Goal: Task Accomplishment & Management: Manage account settings

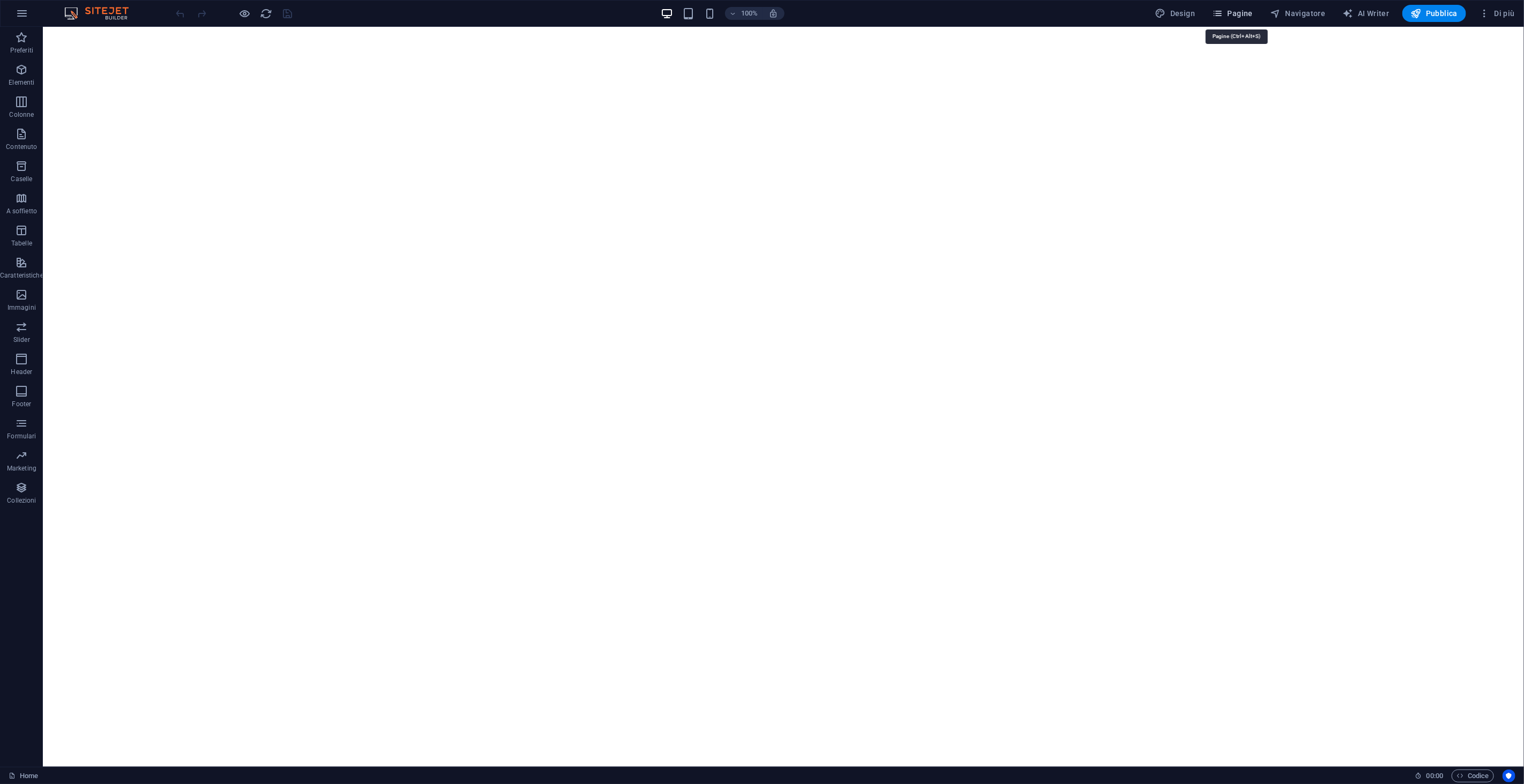
click at [1236, 6] on button "Pagine" at bounding box center [1232, 13] width 49 height 17
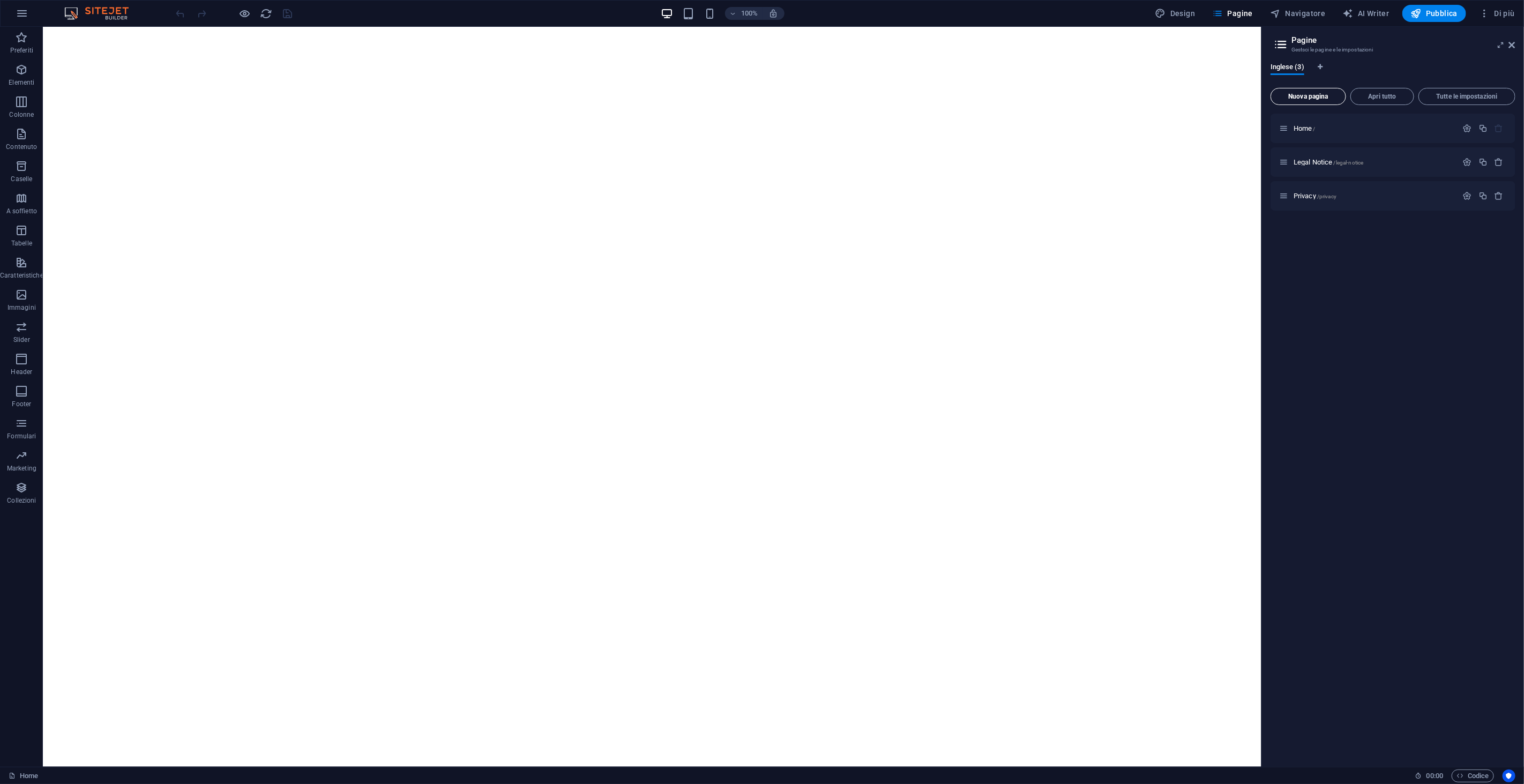
click at [1296, 98] on span "Nuova pagina" at bounding box center [1309, 96] width 66 height 7
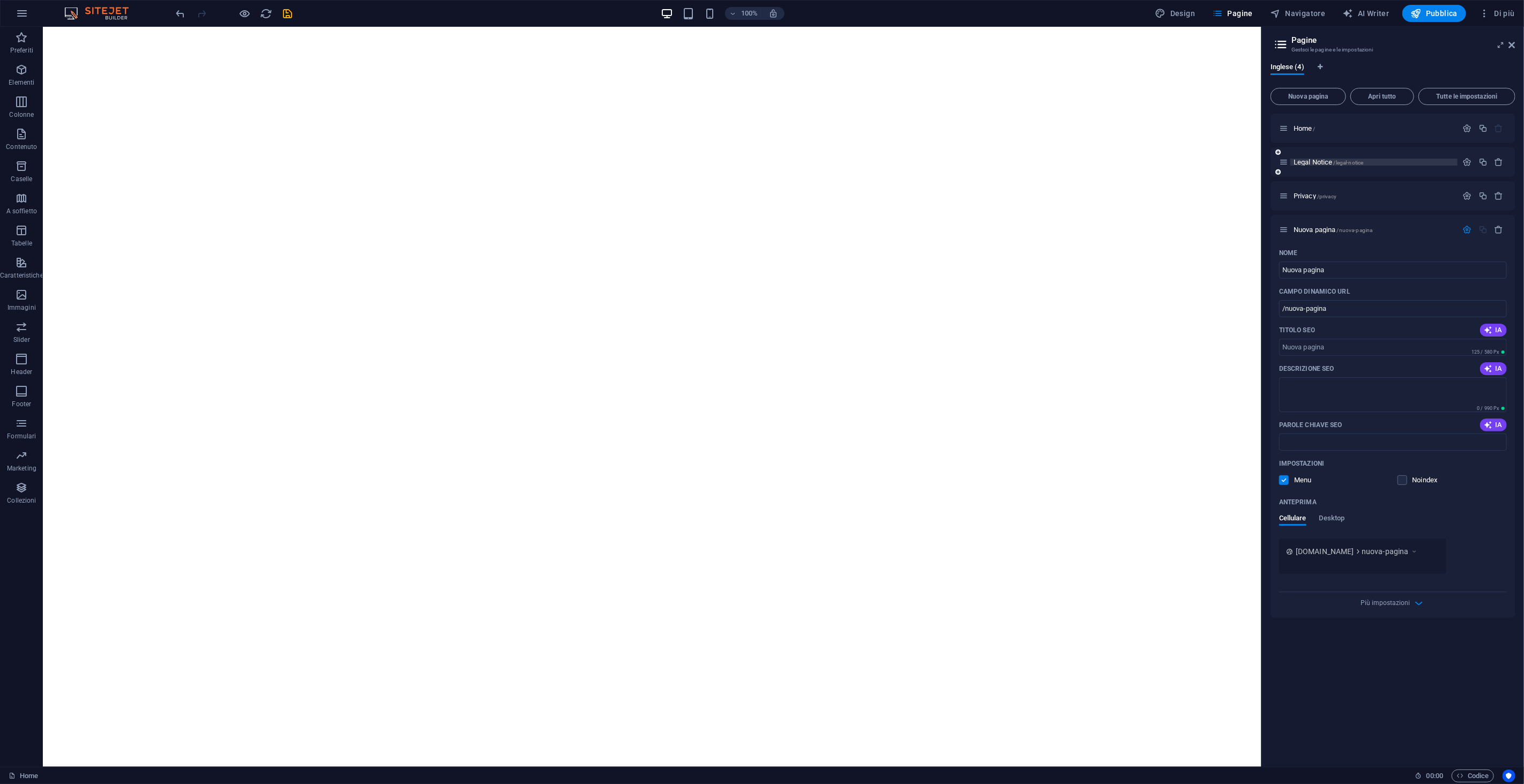
drag, startPoint x: 1353, startPoint y: 234, endPoint x: 1394, endPoint y: 161, distance: 83.7
click at [1387, 175] on div "Home / Legal Notice /legal-notice Privacy /privacy Nuova pagina /nuova-pagina N…" at bounding box center [1393, 365] width 245 height 504
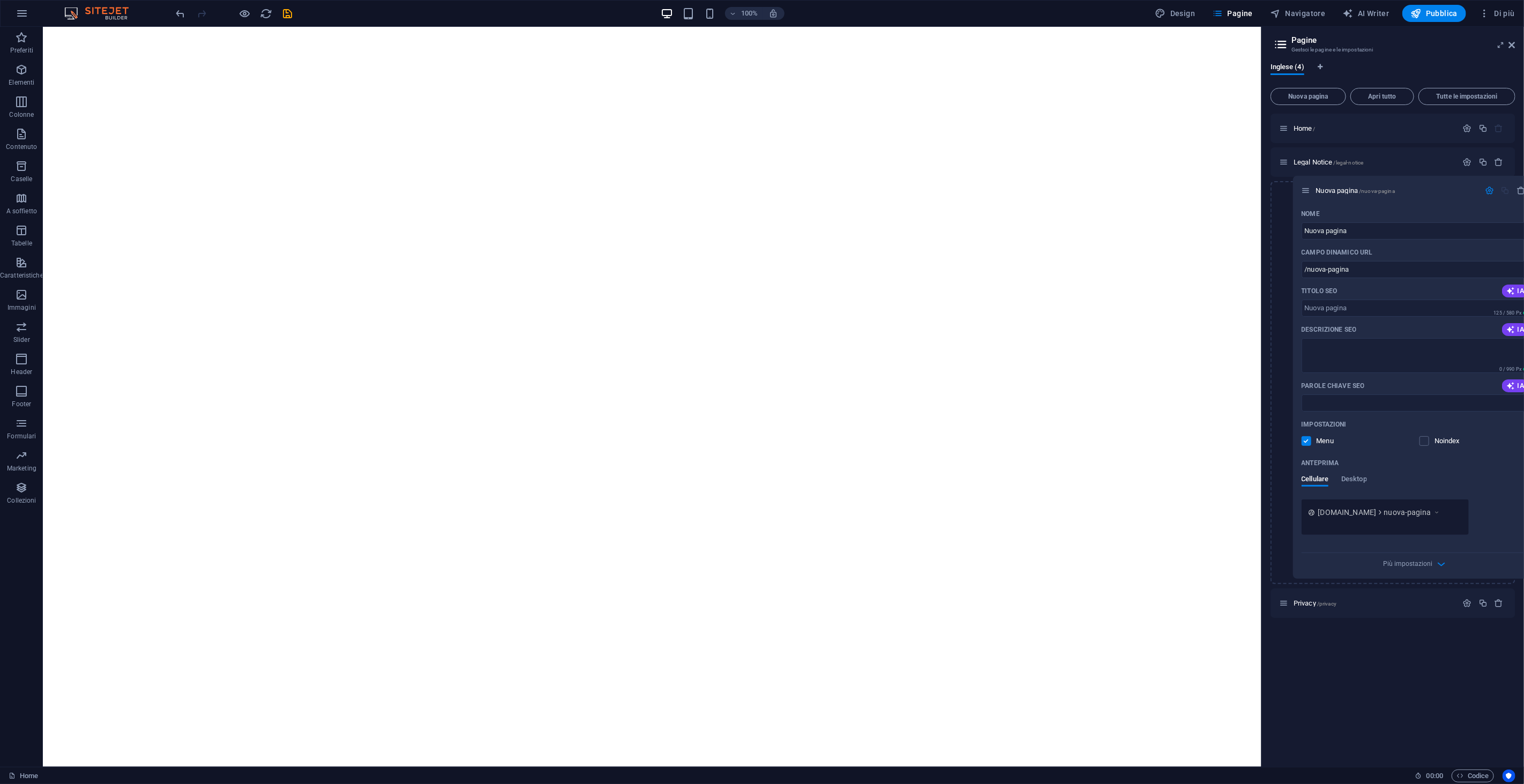
drag, startPoint x: 1285, startPoint y: 228, endPoint x: 1308, endPoint y: 184, distance: 49.6
click at [1308, 184] on div "Home / Legal Notice /legal-notice Privacy /privacy Nuova pagina /nuova-pagina N…" at bounding box center [1393, 365] width 245 height 504
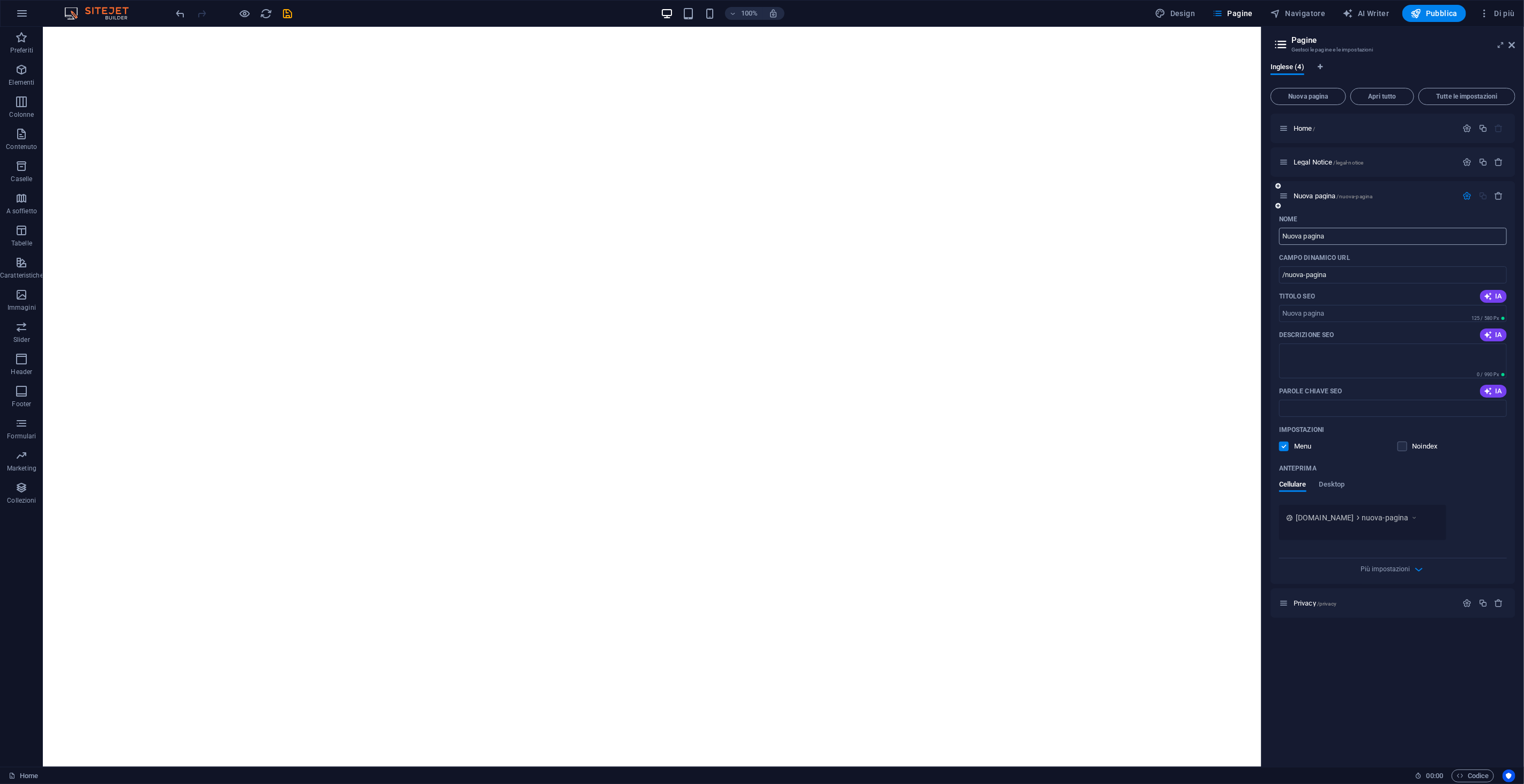
click at [1296, 233] on input "Nuova pagina" at bounding box center [1393, 236] width 228 height 17
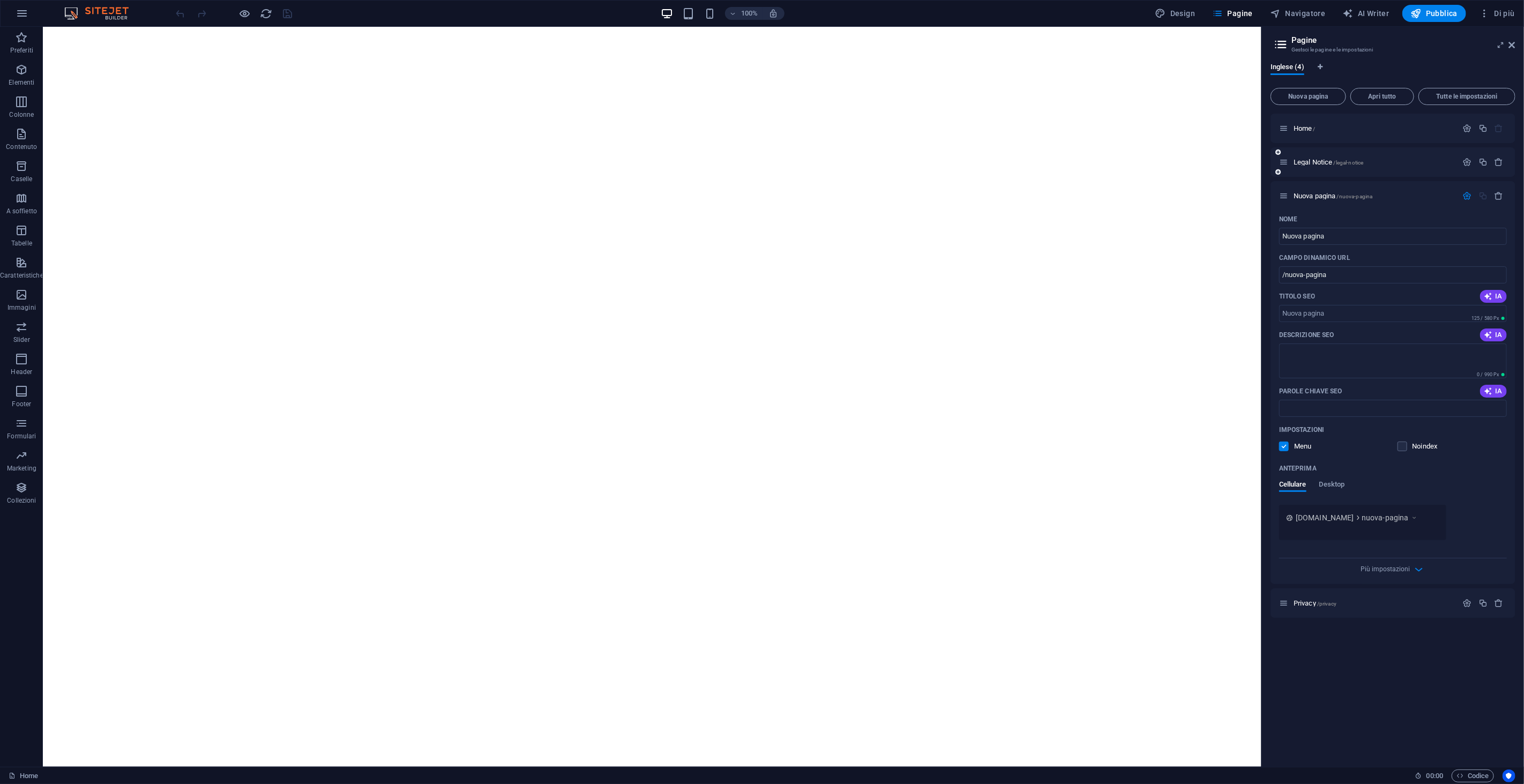
click at [1298, 166] on div "Legal Notice /legal-notice" at bounding box center [1369, 162] width 179 height 12
click at [1302, 157] on div "Legal Notice /legal-notice" at bounding box center [1369, 162] width 179 height 12
click at [1310, 159] on span "Legal Notice /legal-notice" at bounding box center [1328, 162] width 70 height 8
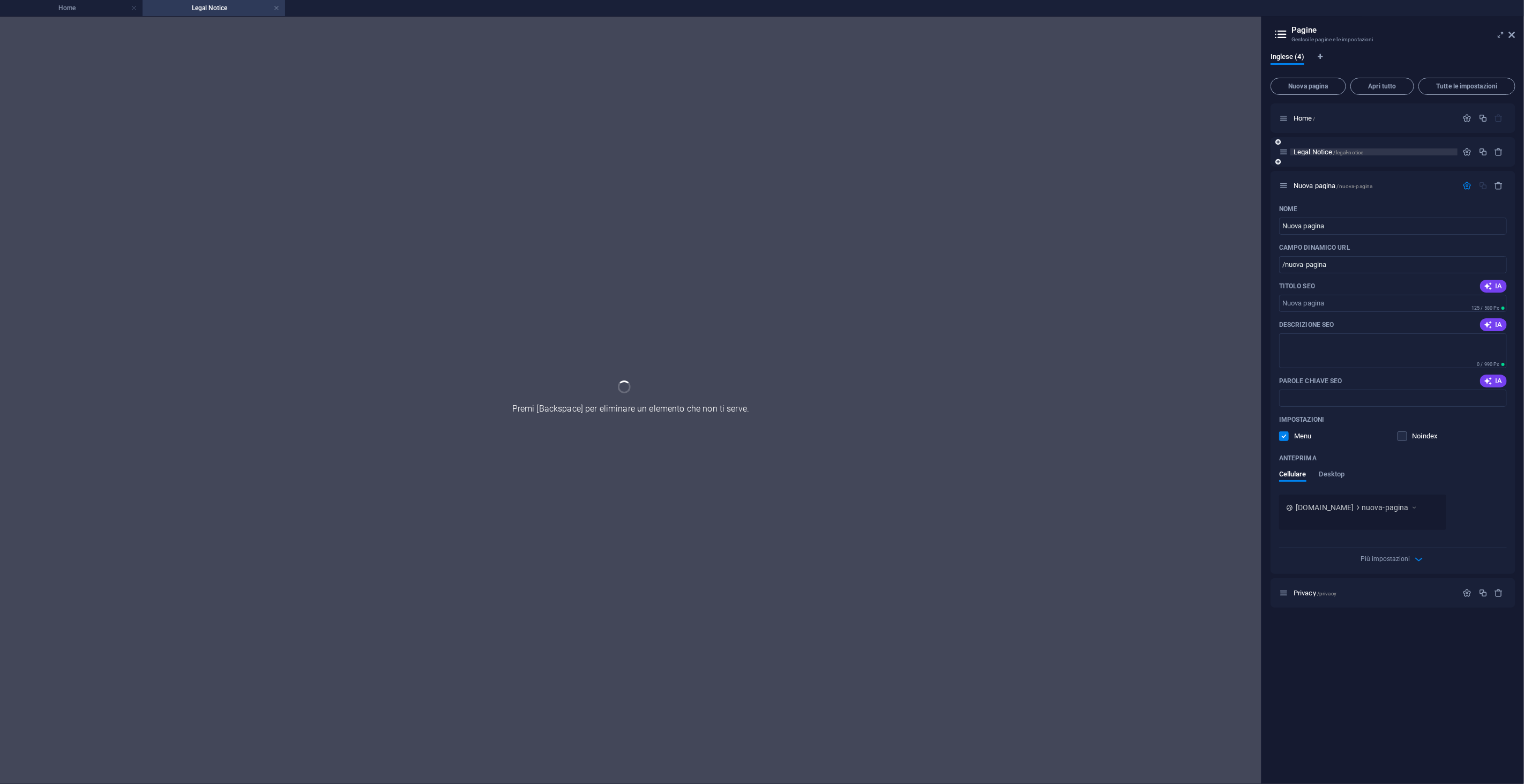
click at [1310, 159] on div "Legal Notice /legal-notice" at bounding box center [1393, 152] width 245 height 29
click at [1313, 153] on span "Legal Notice /legal-notice" at bounding box center [1328, 152] width 70 height 8
click at [1314, 600] on div "Privacy /privacy" at bounding box center [1393, 593] width 245 height 29
click at [1312, 116] on span "Home /" at bounding box center [1304, 118] width 22 height 8
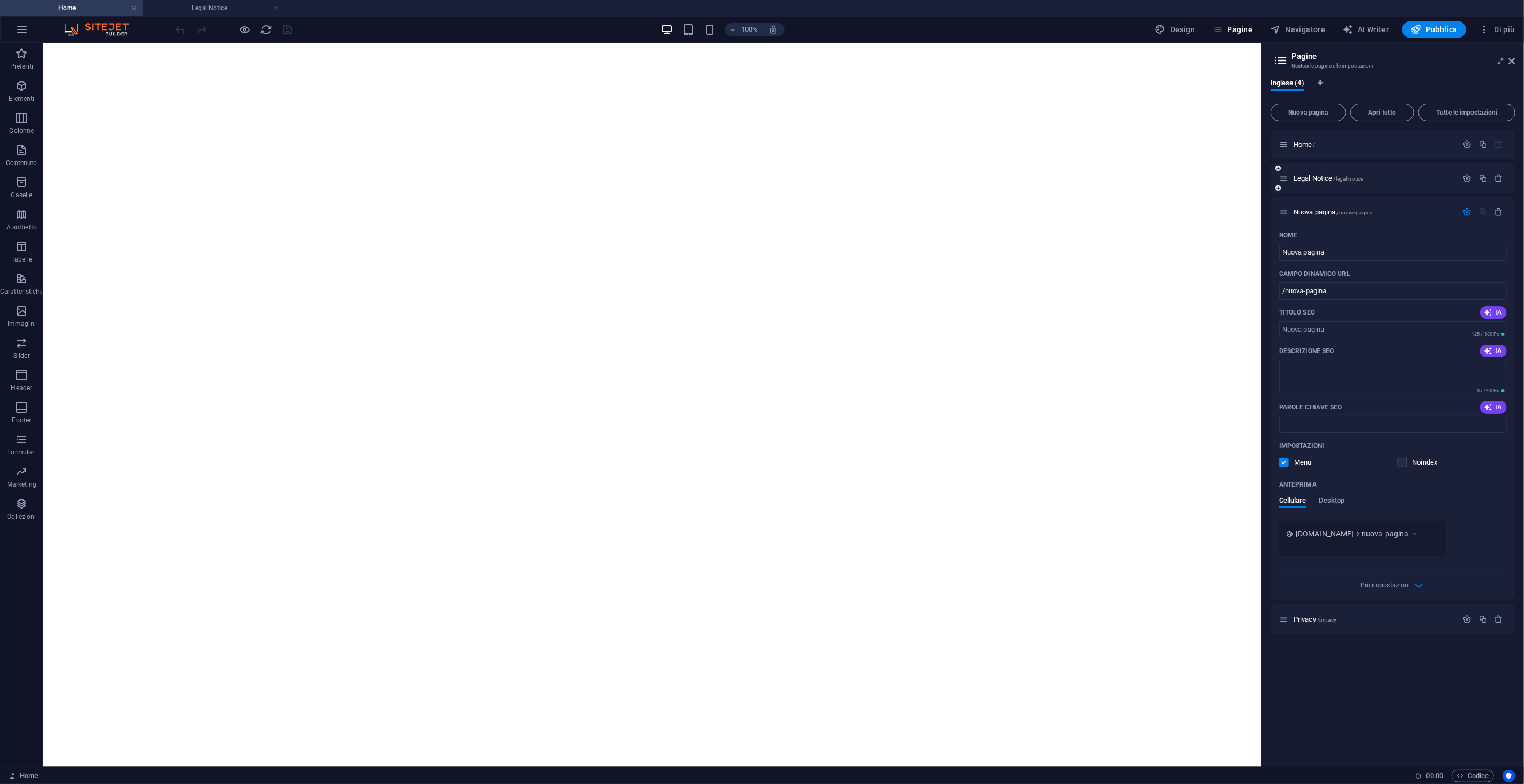
drag, startPoint x: 1327, startPoint y: 214, endPoint x: 1325, endPoint y: 184, distance: 30.1
click at [1325, 184] on div "Home / Legal Notice /legal-notice Nuova pagina /nuova-pagina Nome Nuova pagina …" at bounding box center [1393, 381] width 245 height 504
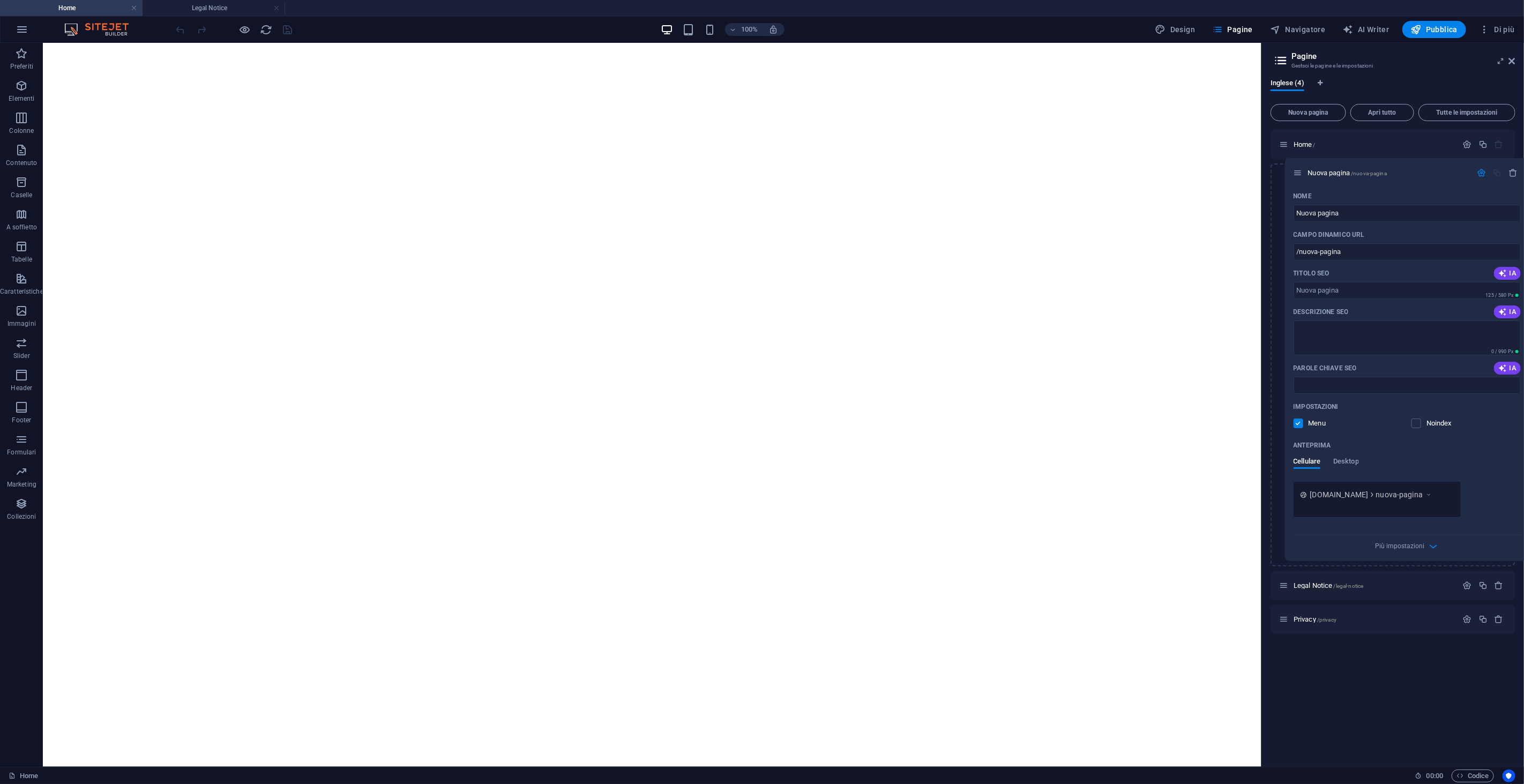
drag, startPoint x: 1283, startPoint y: 209, endPoint x: 1296, endPoint y: 163, distance: 47.8
click at [1296, 163] on div "Home / Legal Notice /legal-notice Nuova pagina /nuova-pagina Nome Nuova pagina …" at bounding box center [1393, 381] width 245 height 504
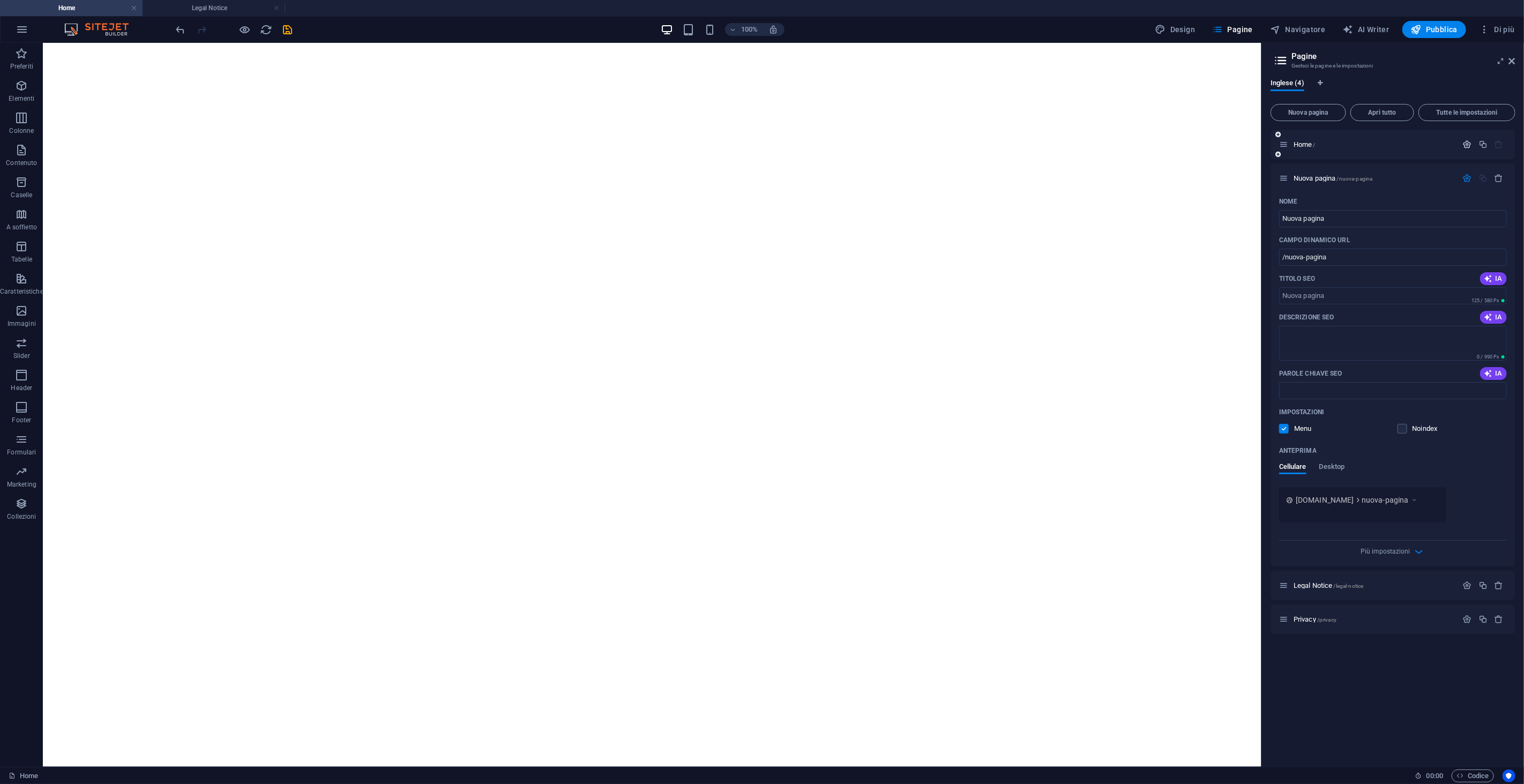
click at [1465, 149] on icon "button" at bounding box center [1468, 144] width 9 height 9
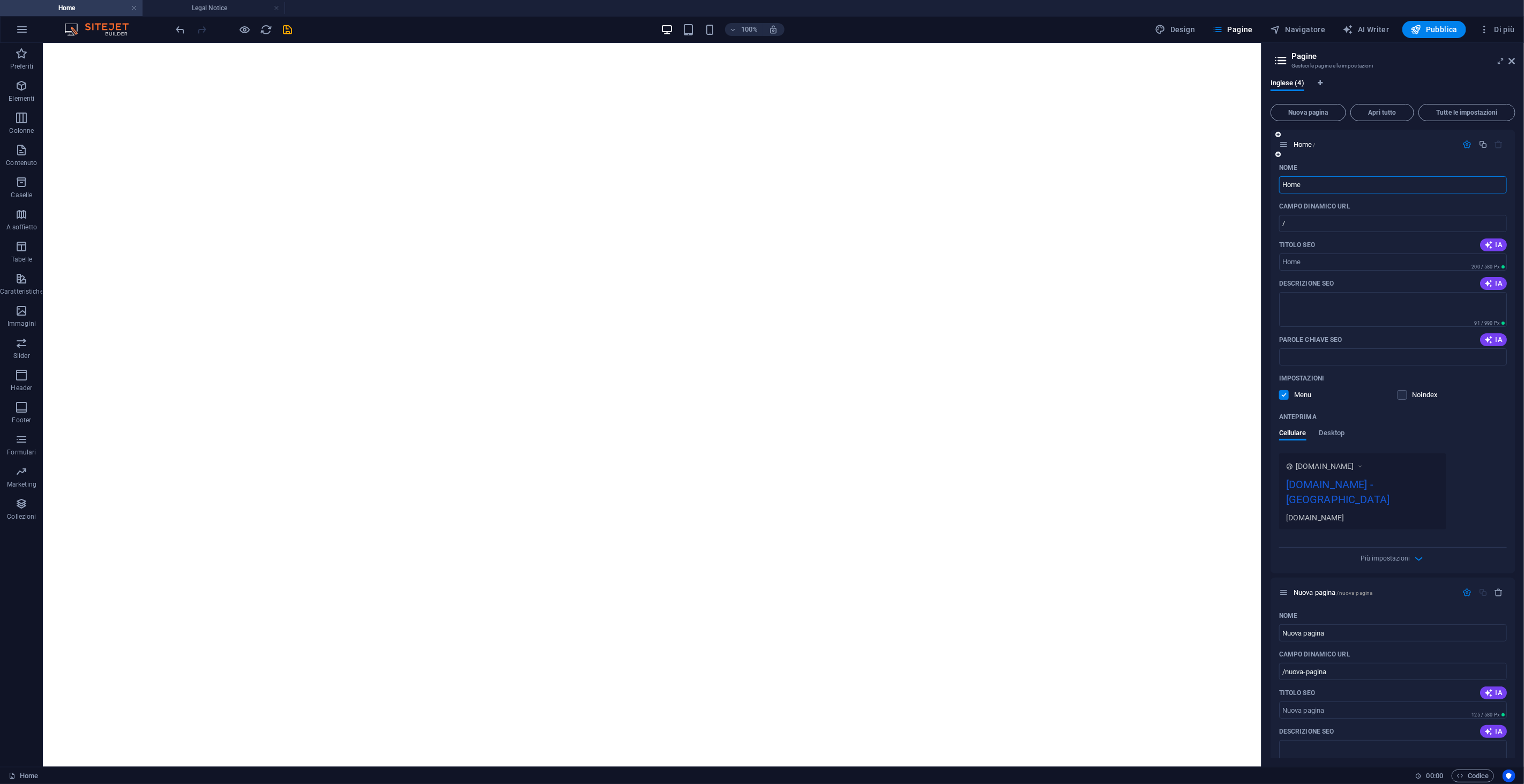
click at [1379, 193] on div "Nome Home ​ CAMPO DINAMICO URL / ​ Titolo SEO IA ​ 200 / 580 Px Descrizione SEO…" at bounding box center [1393, 366] width 245 height 414
type input "ACCESSO"
click at [1307, 588] on span "Nuova pagina /nuova-pagina" at bounding box center [1333, 591] width 79 height 8
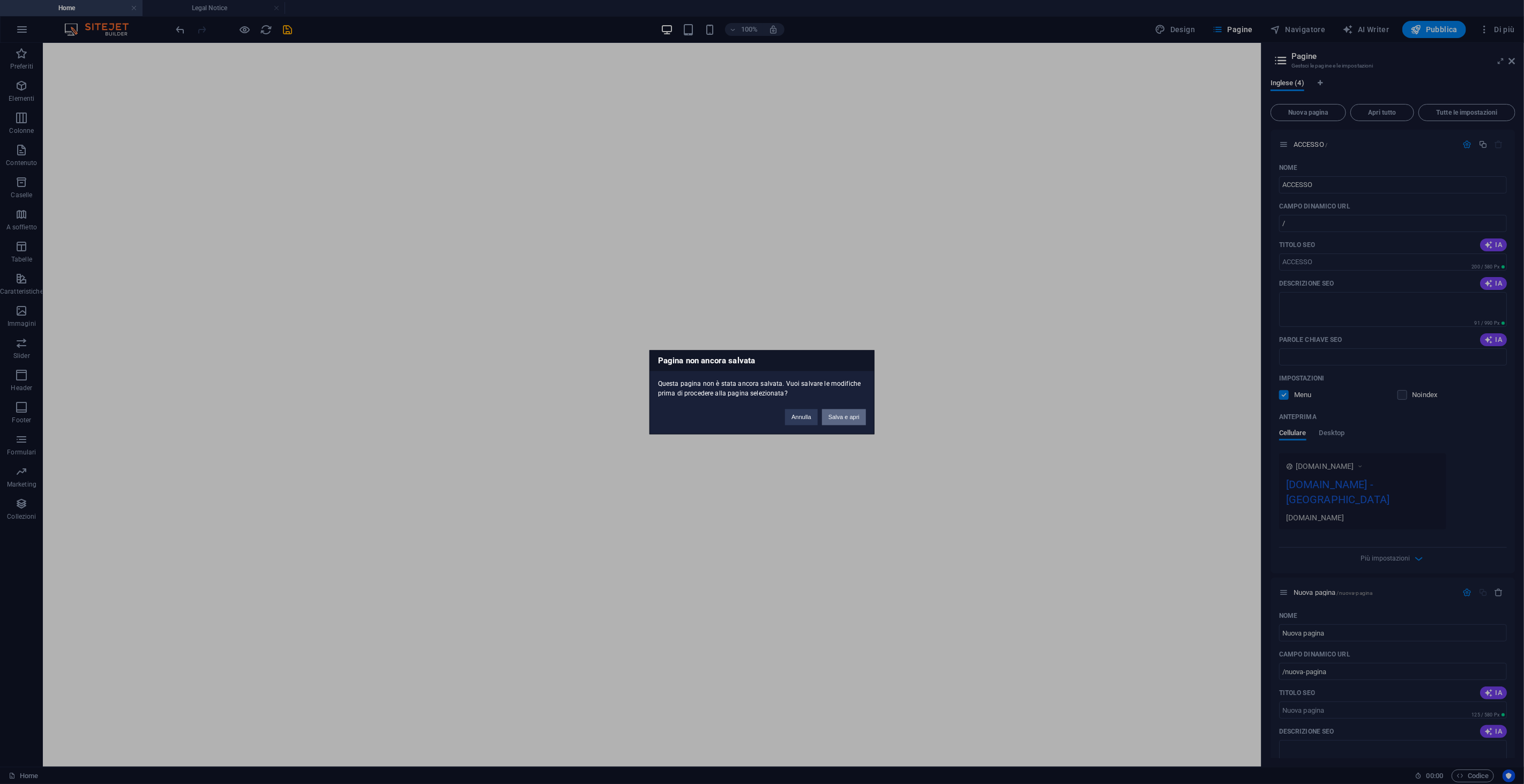
click at [836, 416] on button "Salva e apri" at bounding box center [844, 417] width 44 height 16
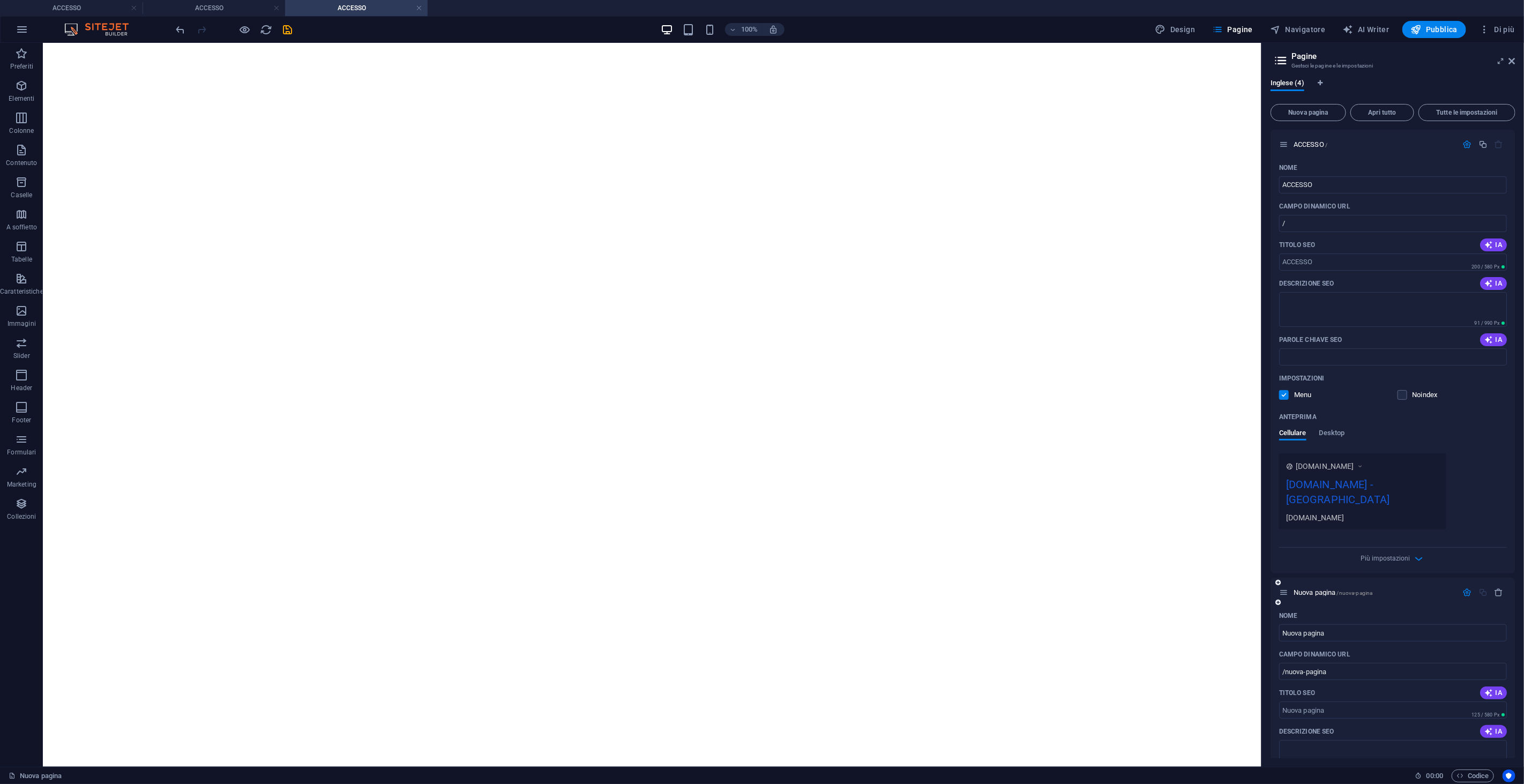
click at [1326, 586] on div "Nuova pagina /nuova-pagina" at bounding box center [1369, 592] width 179 height 12
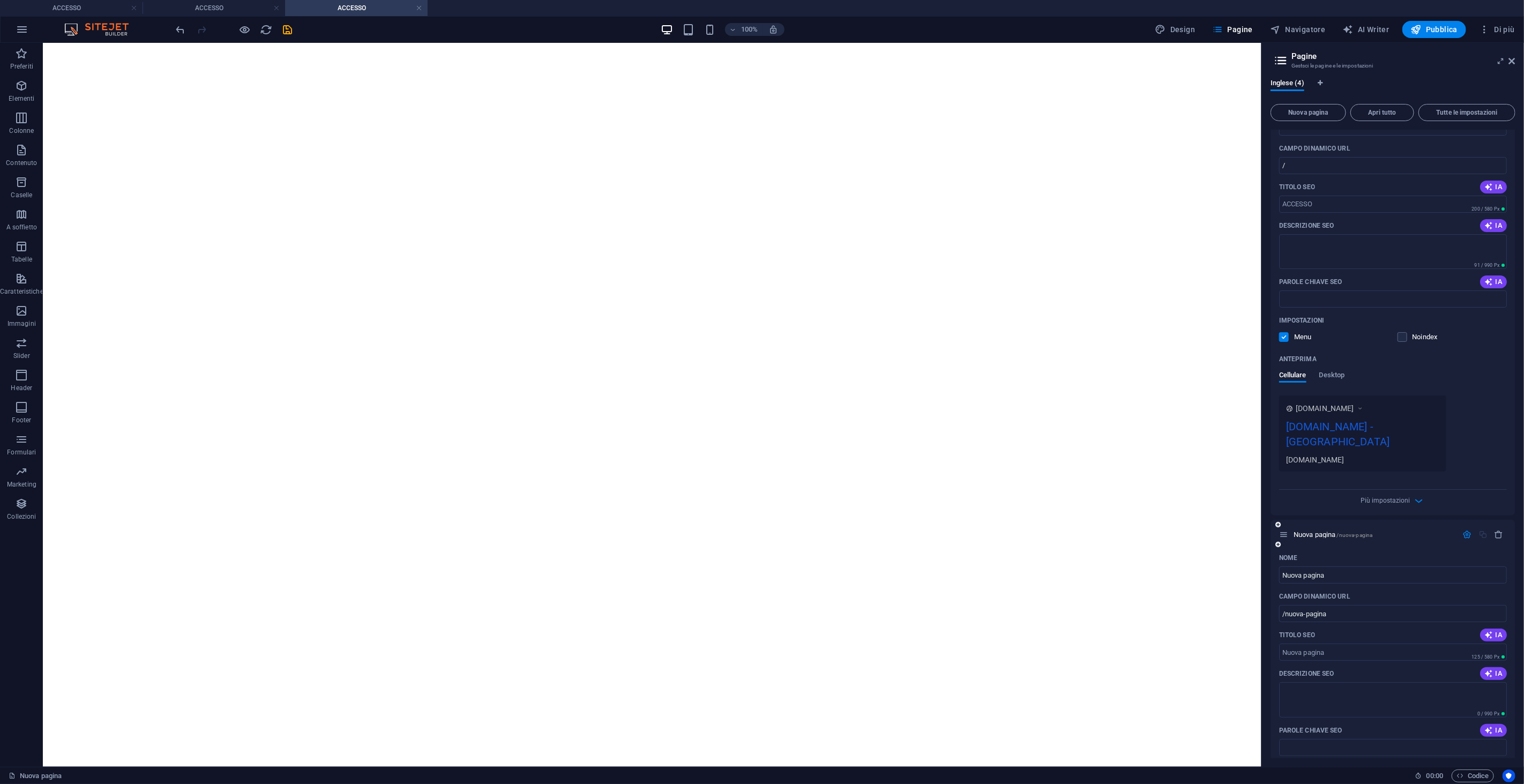
scroll to position [59, 0]
click at [1483, 772] on span "Codice" at bounding box center [1473, 776] width 33 height 13
click at [1476, 769] on span "Codice" at bounding box center [1473, 776] width 33 height 13
click at [1465, 775] on span "Codice" at bounding box center [1473, 776] width 33 height 13
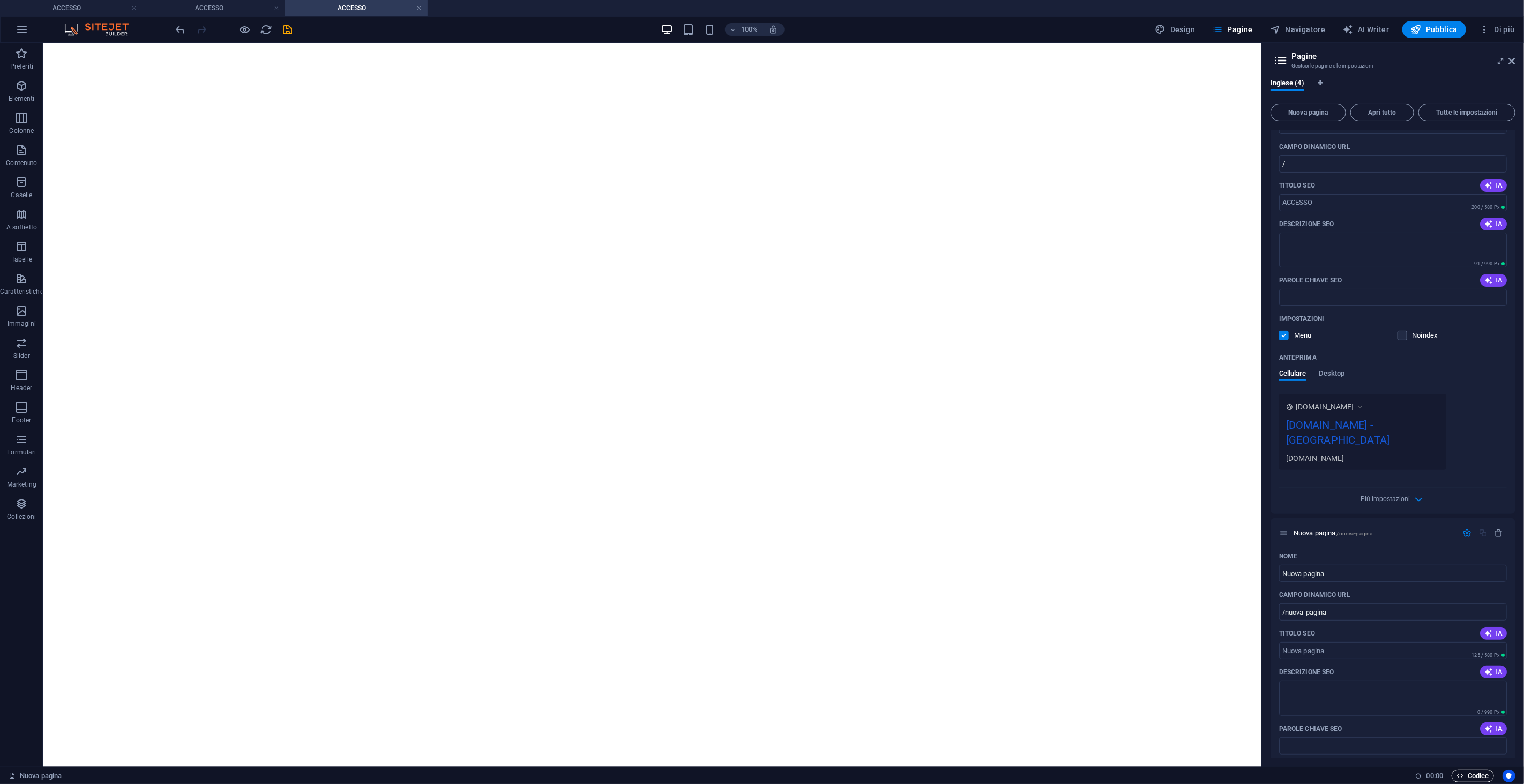
click at [1465, 775] on span "Codice" at bounding box center [1473, 776] width 33 height 13
click at [1513, 60] on icon at bounding box center [1512, 61] width 7 height 9
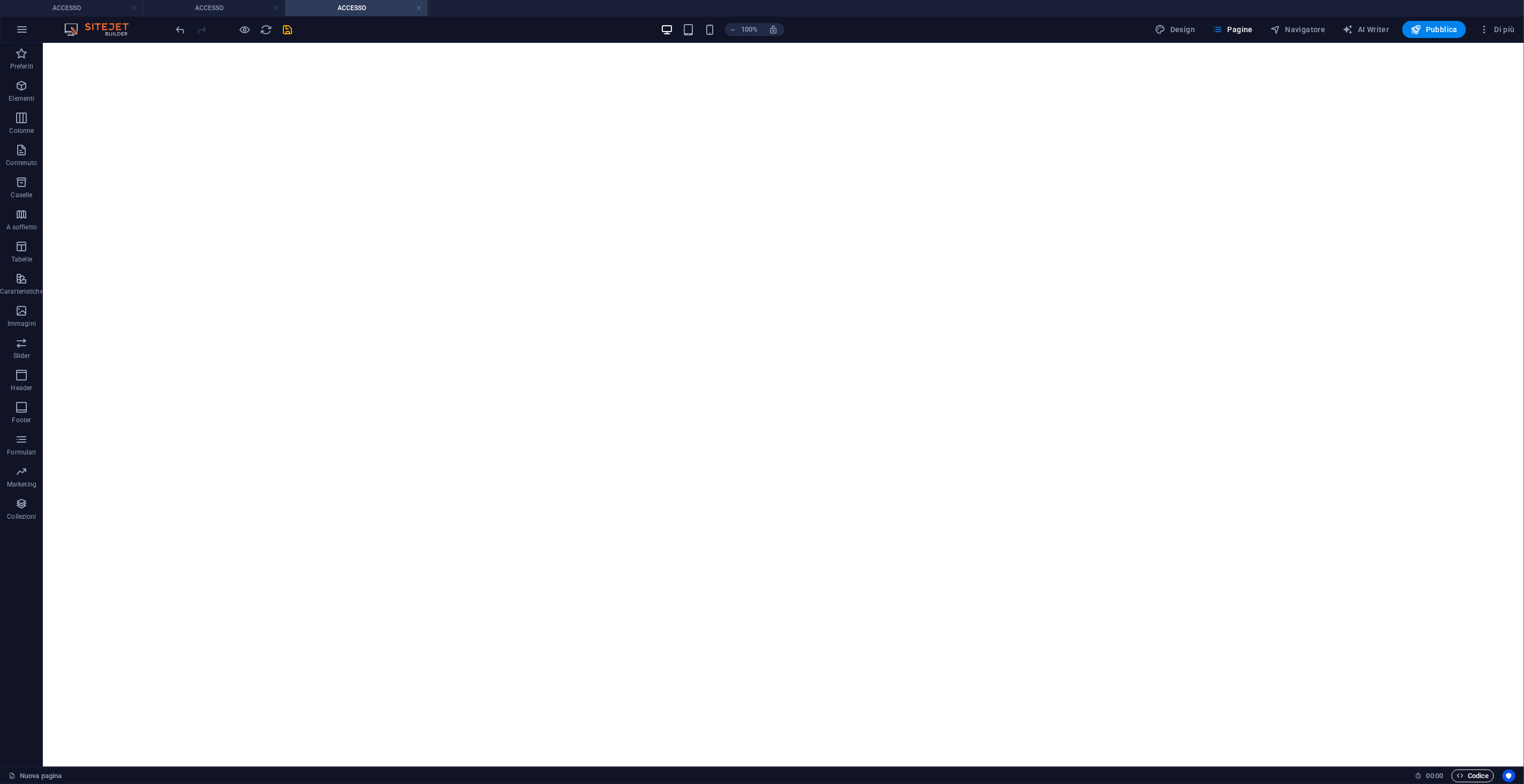
click at [1466, 774] on span "Codice" at bounding box center [1473, 776] width 33 height 13
click at [1217, 25] on icon "button" at bounding box center [1217, 29] width 11 height 11
click at [1223, 25] on icon "button" at bounding box center [1217, 29] width 11 height 11
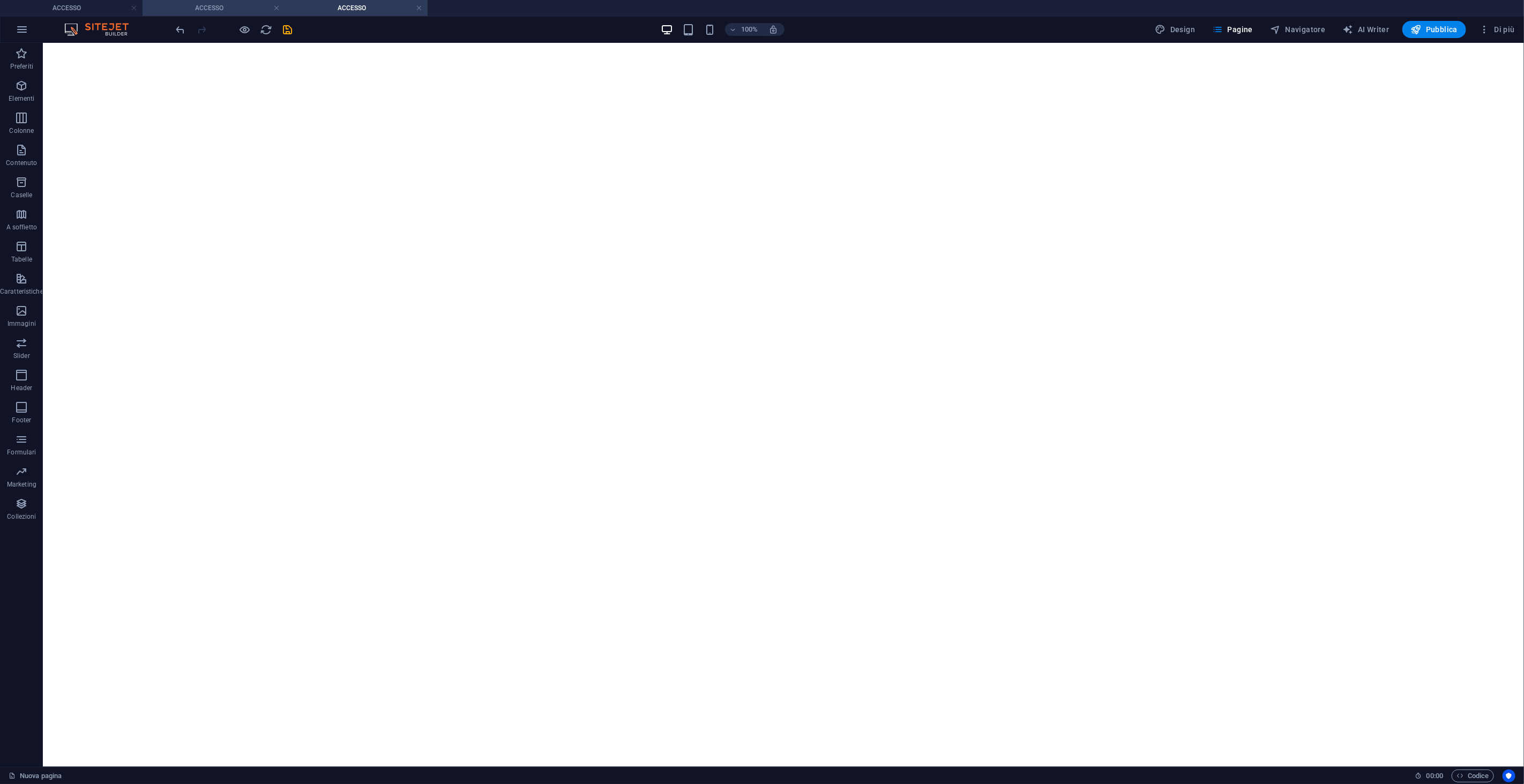
click at [250, 12] on h4 "ACCESSO" at bounding box center [214, 8] width 143 height 12
click at [99, 15] on li "ACCESSO" at bounding box center [71, 8] width 143 height 16
click at [289, 37] on div at bounding box center [234, 29] width 120 height 17
click at [242, 7] on h4 "ACCESSO" at bounding box center [214, 8] width 143 height 12
click at [393, 11] on h4 "ACCESSO" at bounding box center [356, 8] width 143 height 12
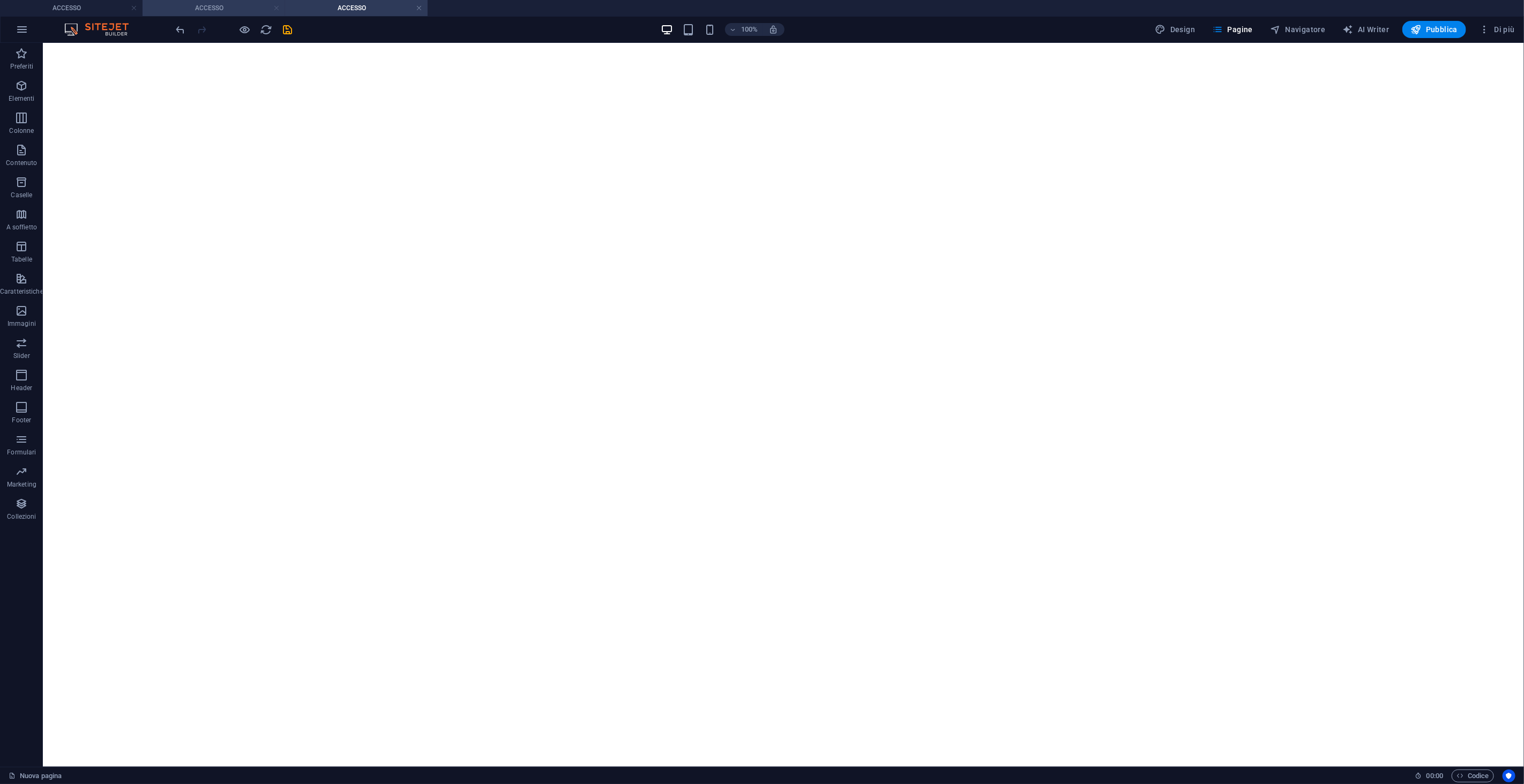
click at [277, 9] on link at bounding box center [276, 8] width 7 height 10
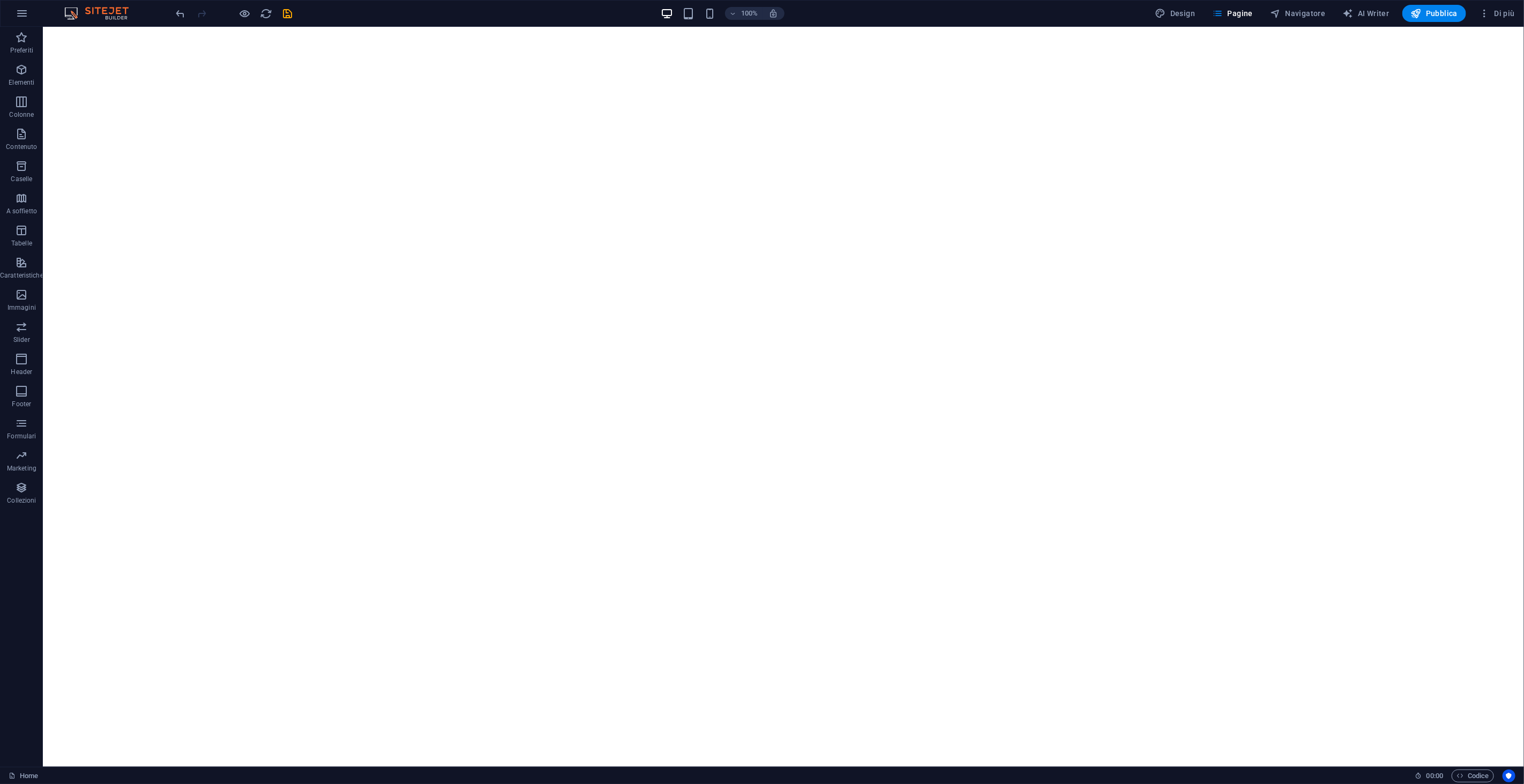
click at [1474, 15] on div "Design Pagine Navigatore AI Writer Pubblica Di più" at bounding box center [1335, 13] width 368 height 17
click at [1479, 772] on span "Codice" at bounding box center [1473, 776] width 33 height 13
click at [1238, 18] on span "Pagine" at bounding box center [1233, 13] width 41 height 11
click at [1465, 770] on span "Codice" at bounding box center [1473, 776] width 33 height 13
click at [1434, 772] on span ":" at bounding box center [1435, 775] width 1 height 8
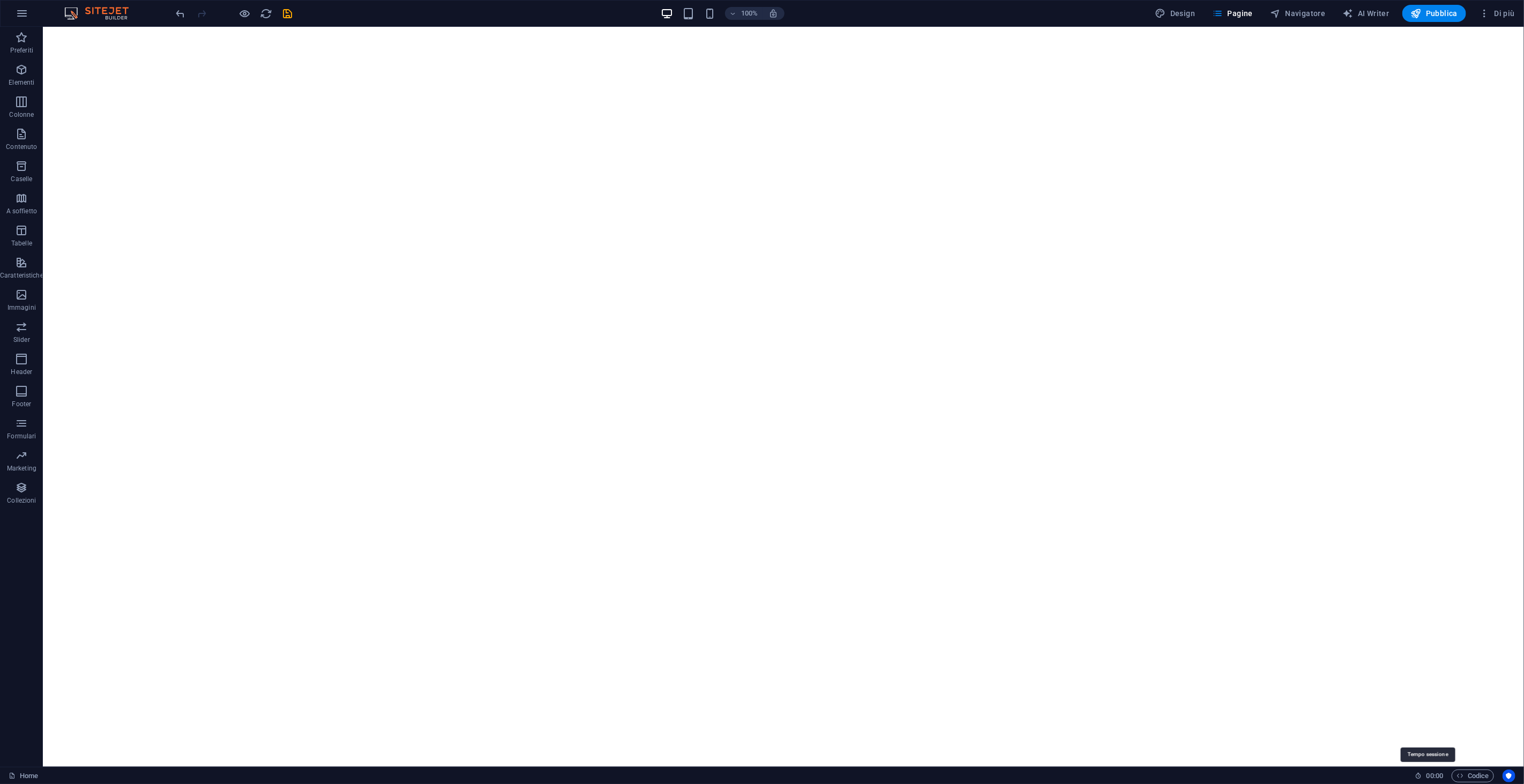
drag, startPoint x: 1433, startPoint y: 772, endPoint x: 1393, endPoint y: 773, distance: 40.0
click at [1393, 773] on div "Home 00 : 00 Codice" at bounding box center [762, 774] width 1524 height 17
click at [127, 17] on img at bounding box center [102, 14] width 81 height 13
click at [264, 12] on icon "reload" at bounding box center [267, 13] width 12 height 12
click at [1179, 7] on button "Design" at bounding box center [1175, 13] width 49 height 17
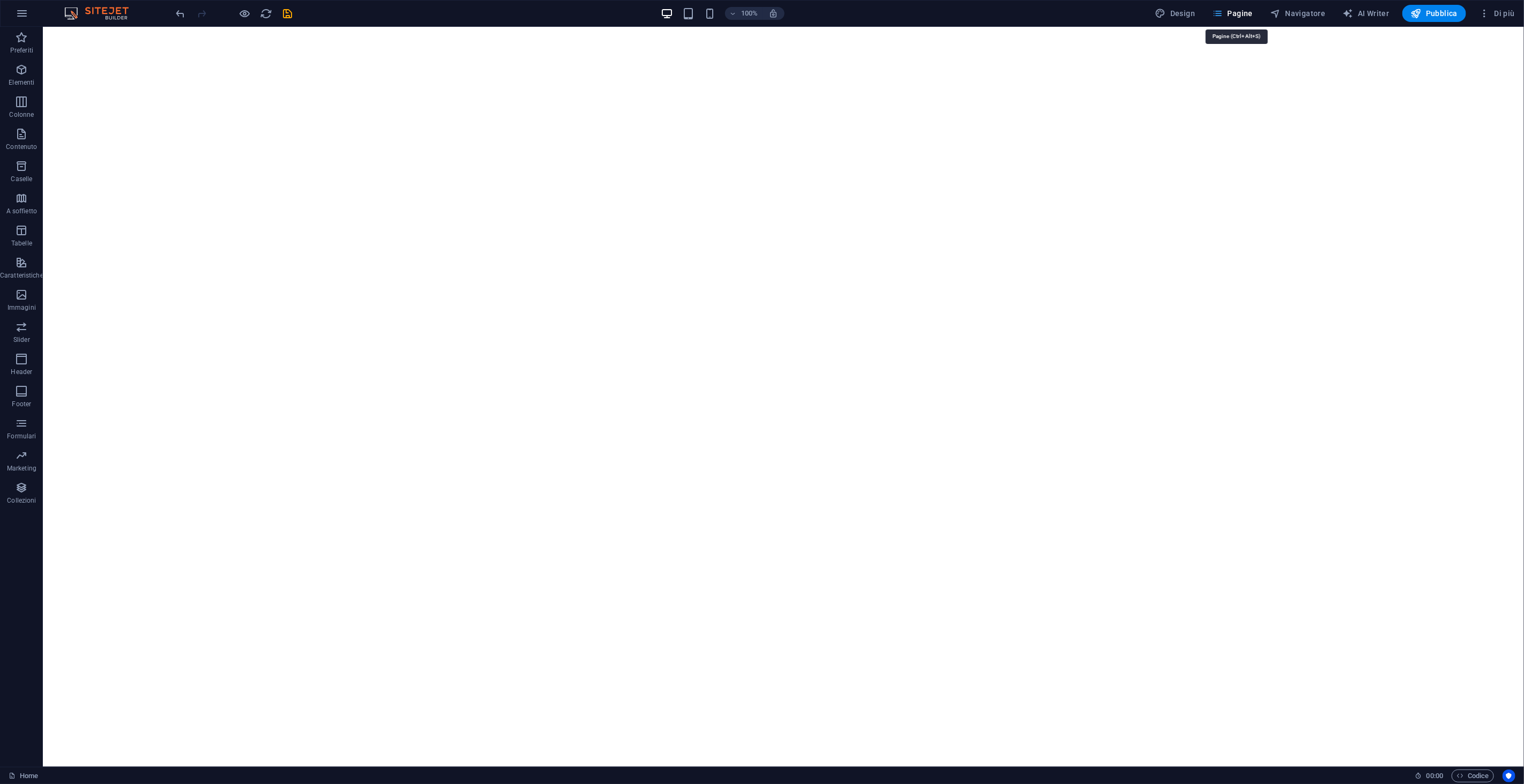
click at [1223, 8] on icon "button" at bounding box center [1217, 13] width 11 height 11
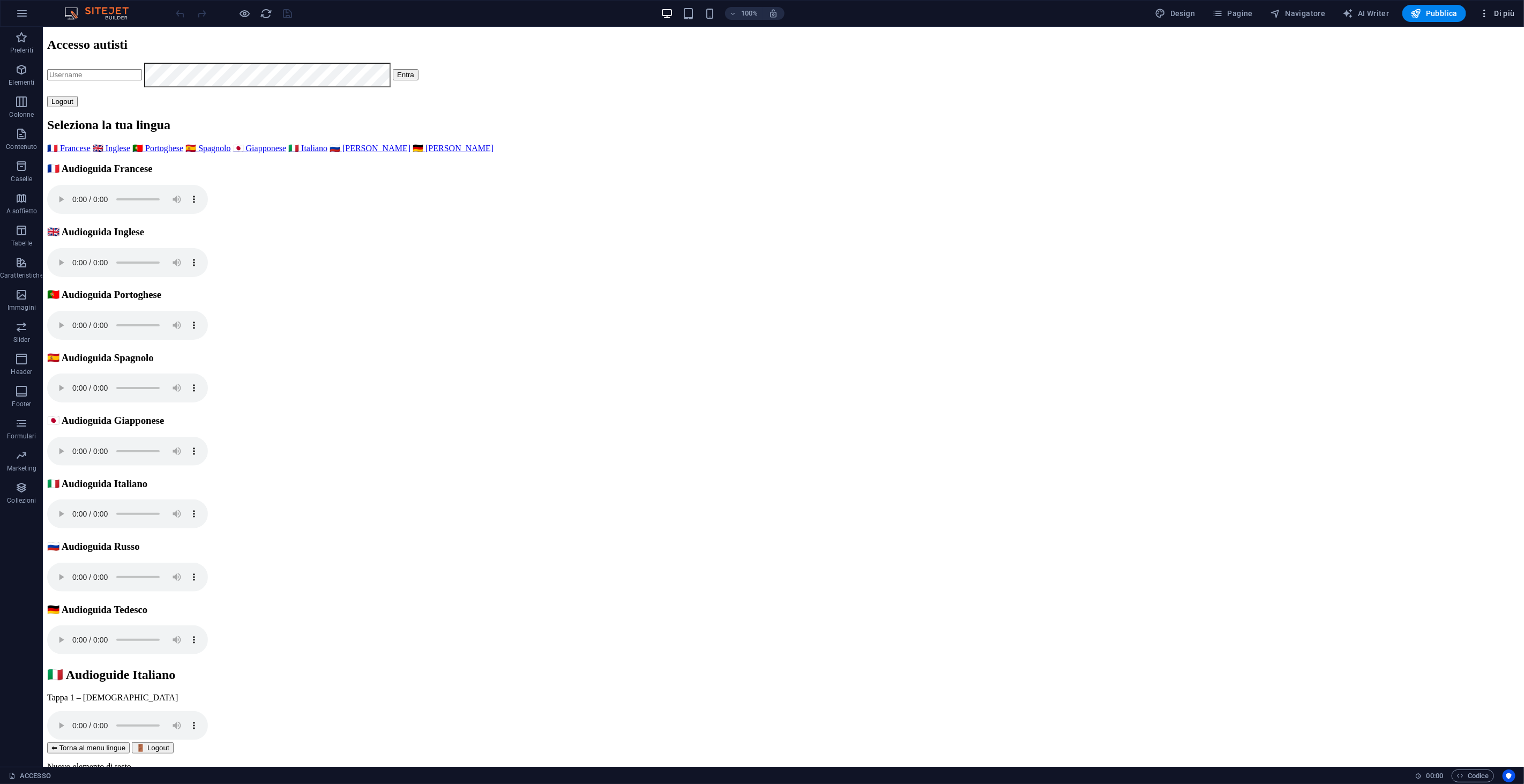
click at [1371, 13] on icon "button" at bounding box center [1484, 13] width 11 height 11
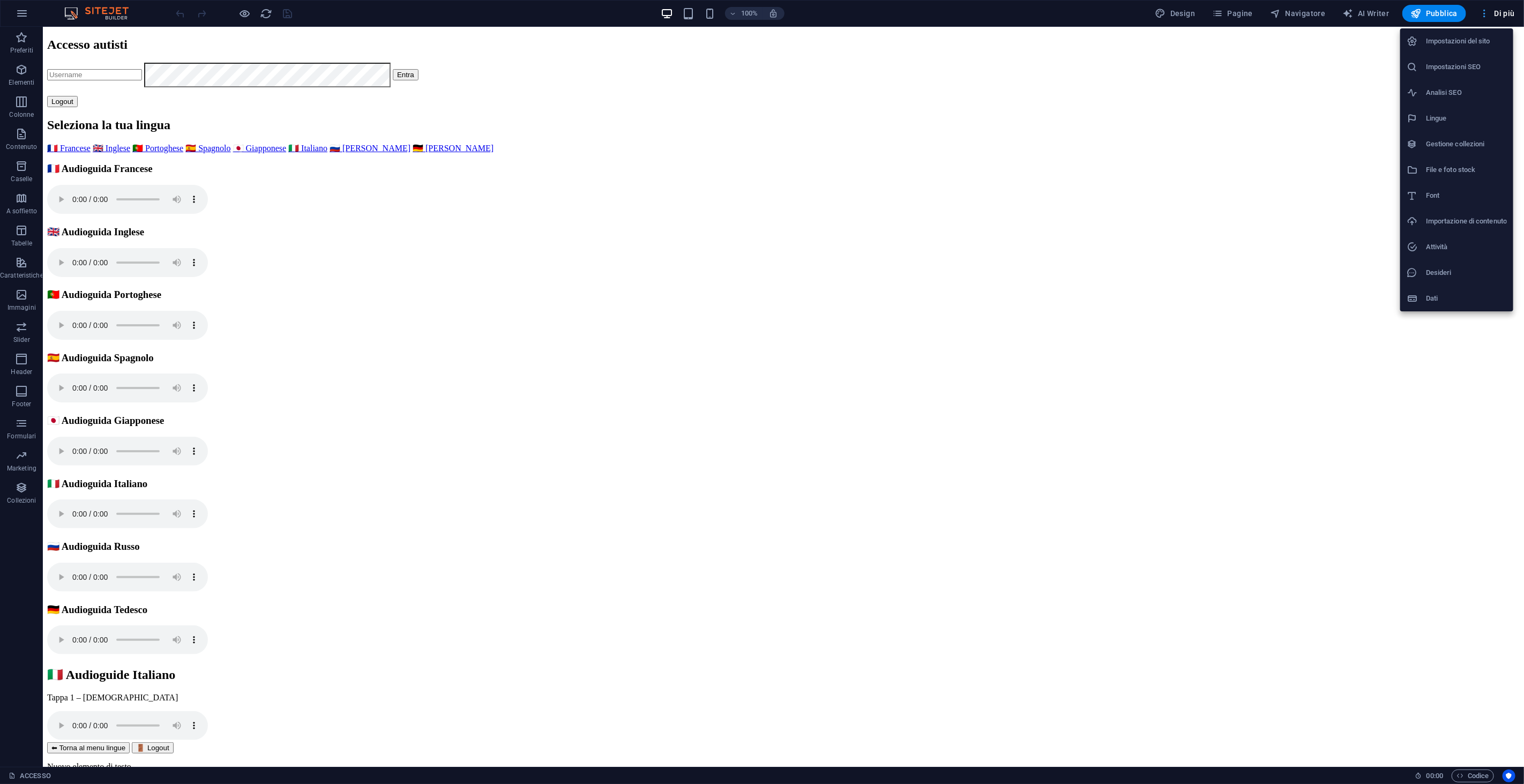
click at [1371, 13] on div at bounding box center [762, 392] width 1524 height 784
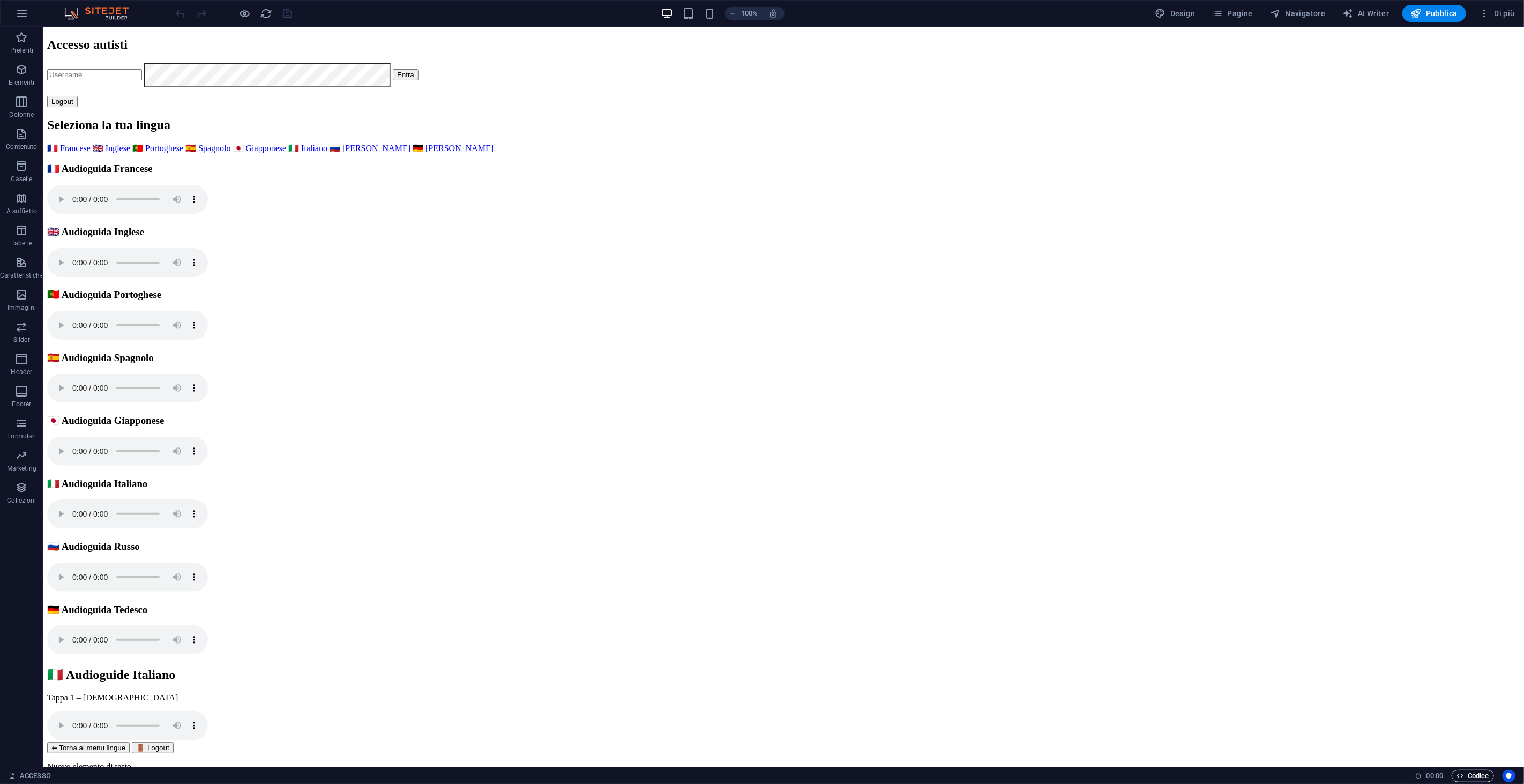
click at [1371, 705] on span "Codice" at bounding box center [1473, 776] width 33 height 13
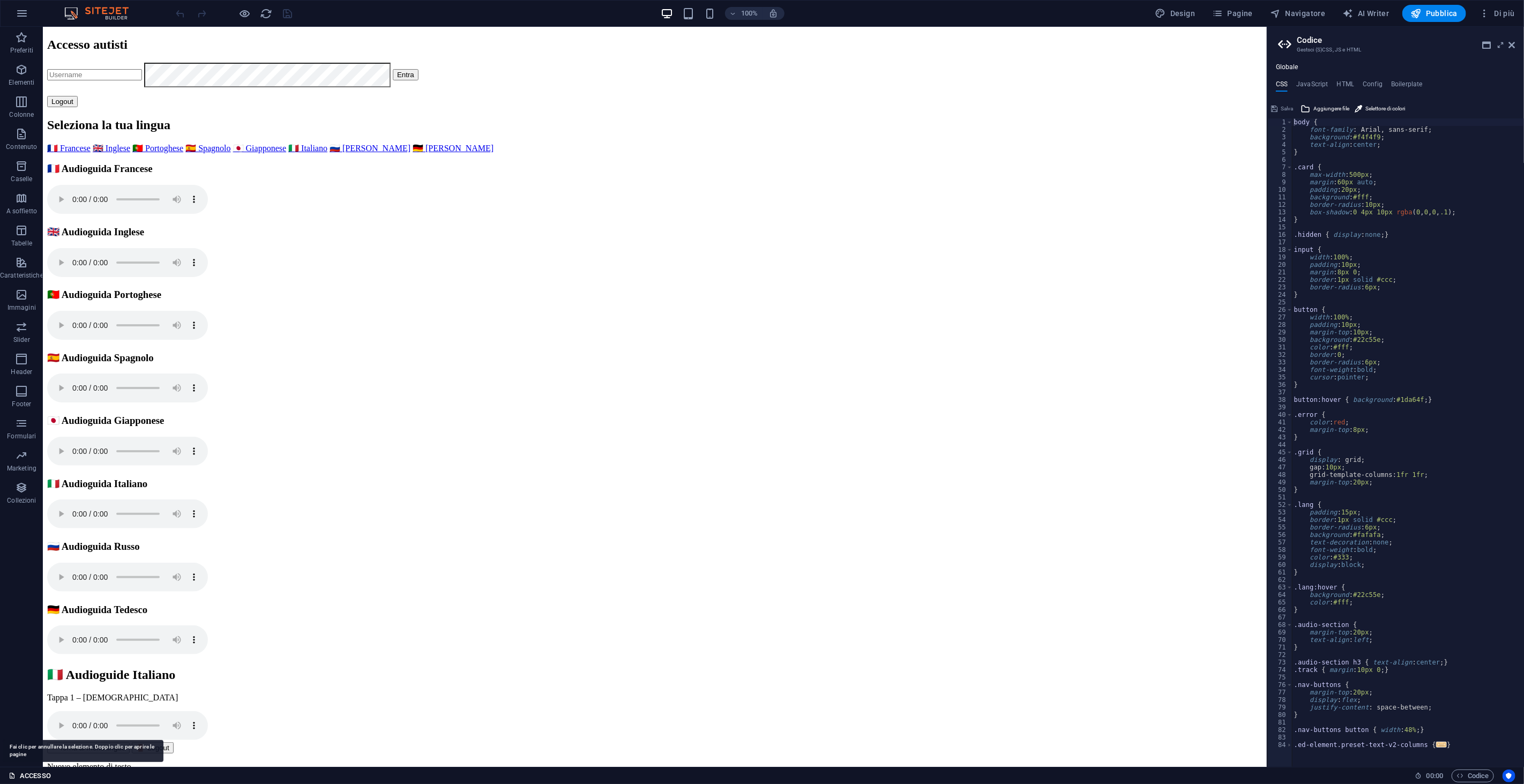
click at [23, 705] on link "ACCESSO" at bounding box center [30, 776] width 42 height 13
click at [15, 705] on icon at bounding box center [12, 775] width 7 height 7
click at [1371, 45] on icon at bounding box center [1512, 45] width 7 height 9
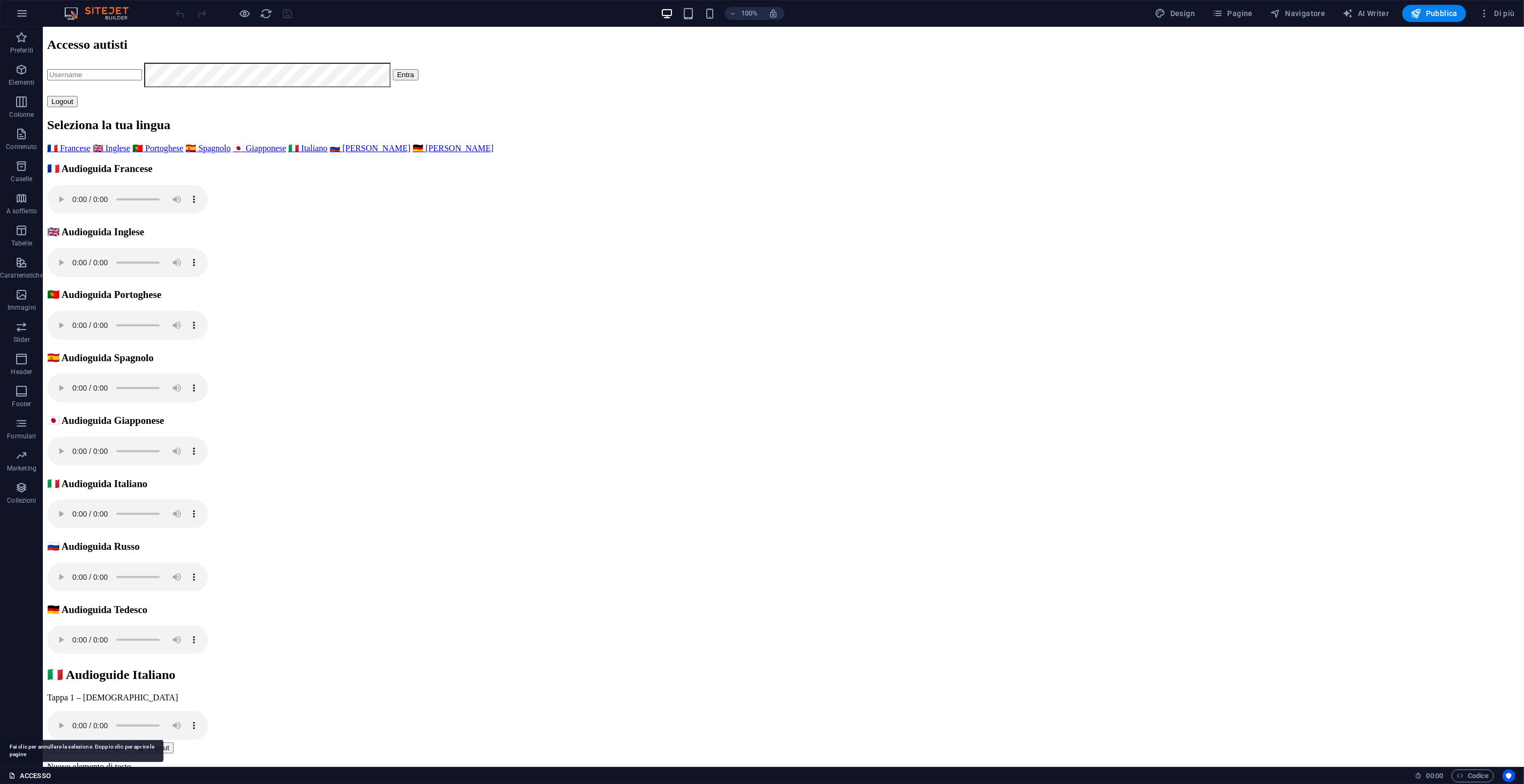
click at [9, 705] on icon at bounding box center [12, 775] width 7 height 7
click at [32, 705] on link "ACCESSO" at bounding box center [30, 776] width 42 height 13
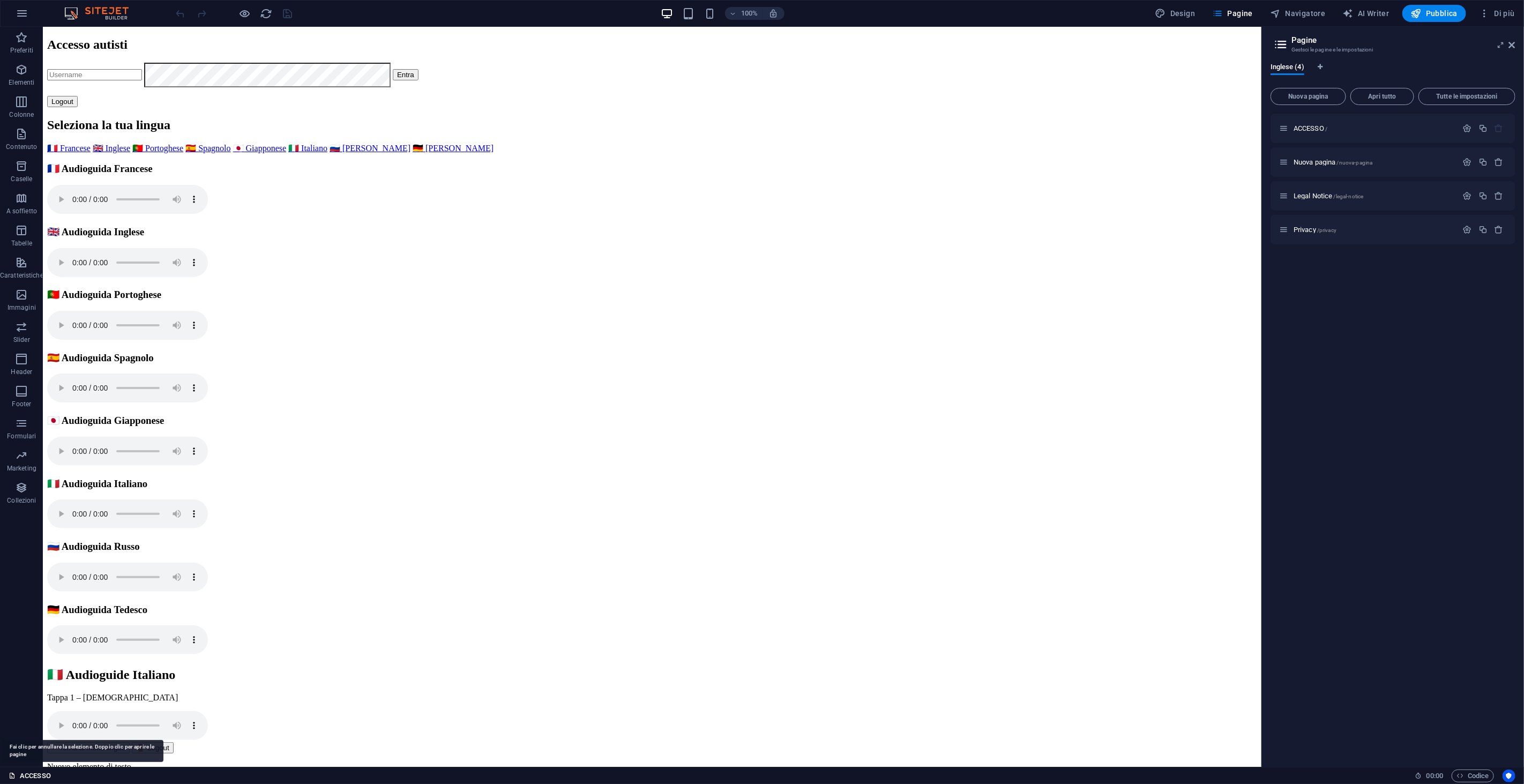
click at [32, 705] on link "ACCESSO" at bounding box center [30, 776] width 42 height 13
click at [1371, 162] on p "Nuova pagina /nuova-pagina" at bounding box center [1374, 163] width 161 height 7
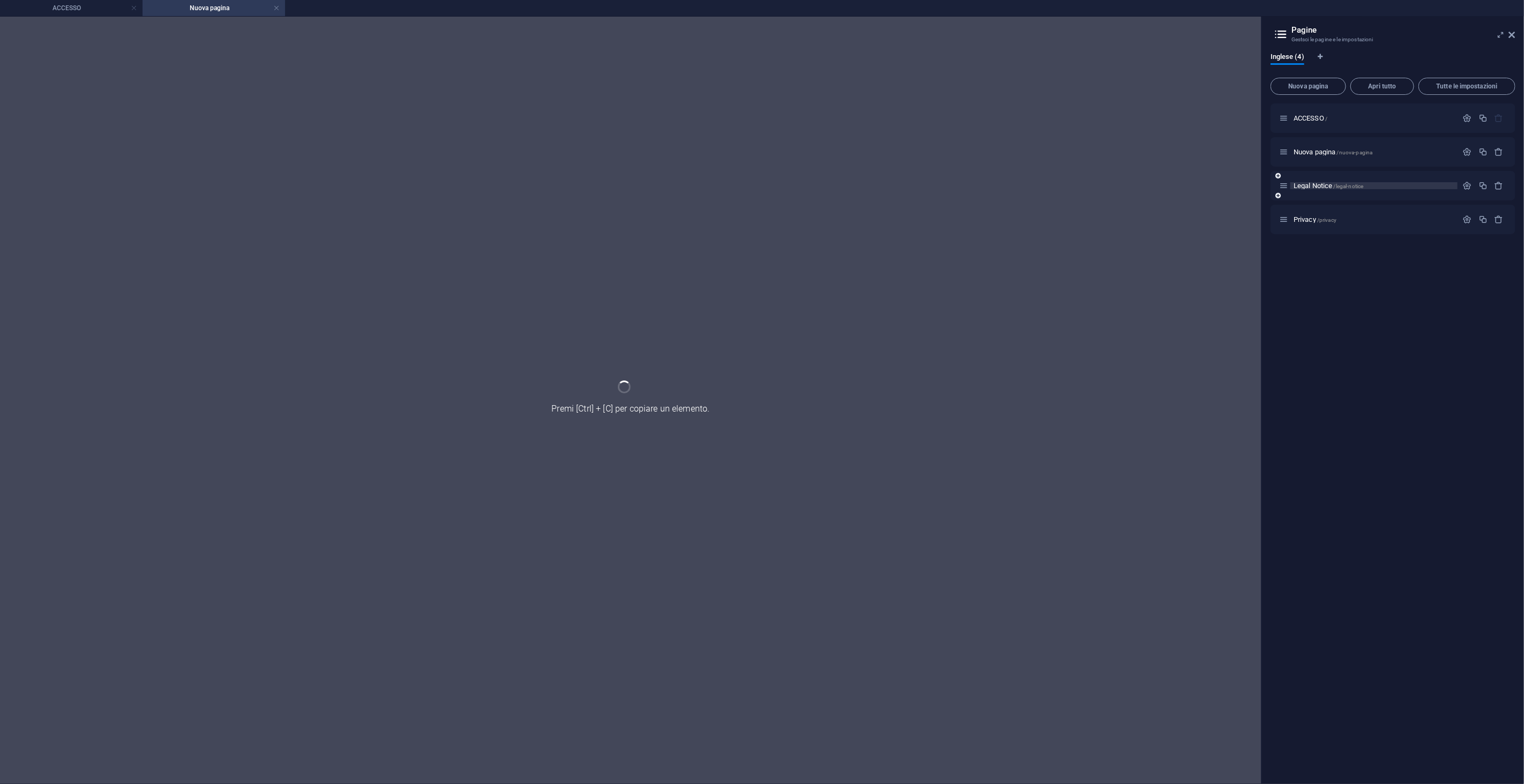
click at [1356, 184] on span "/legal-notice" at bounding box center [1348, 186] width 30 height 6
click at [1326, 223] on div "Privacy /privacy" at bounding box center [1369, 219] width 179 height 12
click at [1329, 217] on span "/privacy" at bounding box center [1327, 220] width 19 height 6
click at [1371, 151] on p "Nuova pagina /nuova-pagina" at bounding box center [1374, 152] width 161 height 7
click at [1371, 149] on icon "button" at bounding box center [1499, 152] width 9 height 9
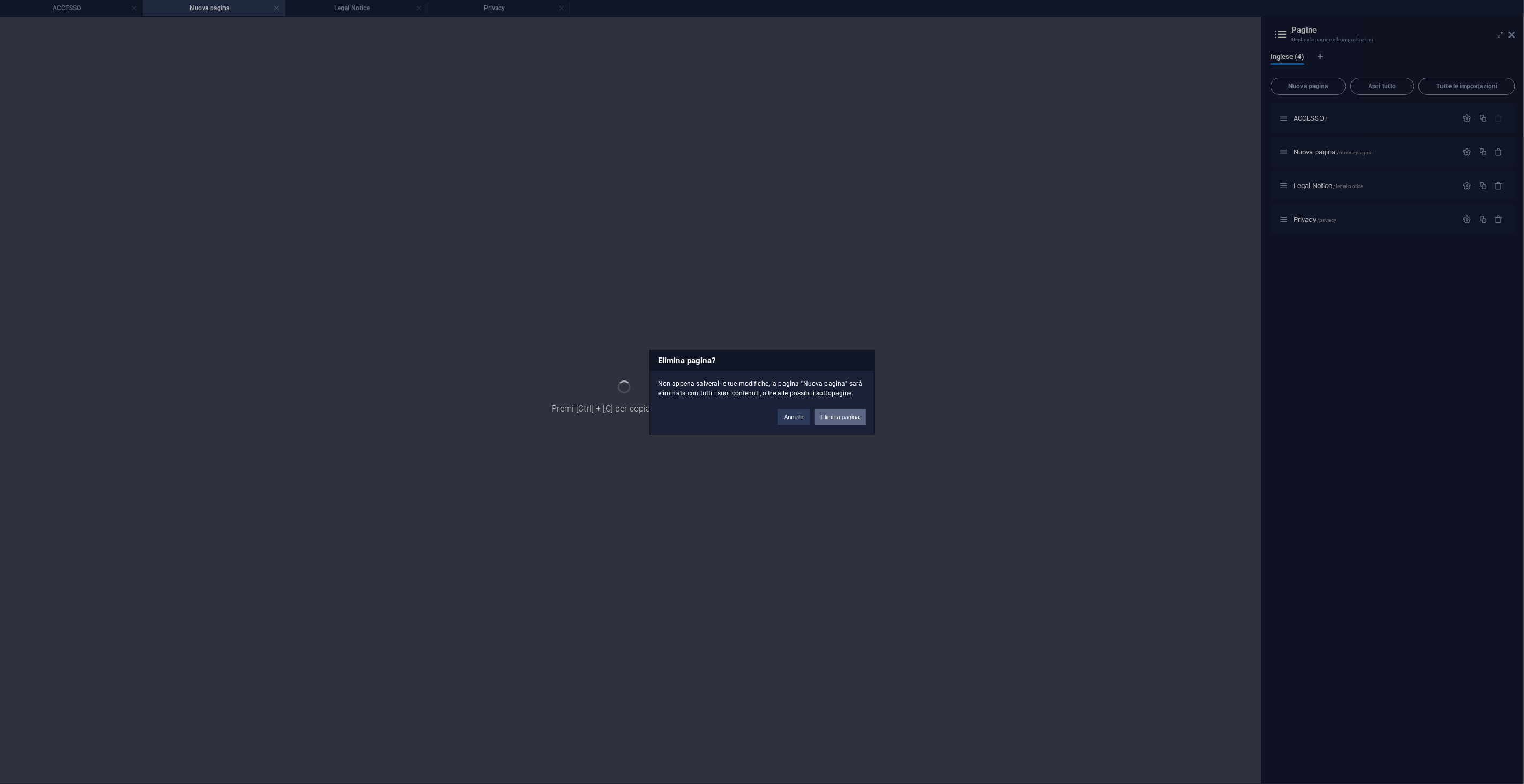
click at [850, 414] on button "Elimina pagina" at bounding box center [840, 417] width 51 height 16
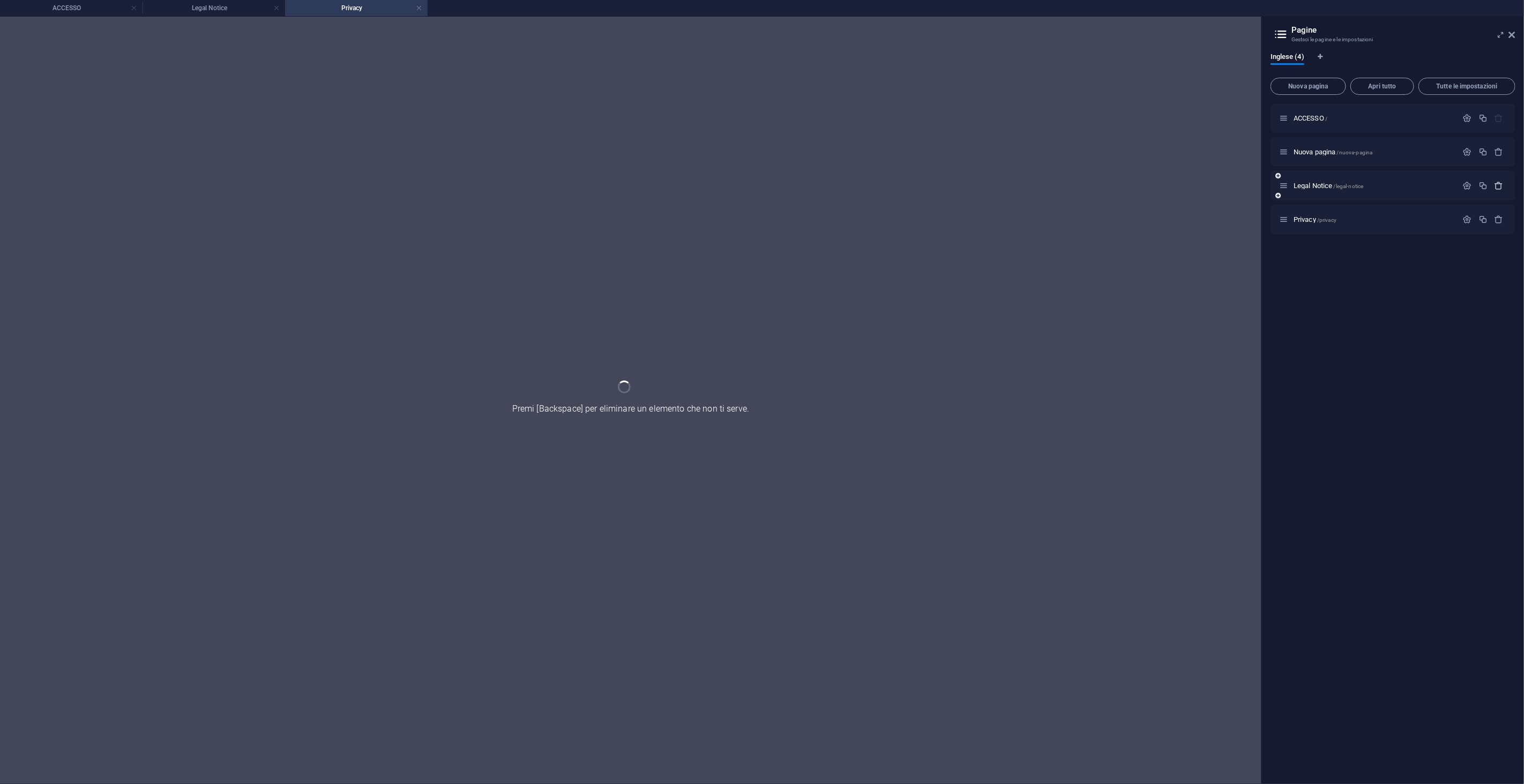
click at [1371, 184] on button "button" at bounding box center [1498, 185] width 15 height 9
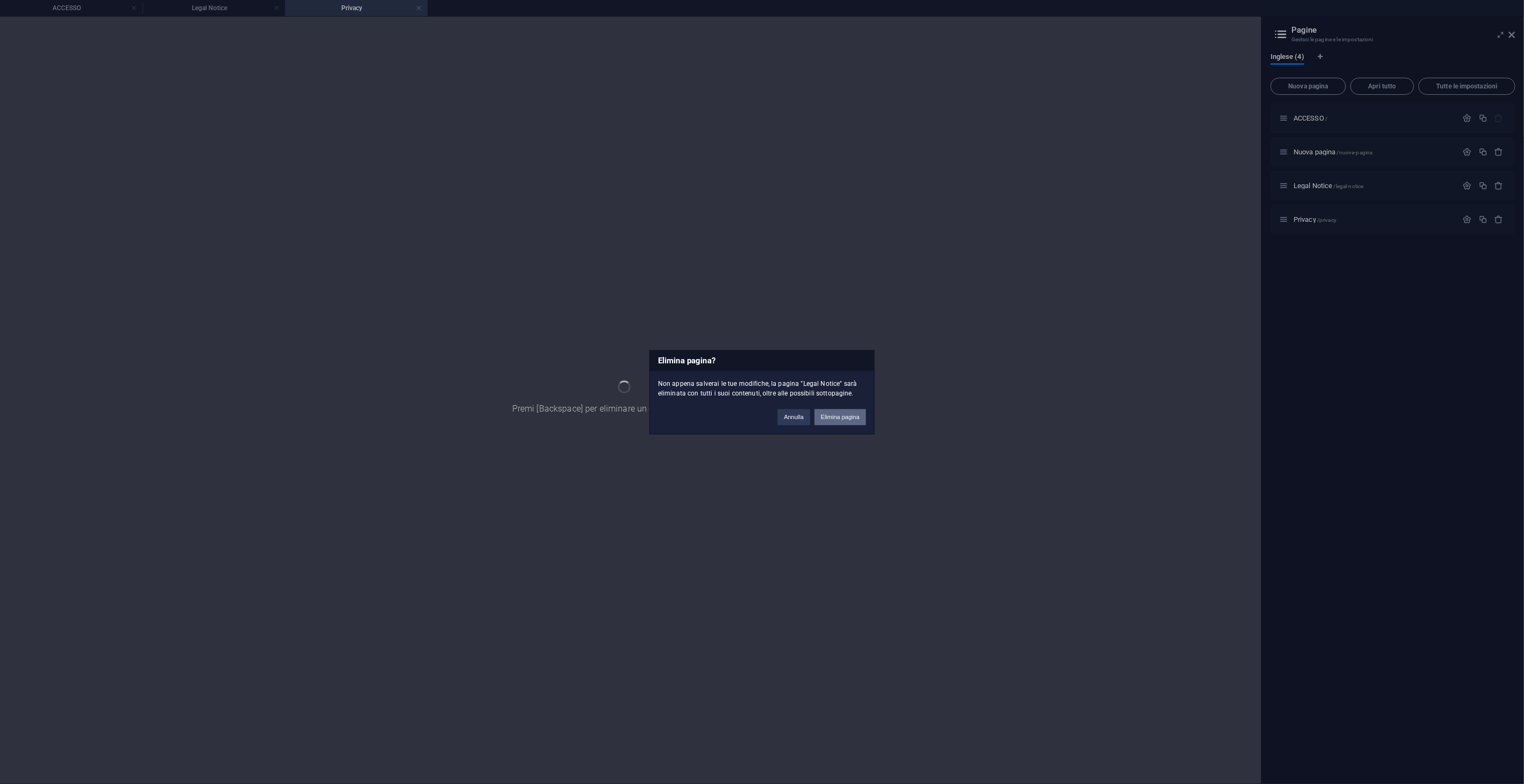
click at [853, 412] on button "Elimina pagina" at bounding box center [840, 417] width 51 height 16
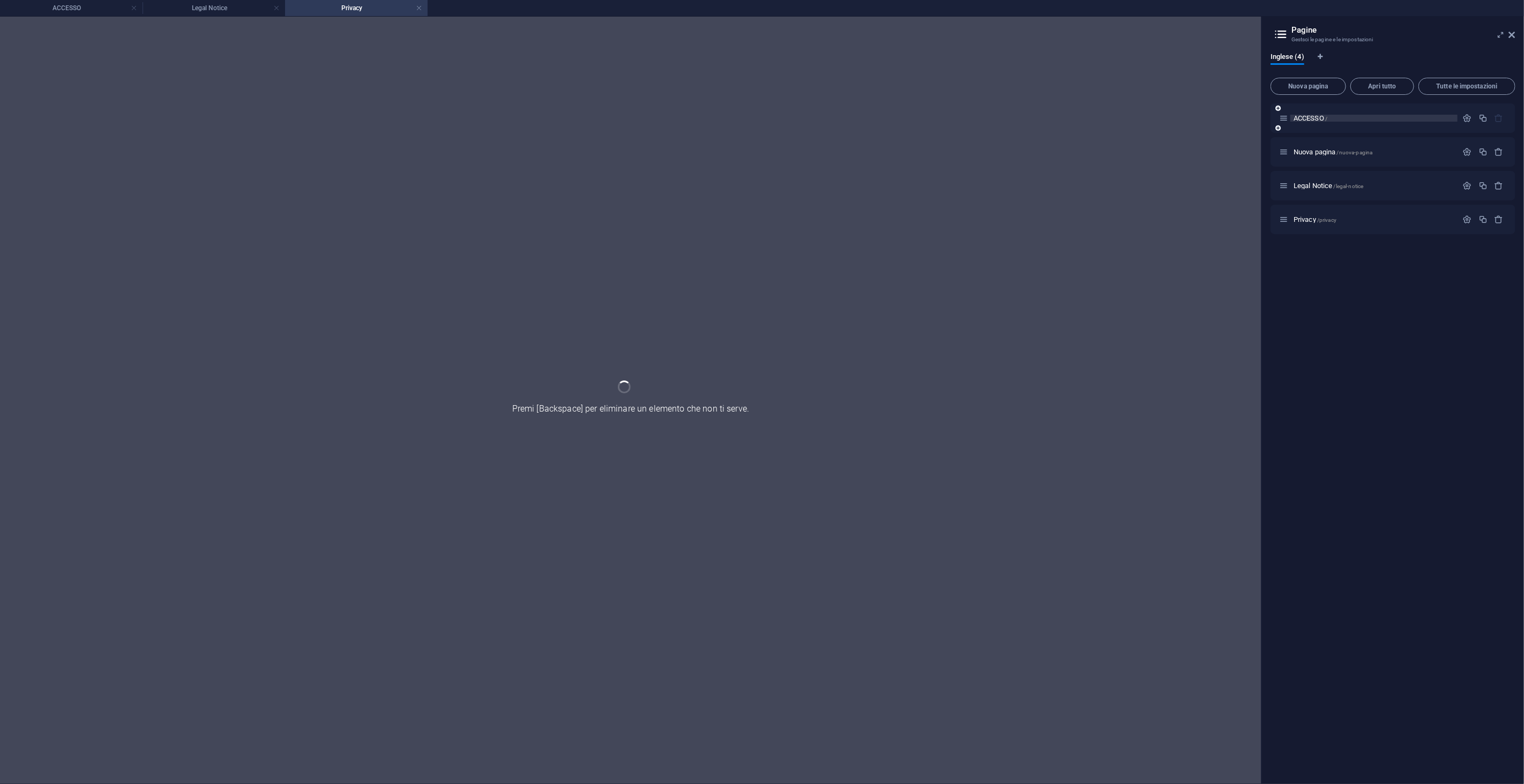
click at [1303, 119] on span "ACCESSO /" at bounding box center [1310, 118] width 34 height 8
click at [1304, 120] on span "ACCESSO /" at bounding box center [1310, 118] width 34 height 8
click at [1304, 121] on span "ACCESSO /" at bounding box center [1310, 118] width 34 height 8
click at [1304, 122] on div "ACCESSO /" at bounding box center [1369, 118] width 179 height 12
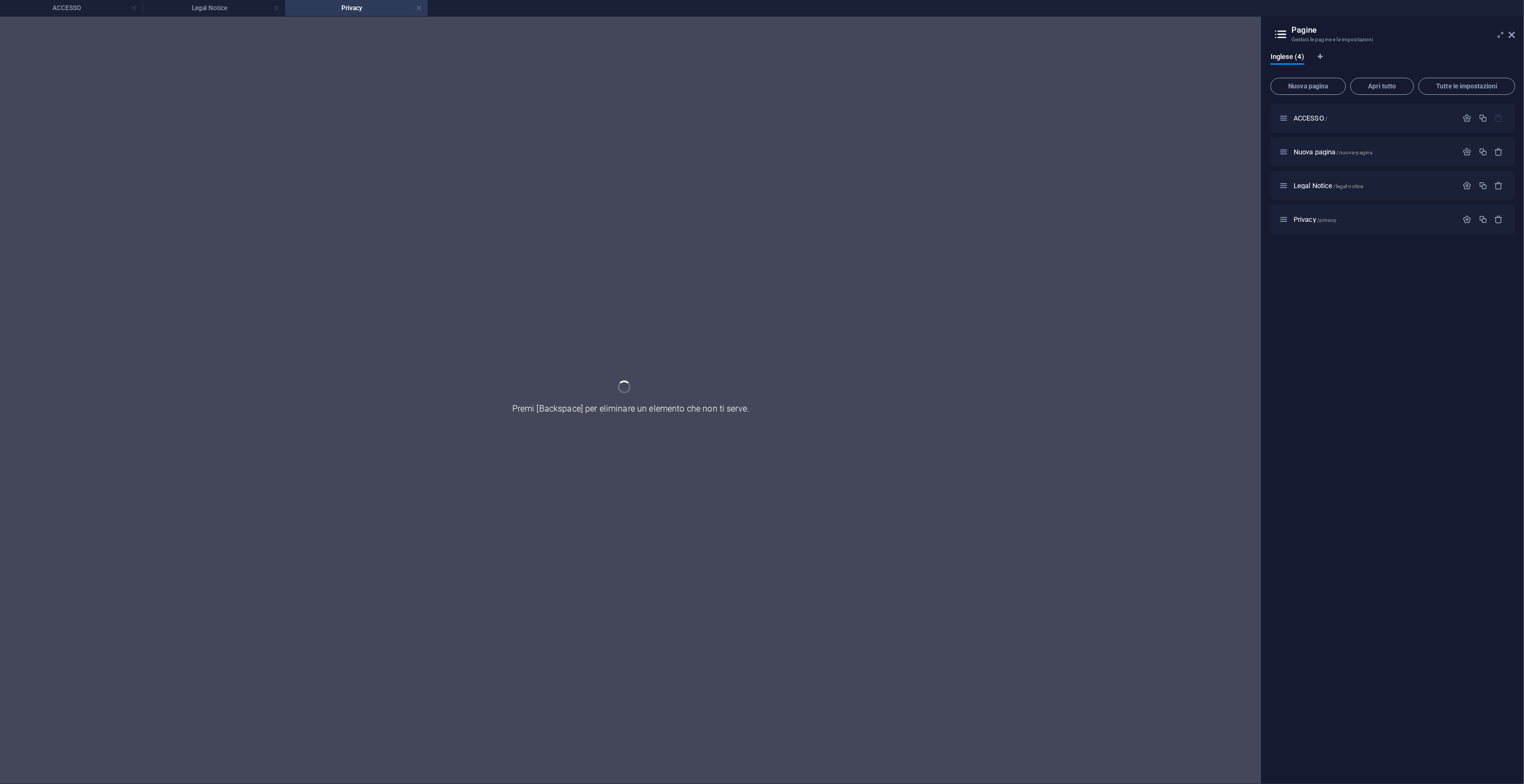
click at [277, 7] on link at bounding box center [276, 8] width 7 height 10
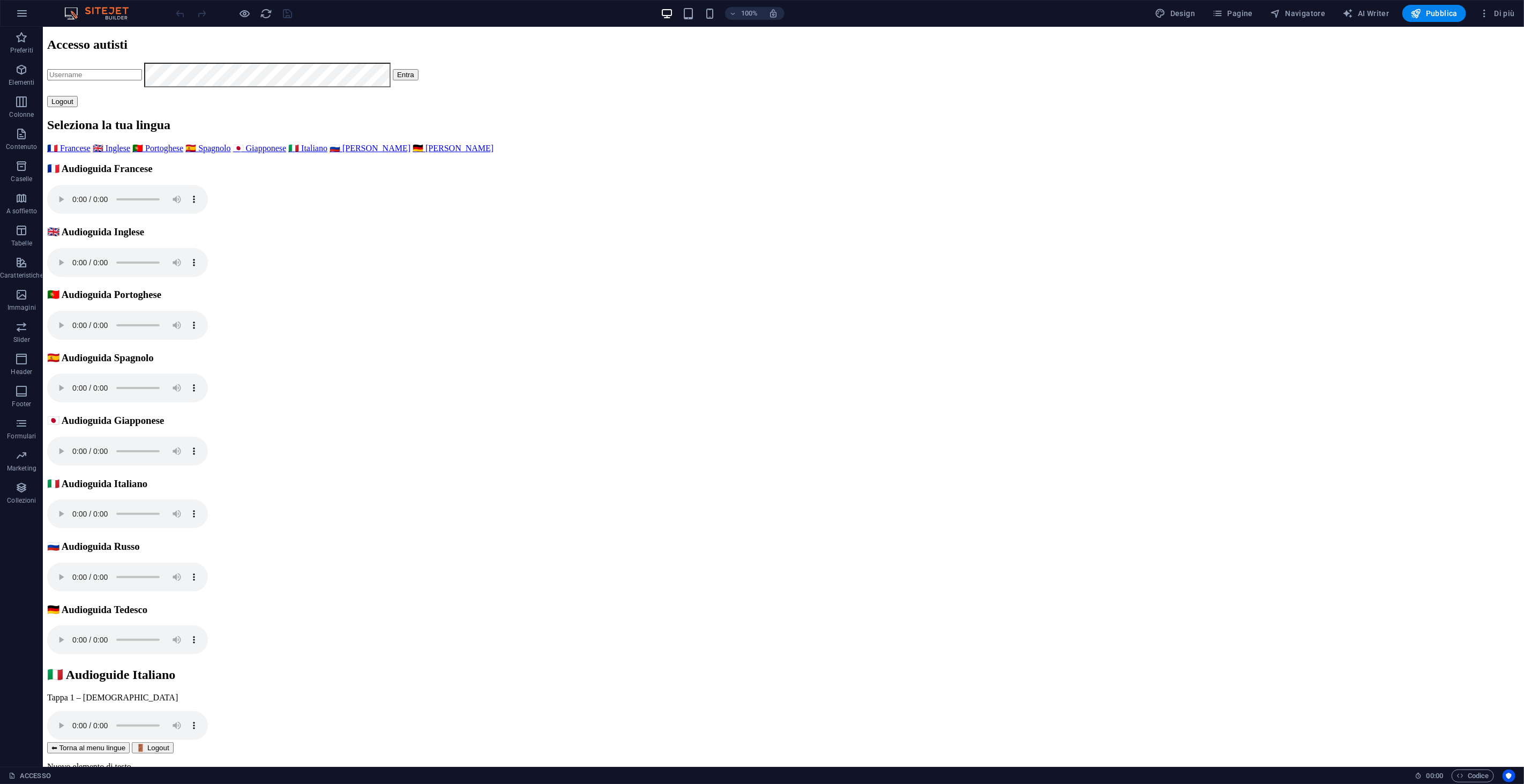
click at [7, 774] on div "ACCESSO 00 : 00 Codice" at bounding box center [762, 774] width 1524 height 17
click at [16, 774] on link "ACCESSO" at bounding box center [30, 776] width 42 height 13
click at [16, 772] on link "ACCESSO" at bounding box center [30, 776] width 42 height 13
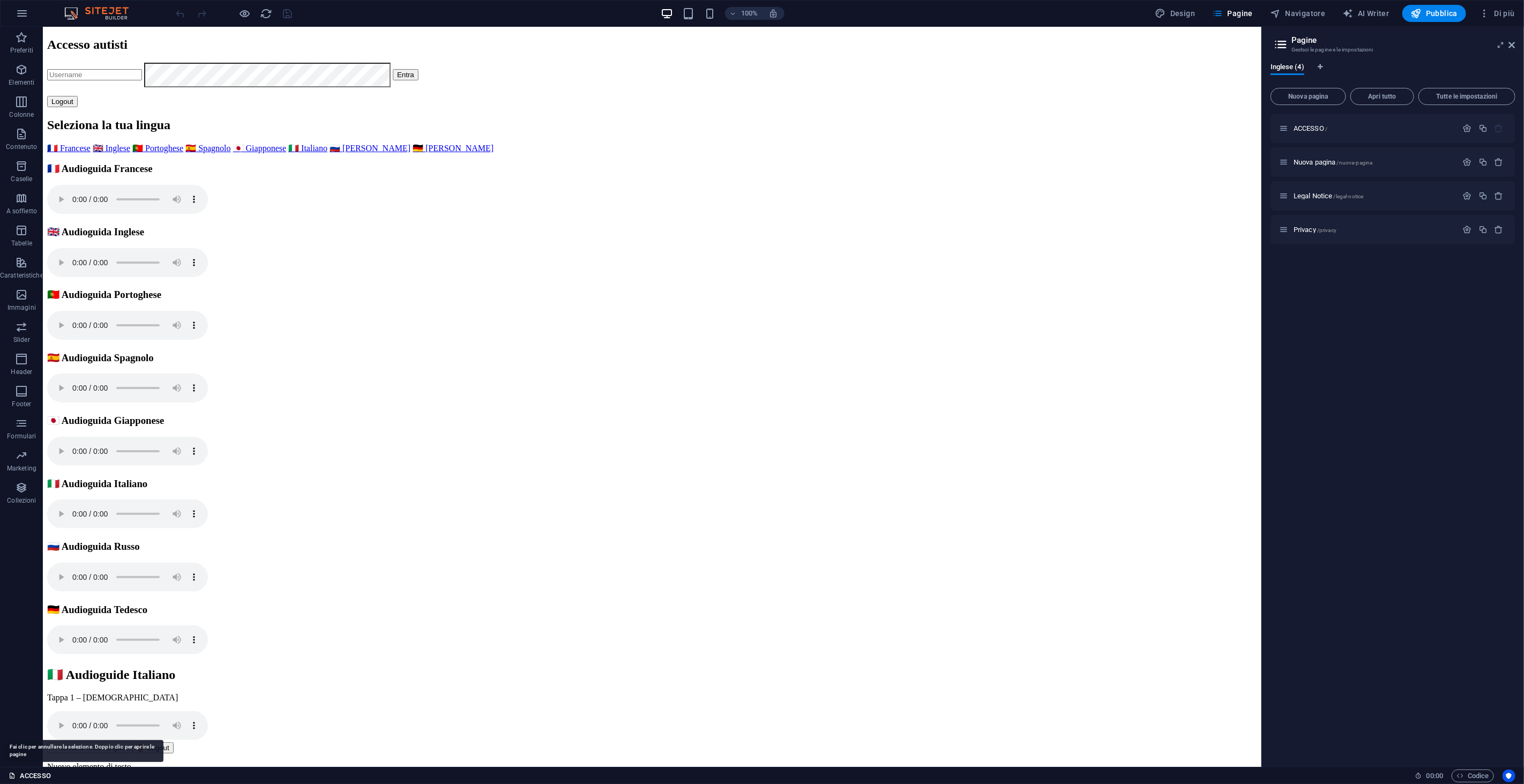
click at [16, 772] on link "ACCESSO" at bounding box center [30, 776] width 42 height 13
click at [1329, 93] on span "Nuova pagina" at bounding box center [1309, 96] width 66 height 7
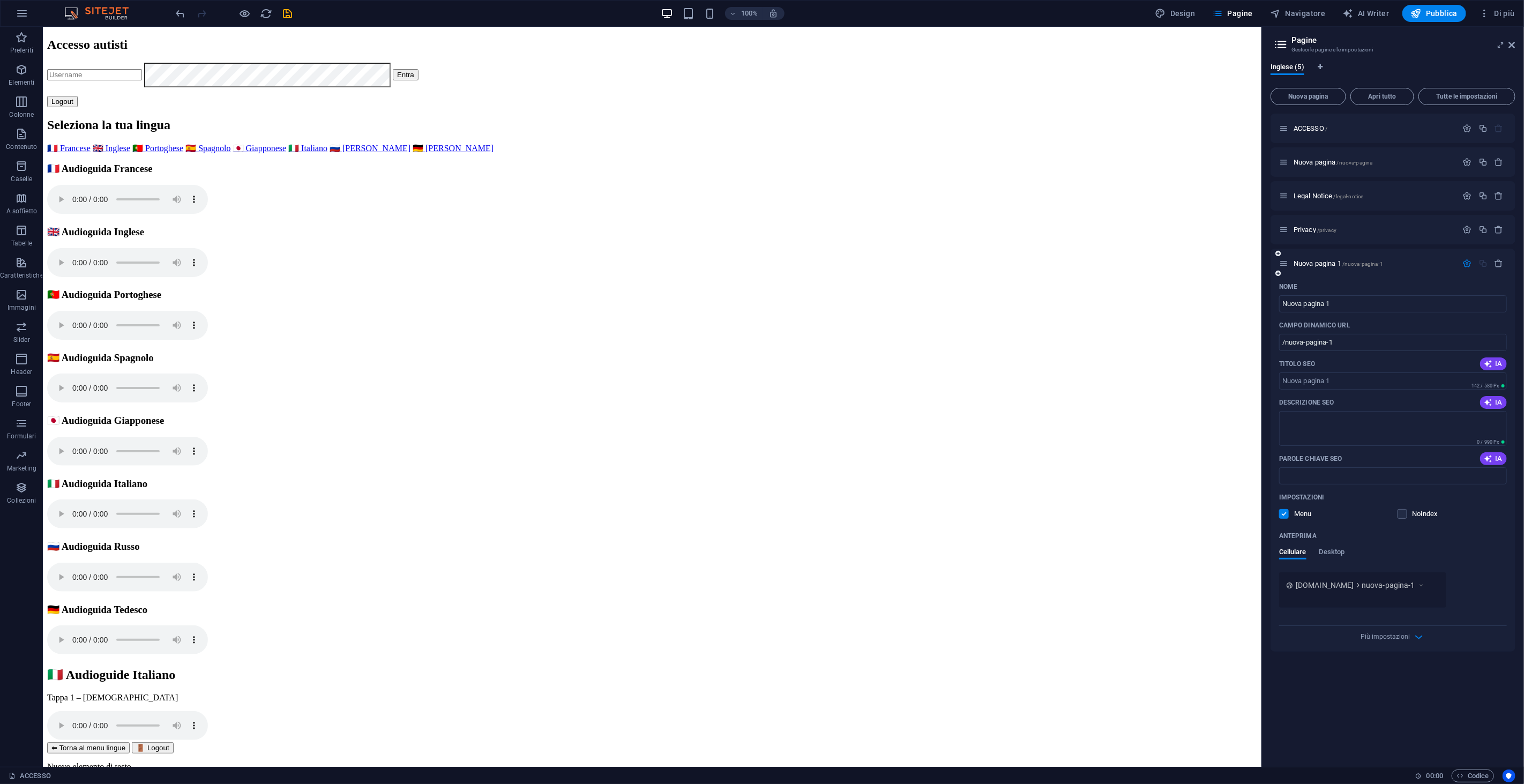
drag, startPoint x: 1386, startPoint y: 260, endPoint x: 1318, endPoint y: 271, distance: 68.9
click at [1327, 250] on div "Nuova pagina 1 /nuova-pagina-1" at bounding box center [1393, 264] width 245 height 29
drag, startPoint x: 1427, startPoint y: 270, endPoint x: 1400, endPoint y: 232, distance: 46.6
click at [1408, 209] on div "ACCESSO / Nuova pagina /nuova-pagina Legal Notice /legal-notice Privacy /privac…" at bounding box center [1393, 382] width 245 height 538
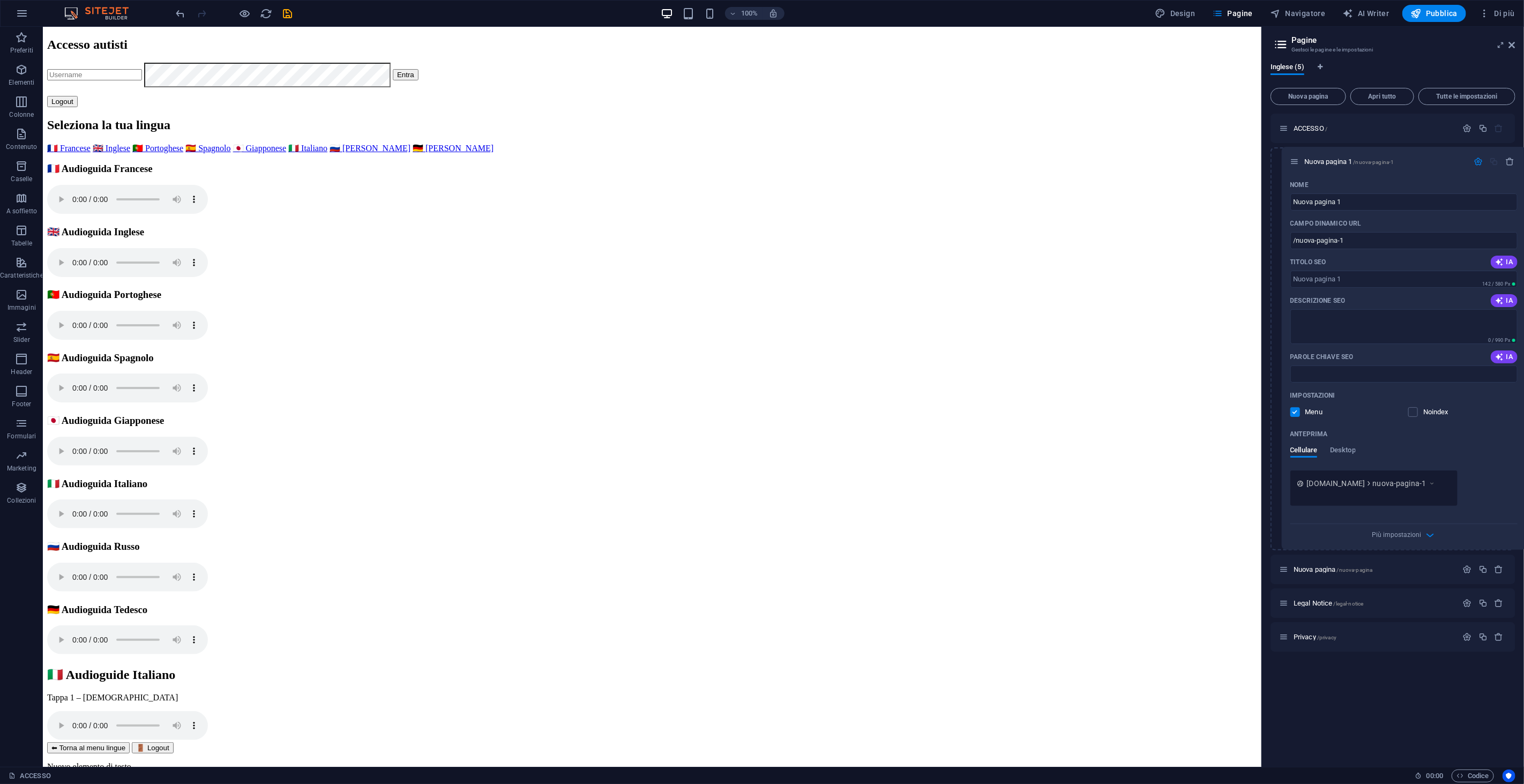
drag, startPoint x: 1286, startPoint y: 264, endPoint x: 1297, endPoint y: 160, distance: 104.6
click at [1297, 160] on div "ACCESSO / Nuova pagina /nuova-pagina Legal Notice /legal-notice Privacy /privac…" at bounding box center [1393, 382] width 245 height 538
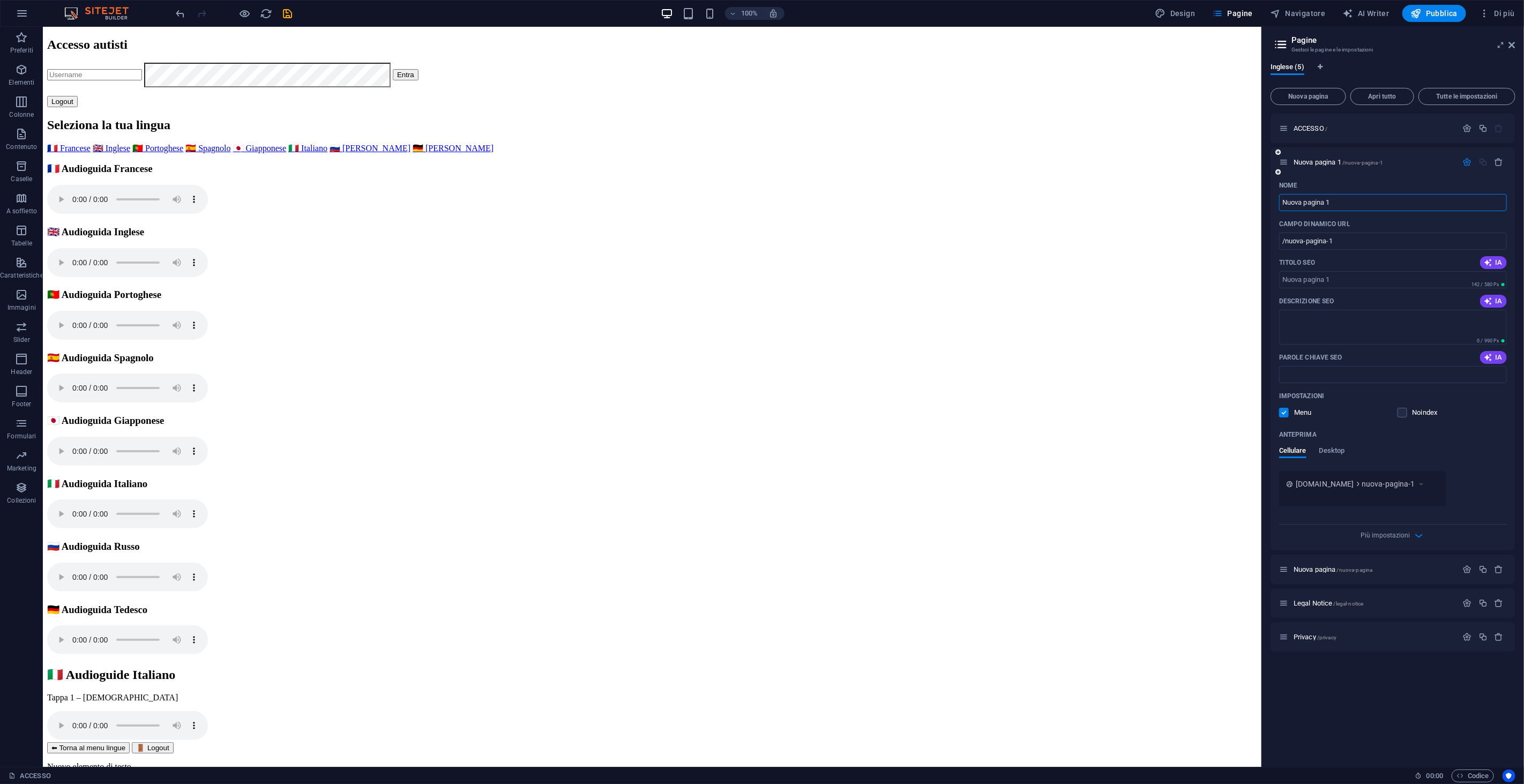
click at [1330, 201] on input "Nuova pagina 1" at bounding box center [1393, 202] width 228 height 17
type input "CON"
type input "/co"
type input "CONTE"
type input "/conte"
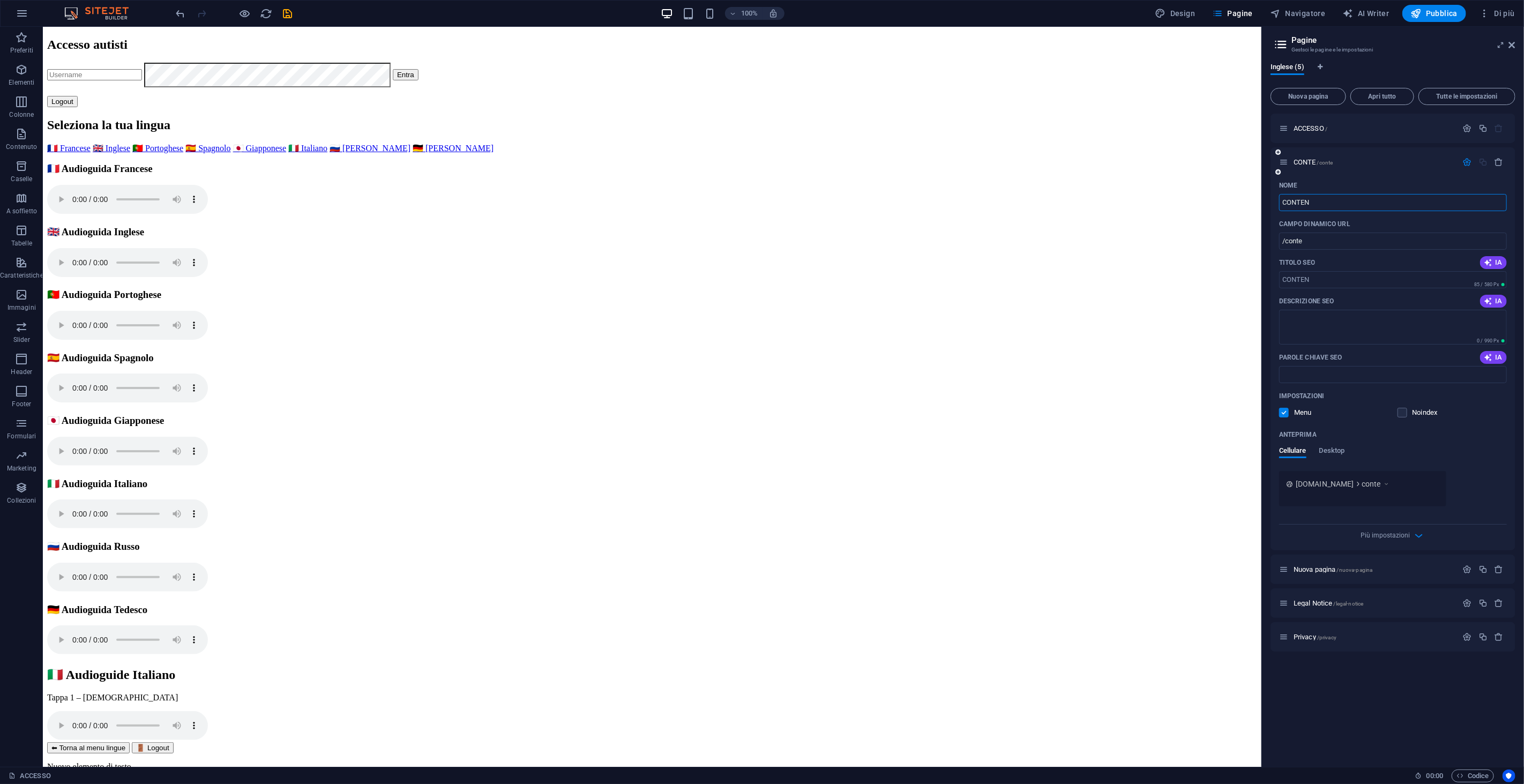
type input "CONTEN"
type input "/conten"
type input "CONTENU"
type input "/contenu"
type input "C"
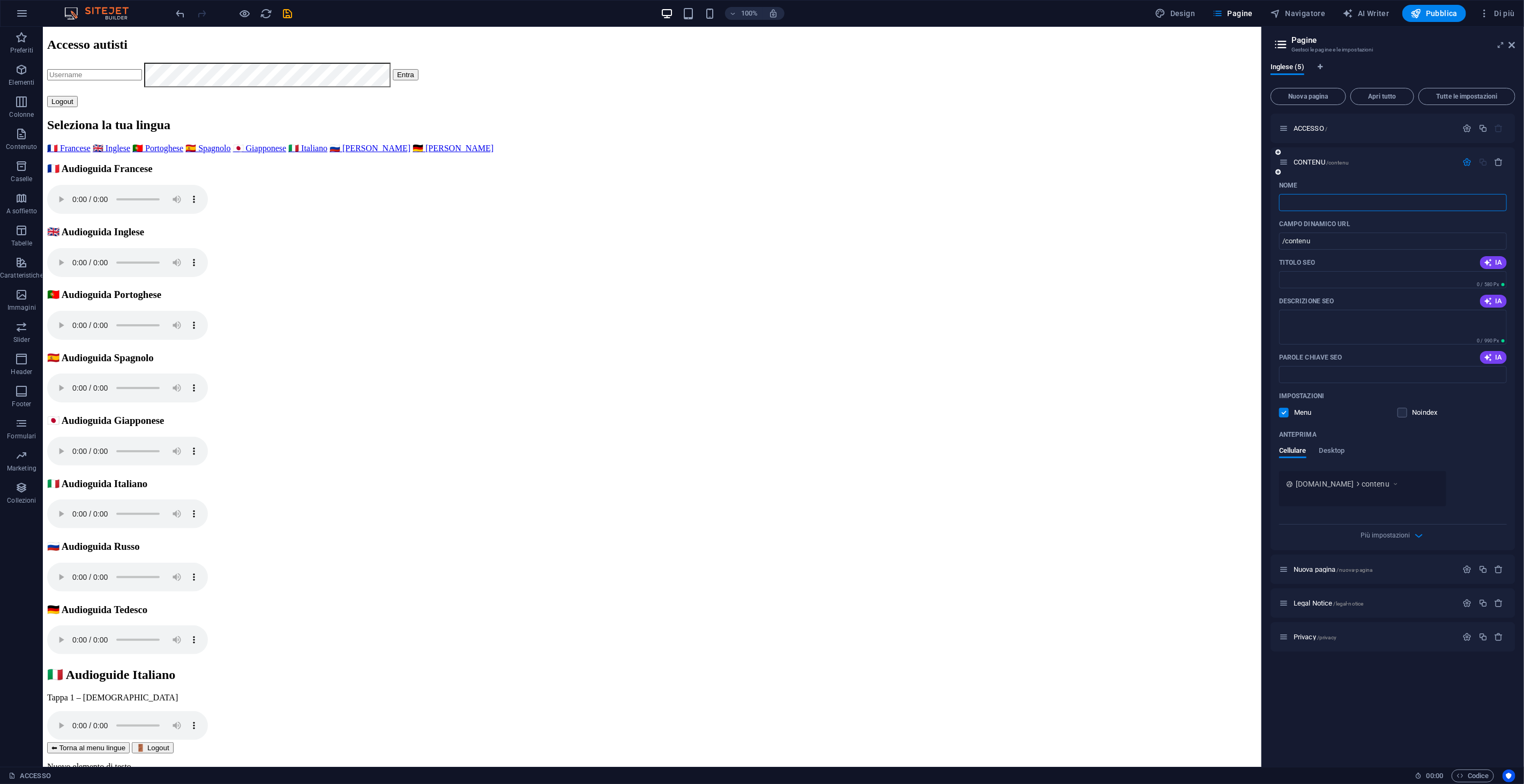
type input "/"
type input "IT"
type input "/i"
type input "I"
type input "ITAL"
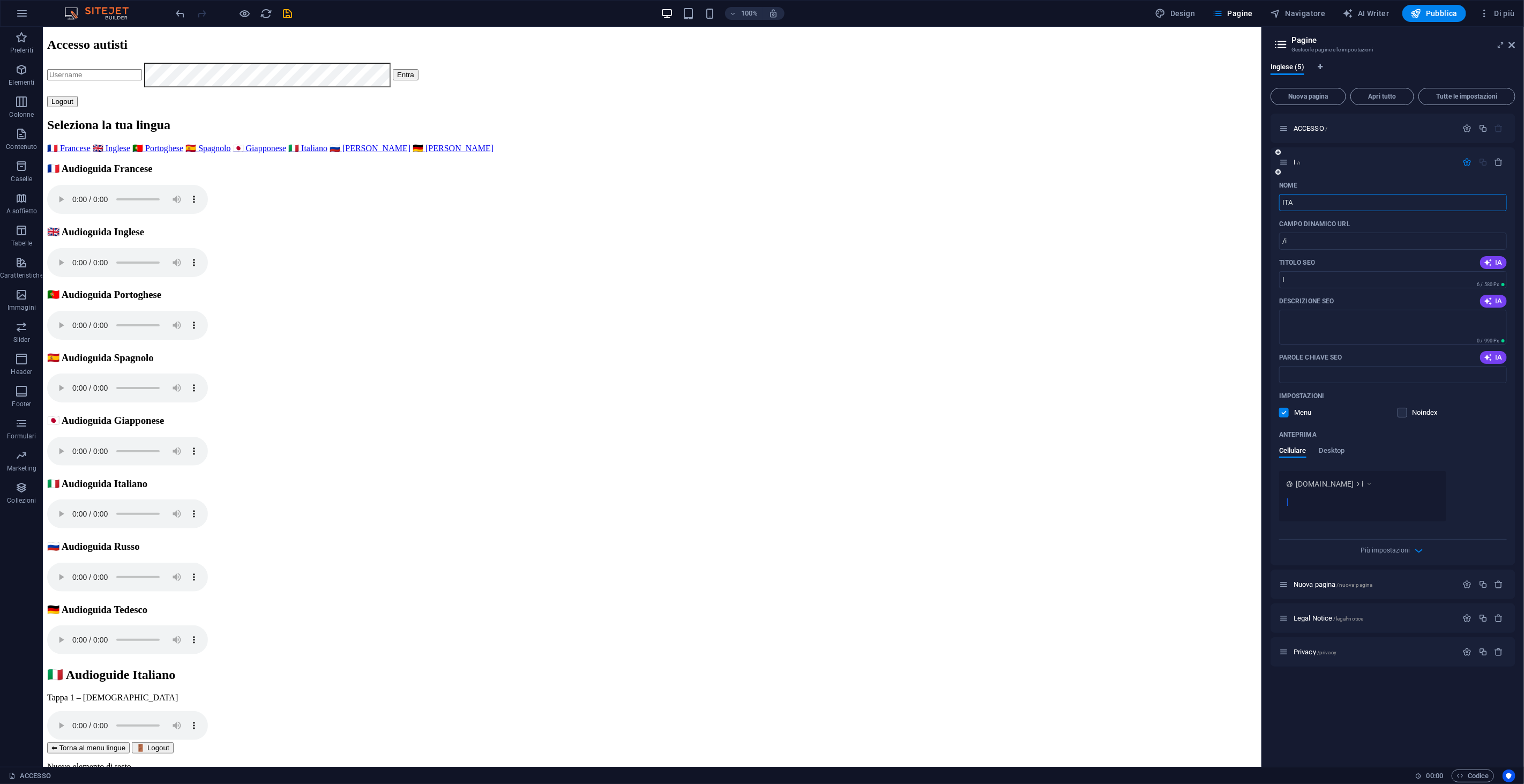
type input "/ita"
type input "ITA"
type input "ITALIANOP"
type input "/italianop"
type input "ITALIANOP"
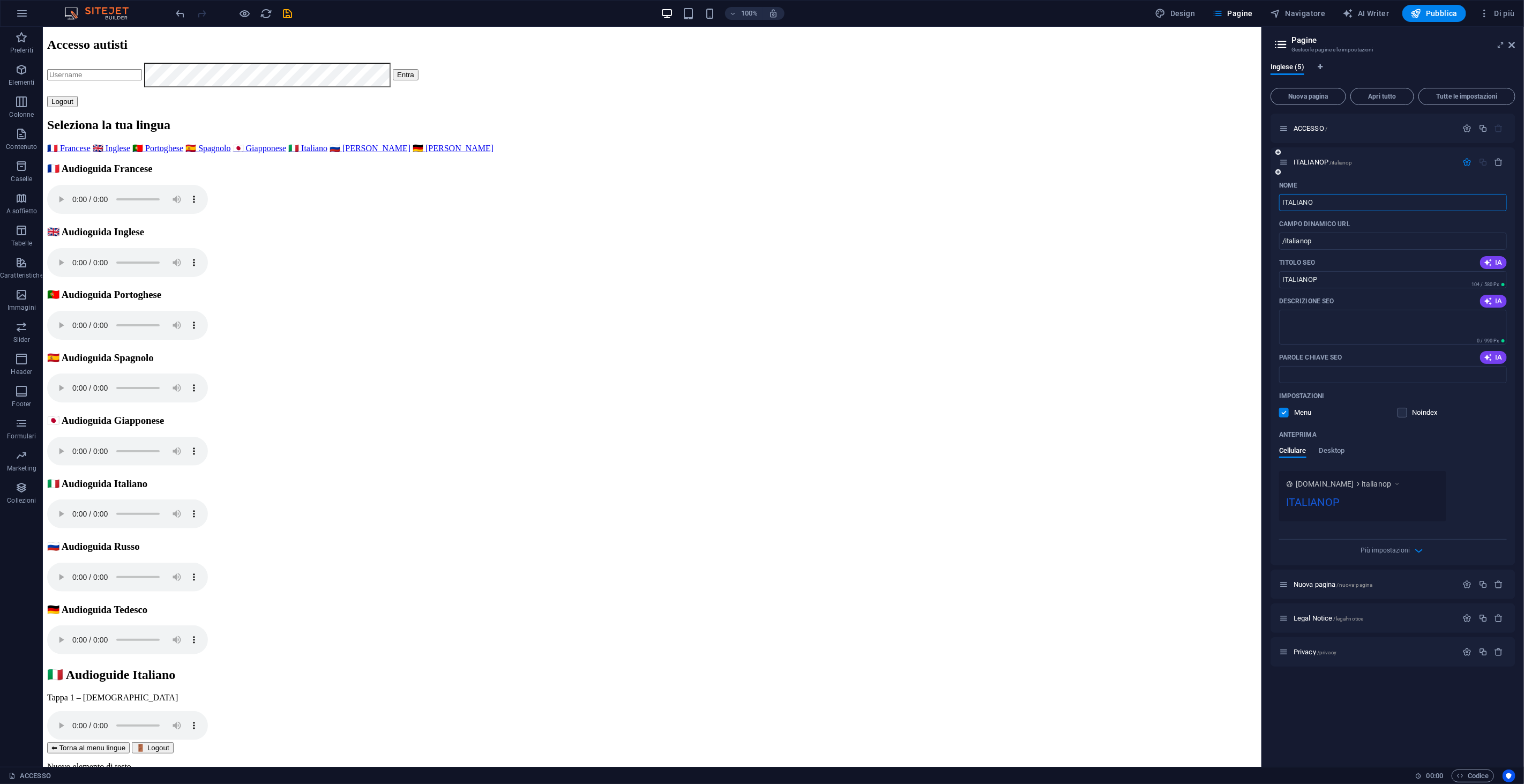
type input "ITALIANO"
type input "/italiano"
type input "ITALIANO"
click at [1335, 455] on span "Desktop" at bounding box center [1332, 452] width 26 height 15
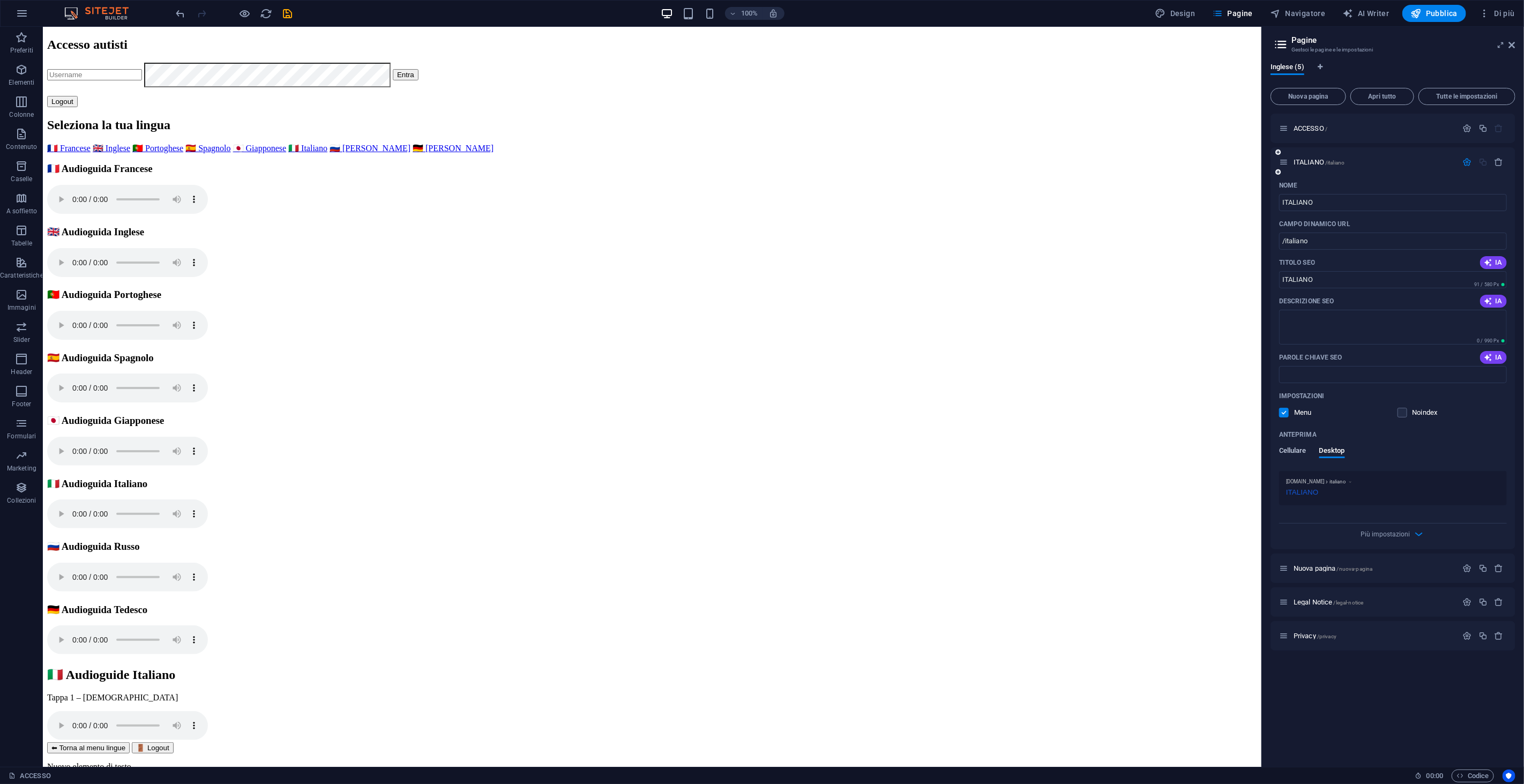
click at [1285, 458] on button "Cellulare" at bounding box center [1293, 452] width 27 height 12
click at [1402, 545] on div "Più impostazioni" at bounding box center [1393, 548] width 228 height 17
click at [1397, 550] on span "Più impostazioni" at bounding box center [1386, 550] width 49 height 7
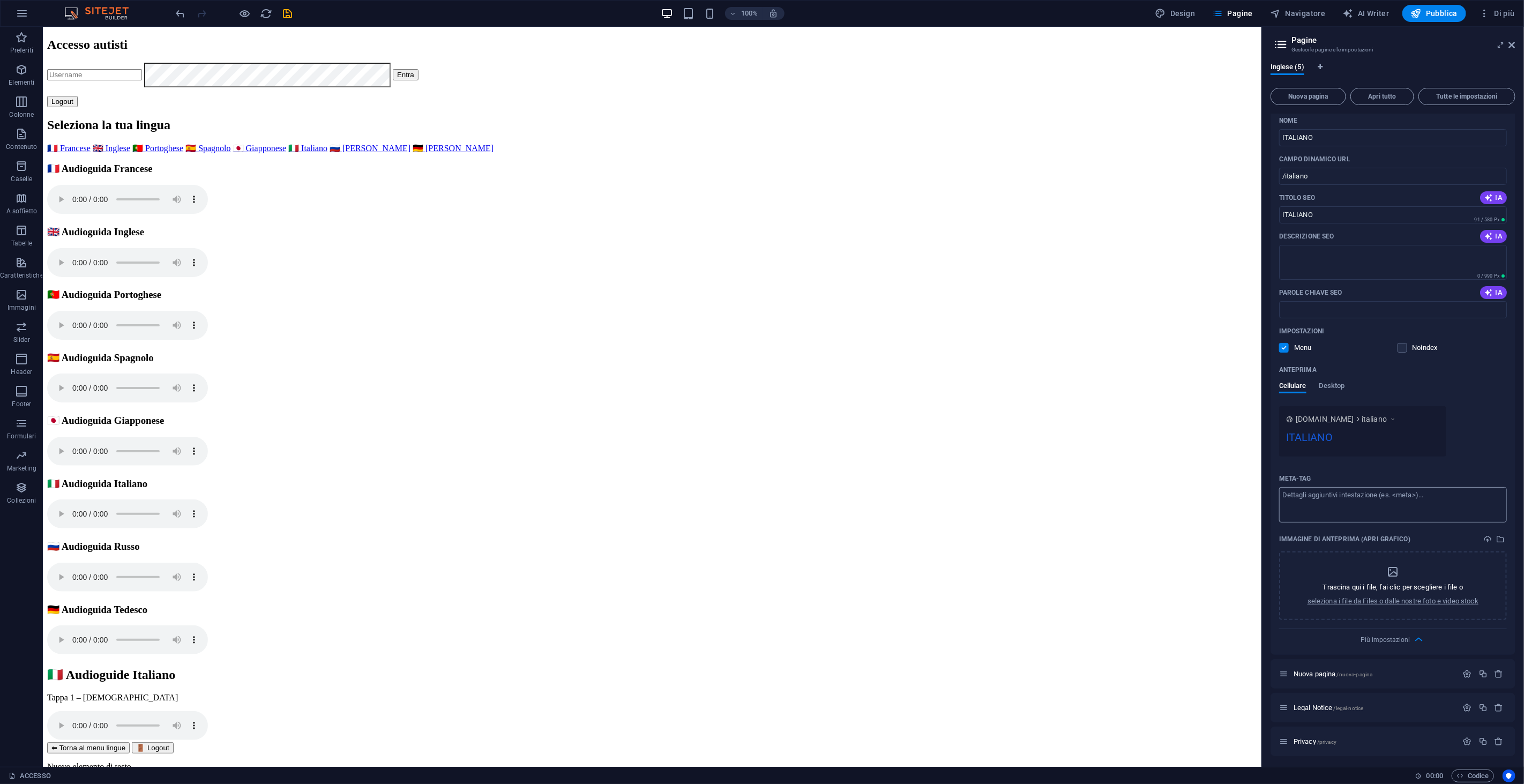
scroll to position [65, 0]
click at [1394, 570] on icon "dropzone" at bounding box center [1393, 571] width 13 height 13
click at [1411, 339] on div "Impostazioni Menu Noindex" at bounding box center [1393, 339] width 228 height 34
click at [1401, 344] on label at bounding box center [1402, 347] width 10 height 10
click at [0, 0] on input "checkbox" at bounding box center [0, 0] width 0 height 0
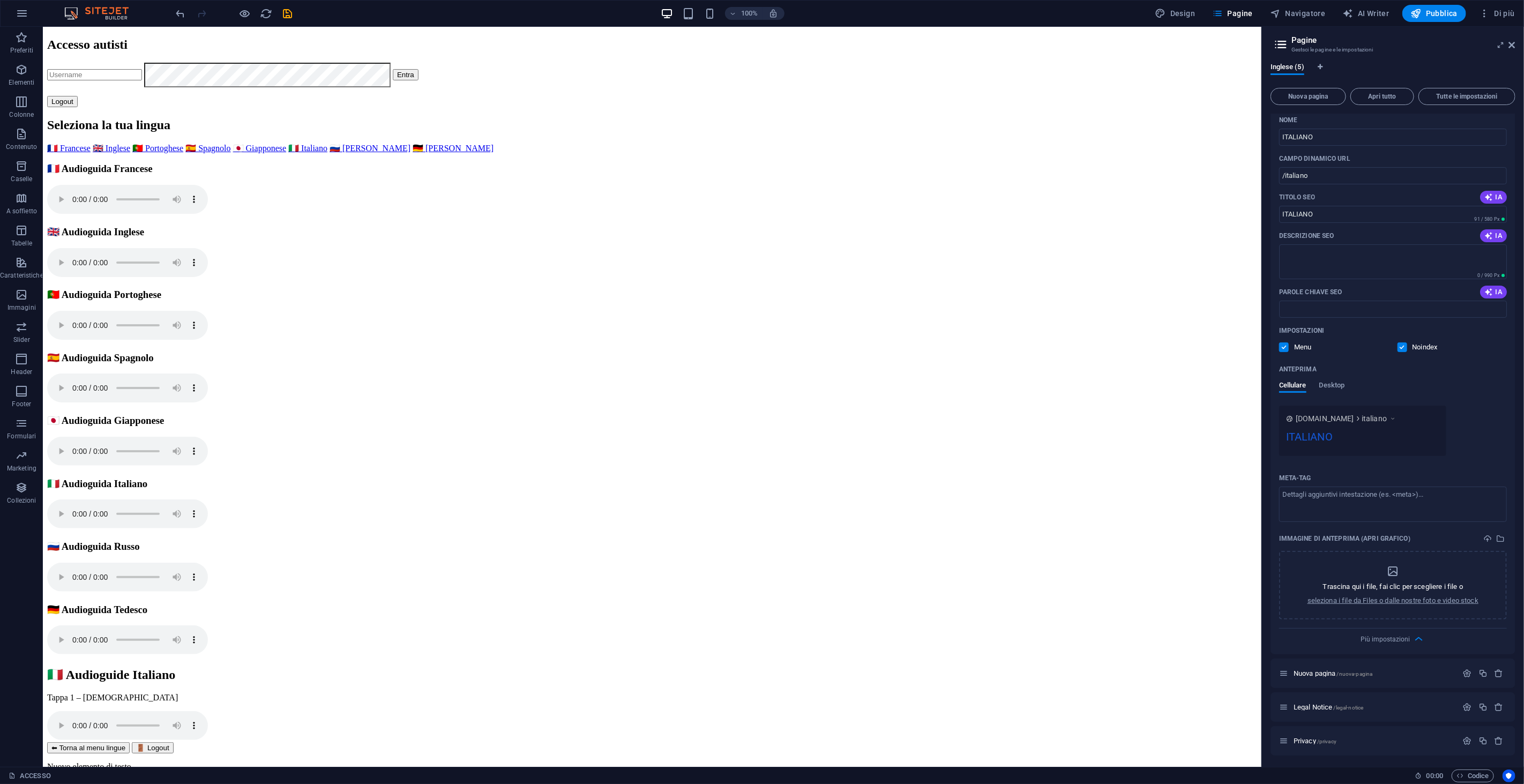
click at [1406, 339] on div "Impostazioni Menu Noindex" at bounding box center [1393, 339] width 228 height 34
click at [1397, 348] on label at bounding box center [1402, 347] width 10 height 10
click at [0, 0] on input "checkbox" at bounding box center [0, 0] width 0 height 0
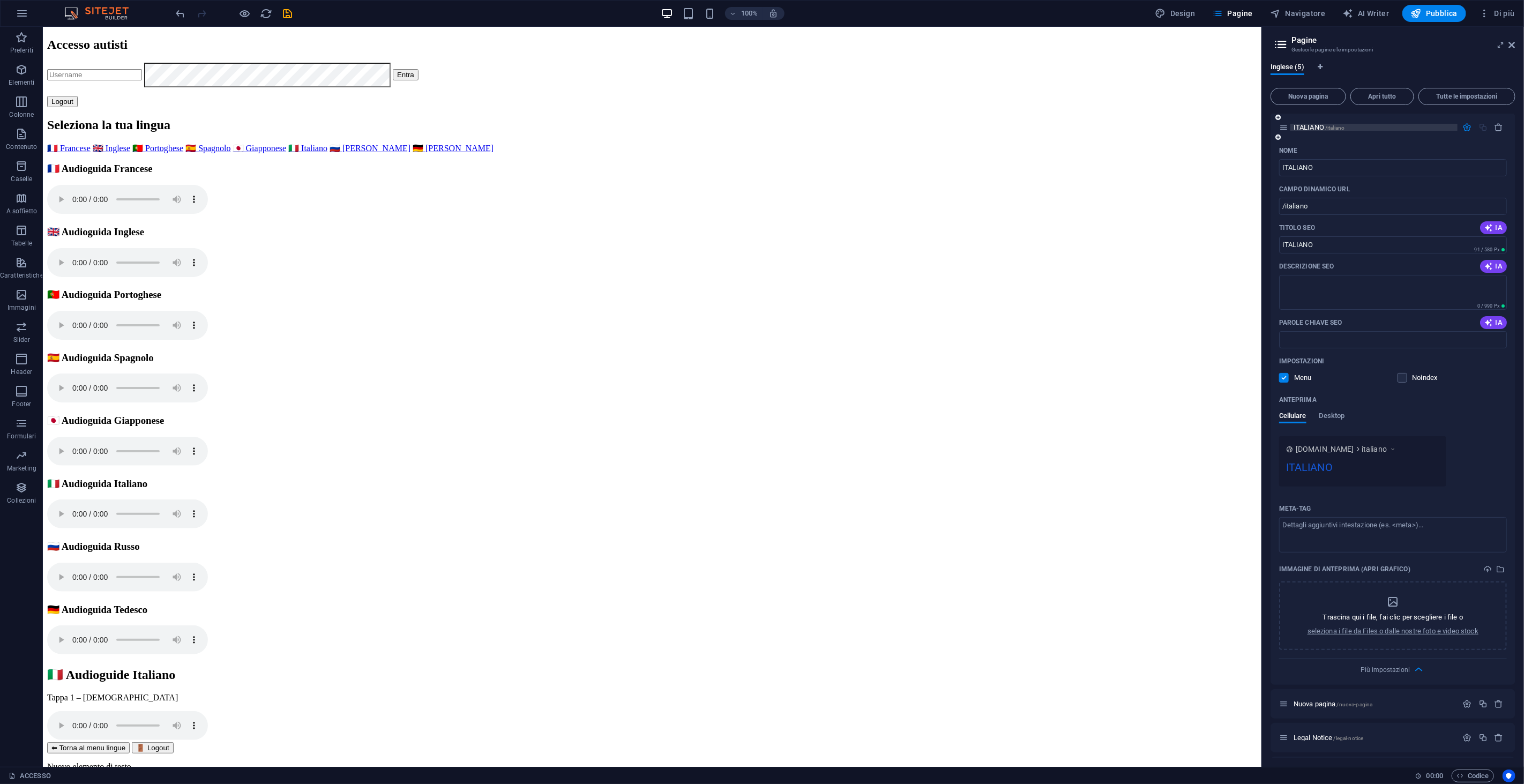
scroll to position [0, 0]
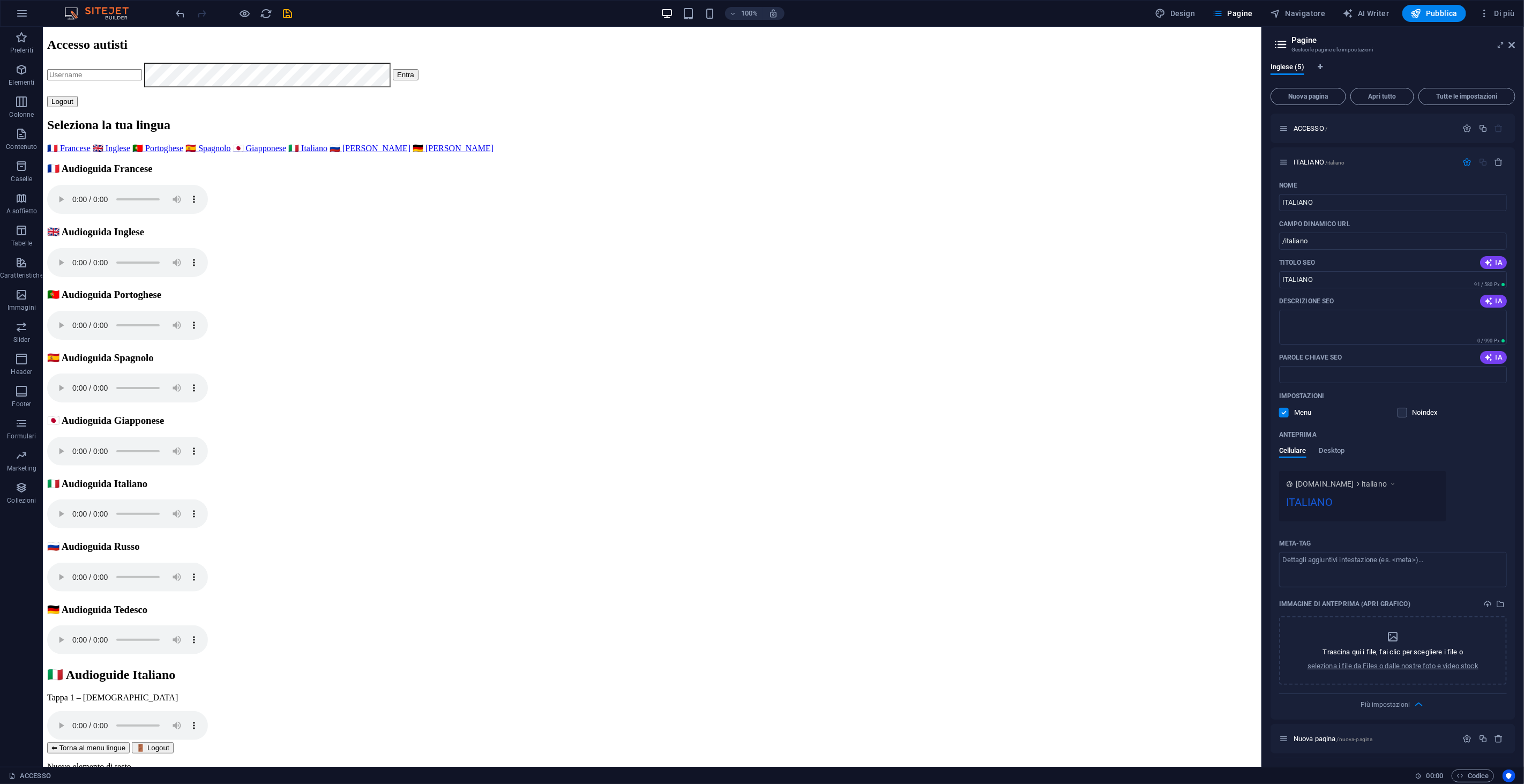
click at [1454, 86] on div "Nuova pagina Apri tutto Tutte le impostazioni ACCESSO / ITALIANO /italiano Nome…" at bounding box center [1393, 420] width 245 height 674
click at [1454, 87] on div "Nuova pagina Apri tutto Tutte le impostazioni ACCESSO / ITALIANO /italiano Nome…" at bounding box center [1393, 420] width 245 height 674
click at [1449, 93] on span "Tutte le impostazioni" at bounding box center [1466, 96] width 87 height 7
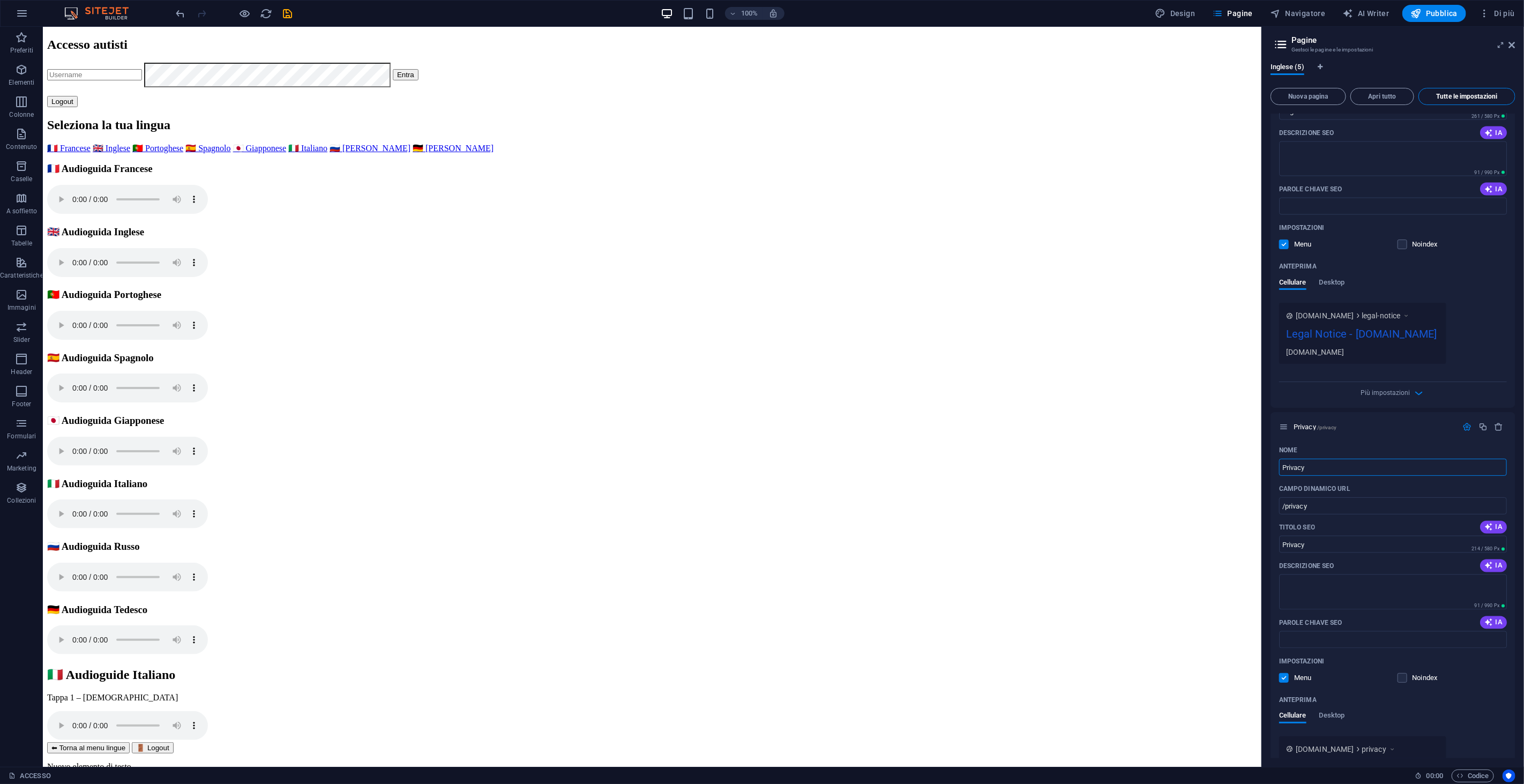
click at [1449, 93] on span "Tutte le impostazioni" at bounding box center [1466, 96] width 87 height 7
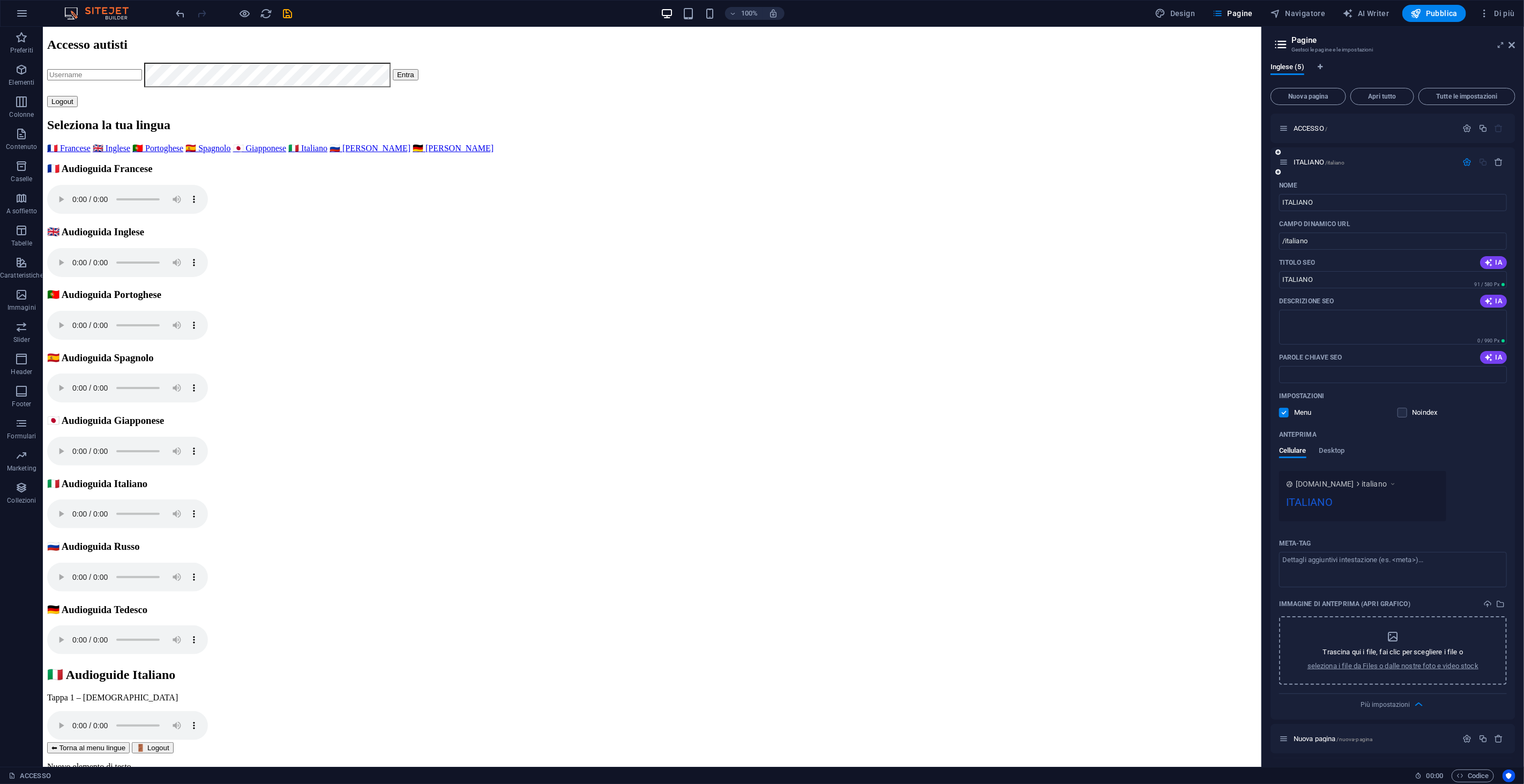
click at [1395, 645] on div "Trascina qui i file, fai clic per scegliere i file o seleziona i file da Files …" at bounding box center [1392, 651] width 171 height 41
click at [1485, 601] on icon "upload" at bounding box center [1487, 604] width 9 height 9
click at [1502, 602] on icon "select-media" at bounding box center [1501, 604] width 9 height 9
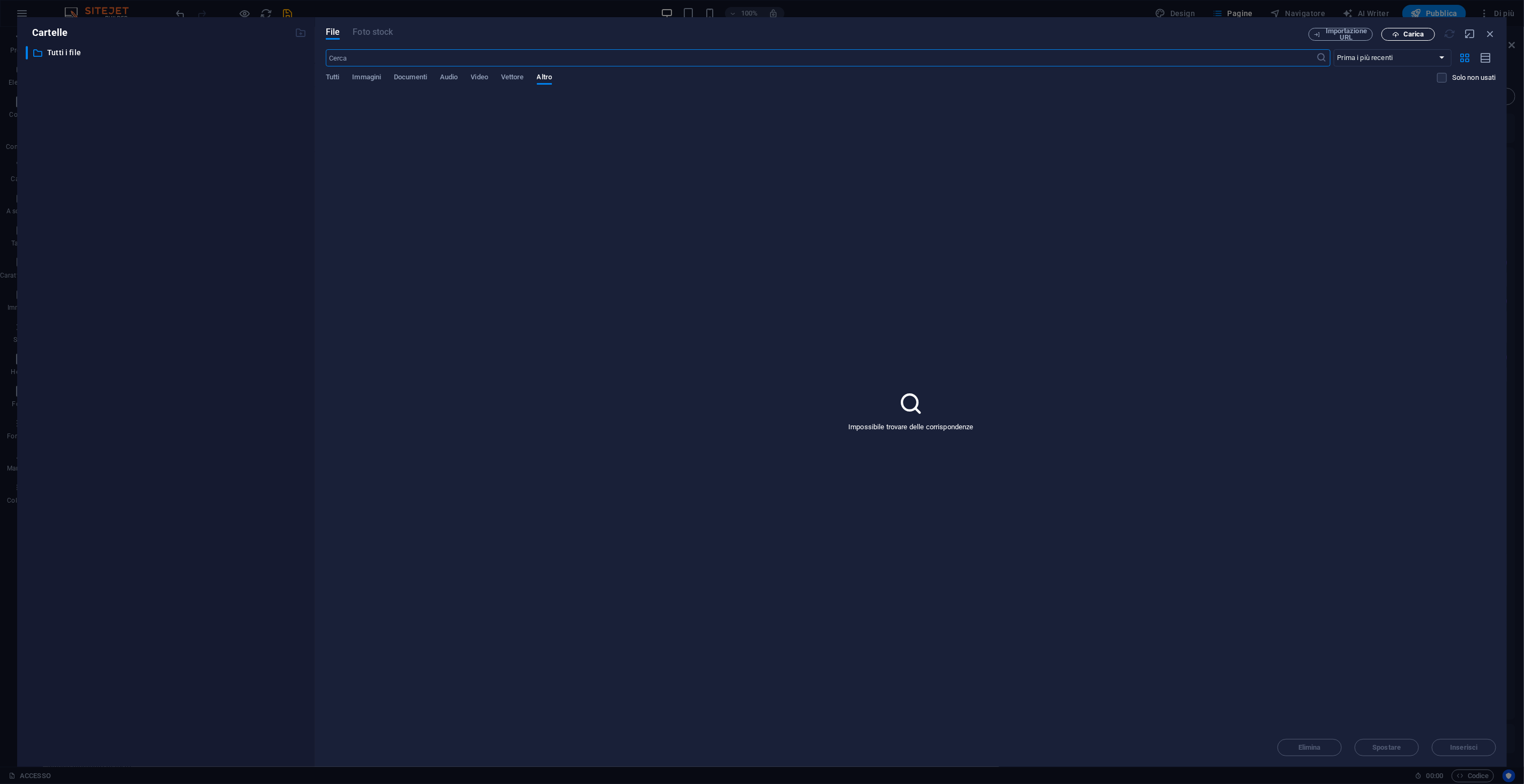
click at [1413, 31] on span "Carica" at bounding box center [1413, 34] width 21 height 7
click at [1478, 684] on icon "button" at bounding box center [1476, 688] width 12 height 12
click at [1487, 37] on icon "button" at bounding box center [1490, 34] width 12 height 12
select select "unknown"
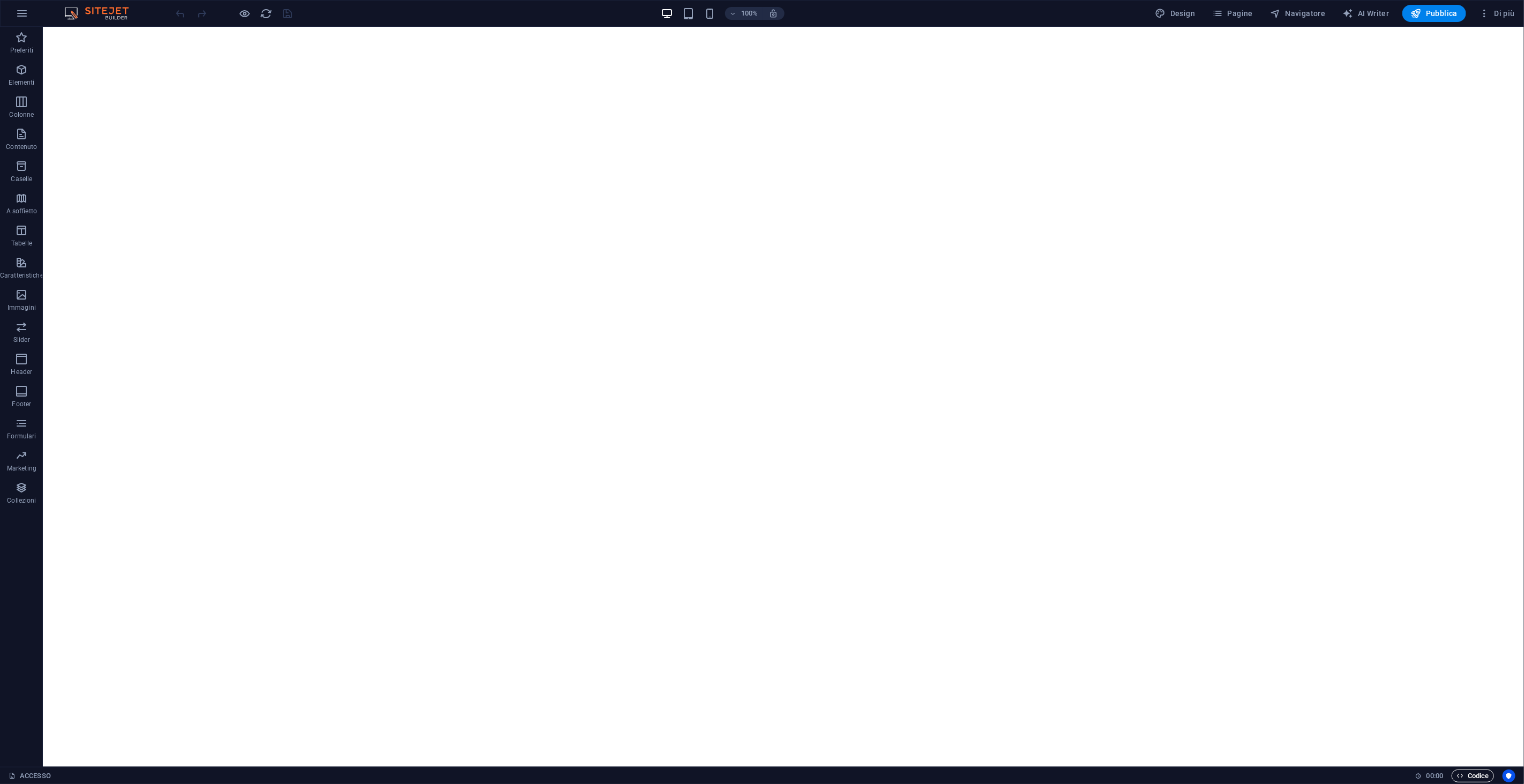
click at [1464, 774] on span "Codice" at bounding box center [1473, 776] width 33 height 13
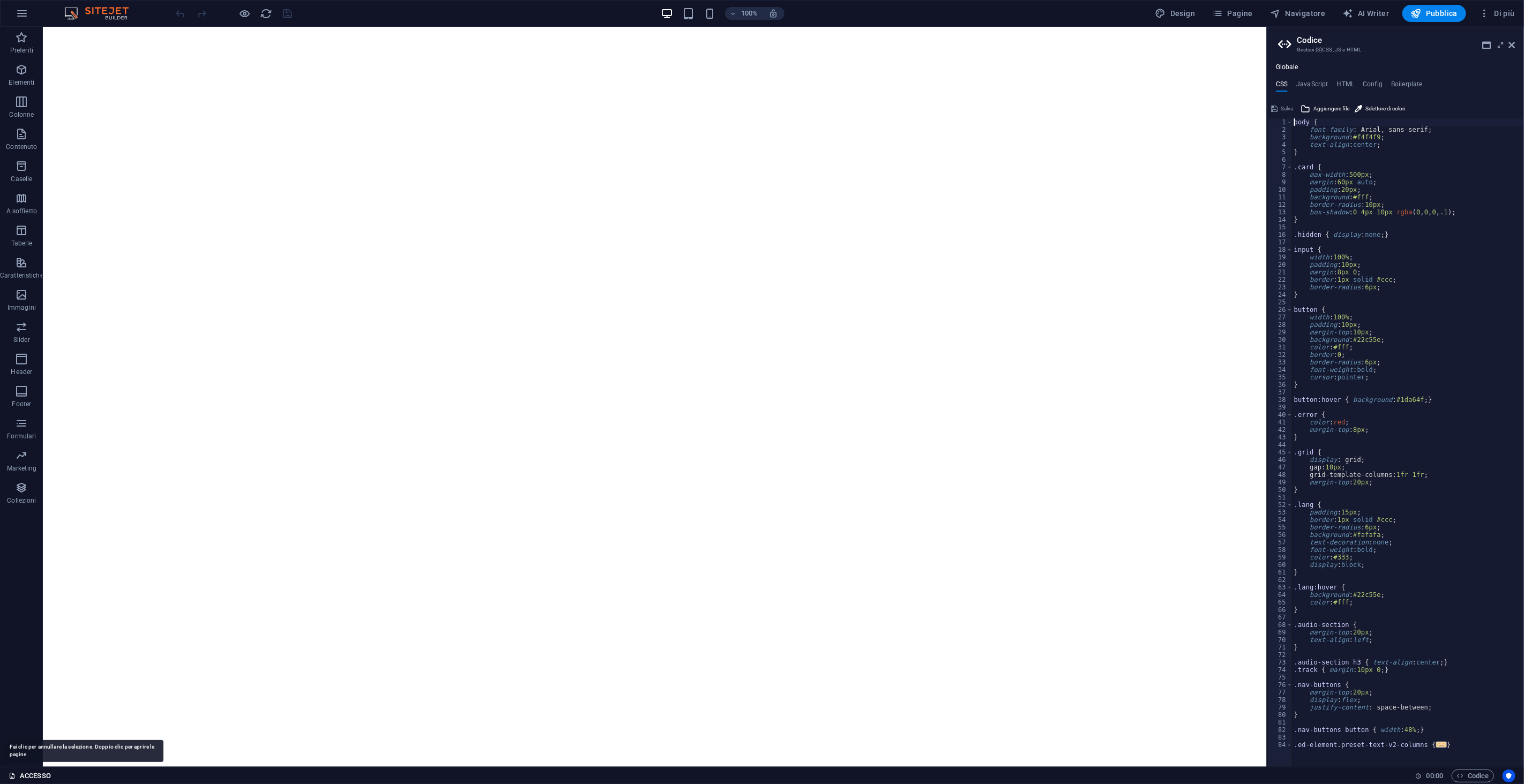
click at [15, 774] on icon at bounding box center [12, 775] width 7 height 7
click at [12, 774] on icon at bounding box center [12, 775] width 7 height 7
drag, startPoint x: 15, startPoint y: 775, endPoint x: 28, endPoint y: 779, distance: 13.6
click at [28, 779] on link "ACCESSO" at bounding box center [30, 776] width 42 height 13
click at [25, 778] on link "ACCESSO" at bounding box center [30, 776] width 42 height 13
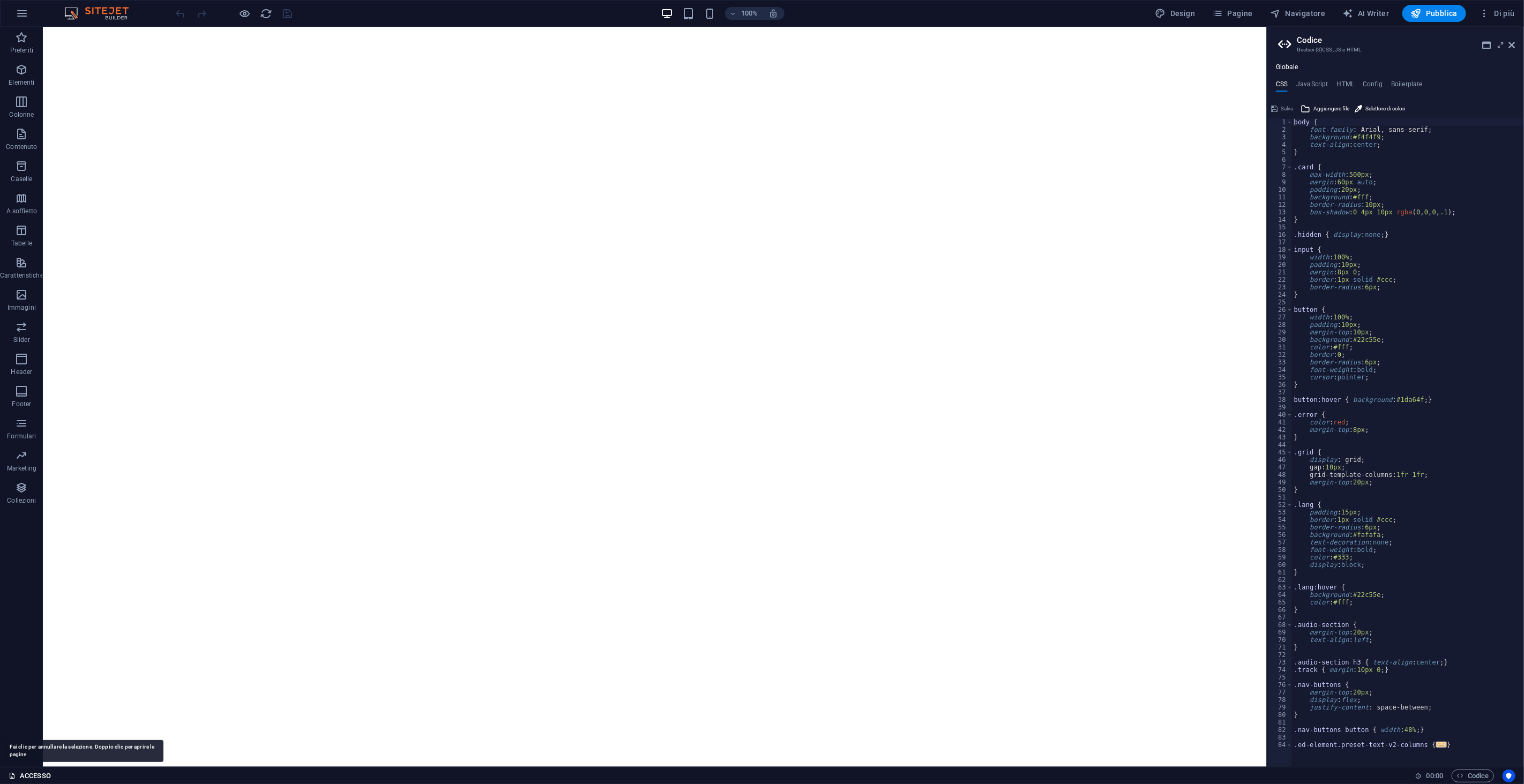
click at [24, 778] on link "ACCESSO" at bounding box center [30, 776] width 42 height 13
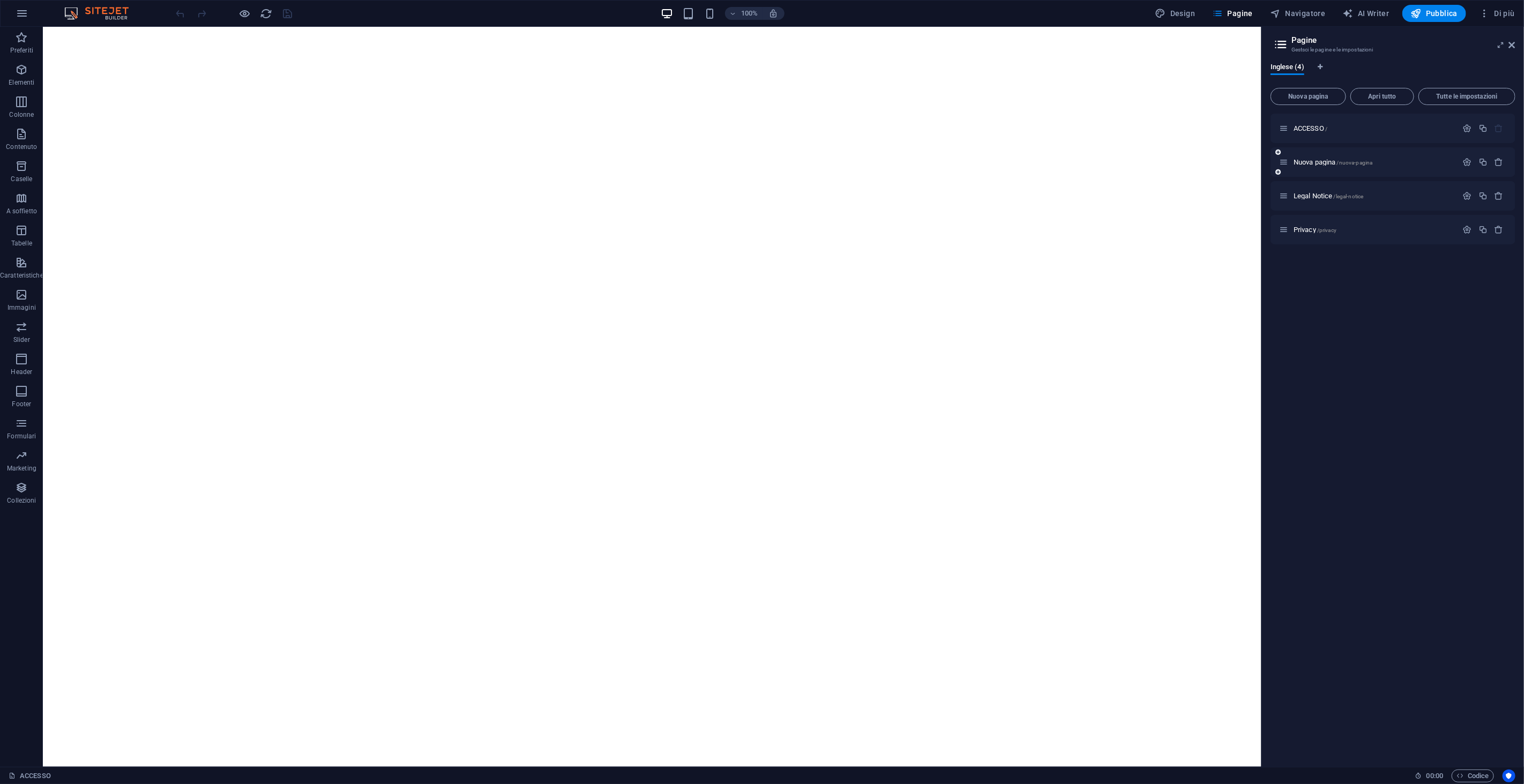
click at [1342, 168] on div "Nuova pagina /nuova-pagina" at bounding box center [1393, 162] width 245 height 29
click at [1364, 166] on div "Nuova pagina /nuova-pagina" at bounding box center [1369, 162] width 179 height 12
click at [1471, 165] on icon "button" at bounding box center [1468, 162] width 9 height 9
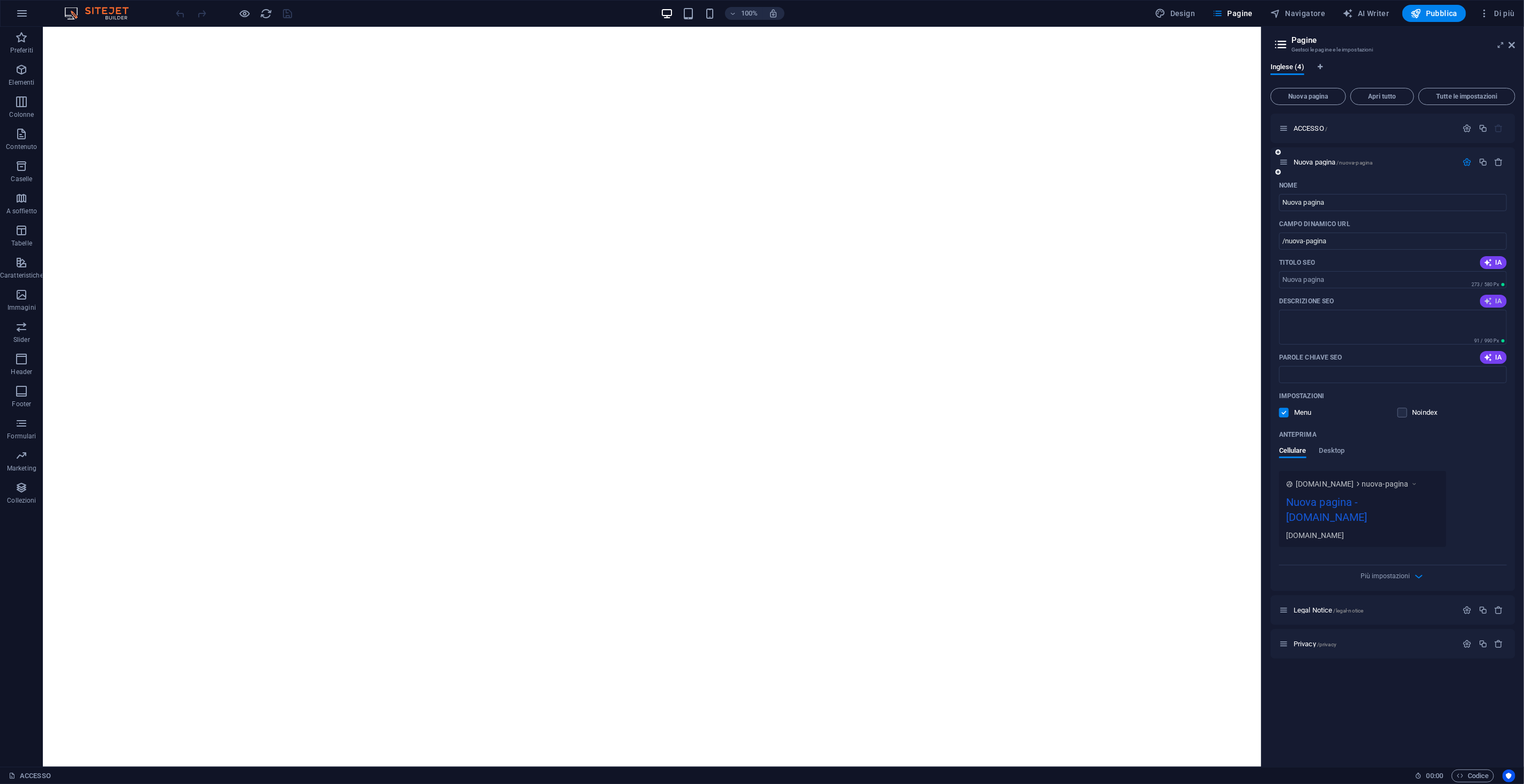
click at [1499, 299] on span "IA" at bounding box center [1493, 301] width 18 height 9
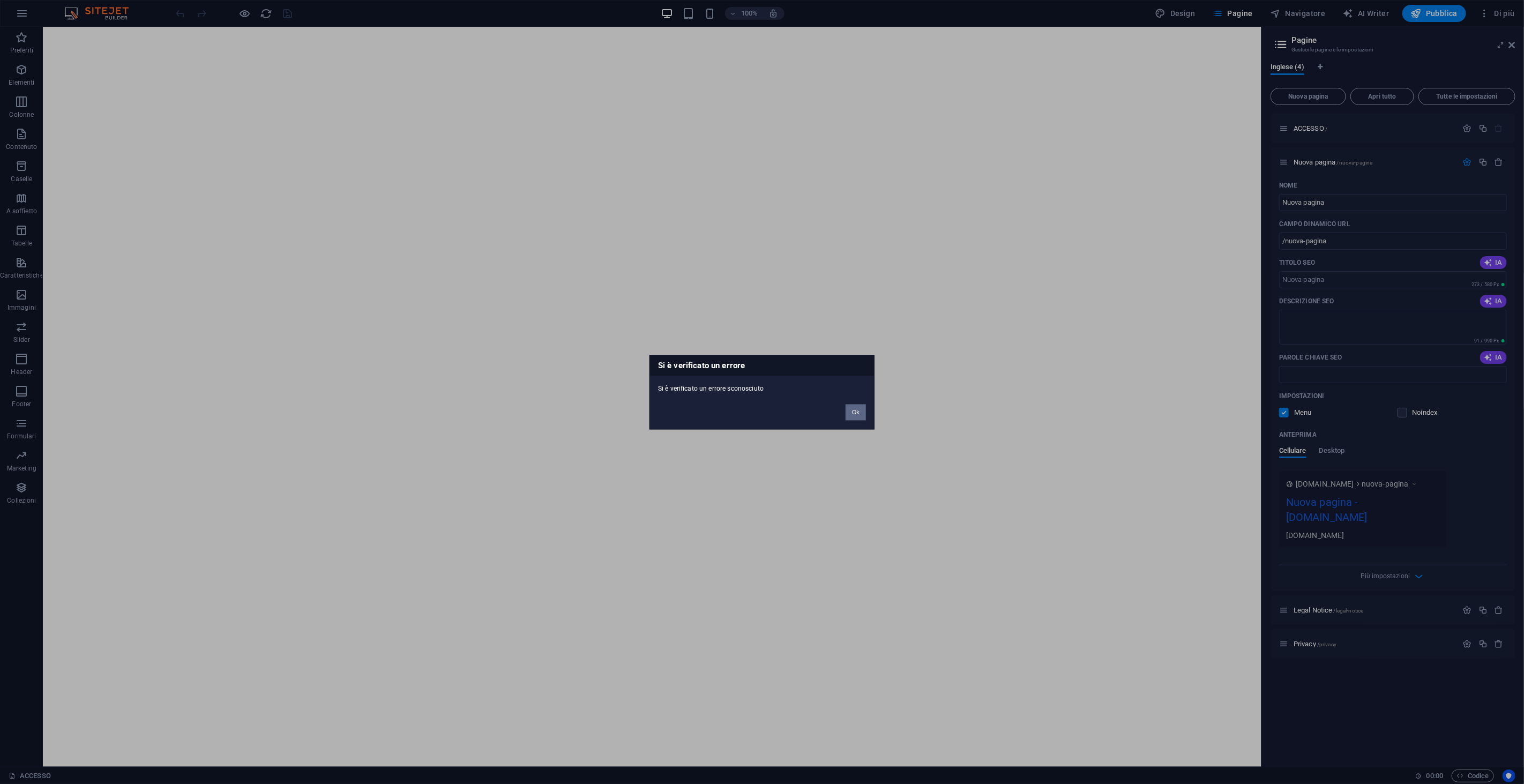
click at [863, 407] on button "Ok" at bounding box center [856, 412] width 21 height 16
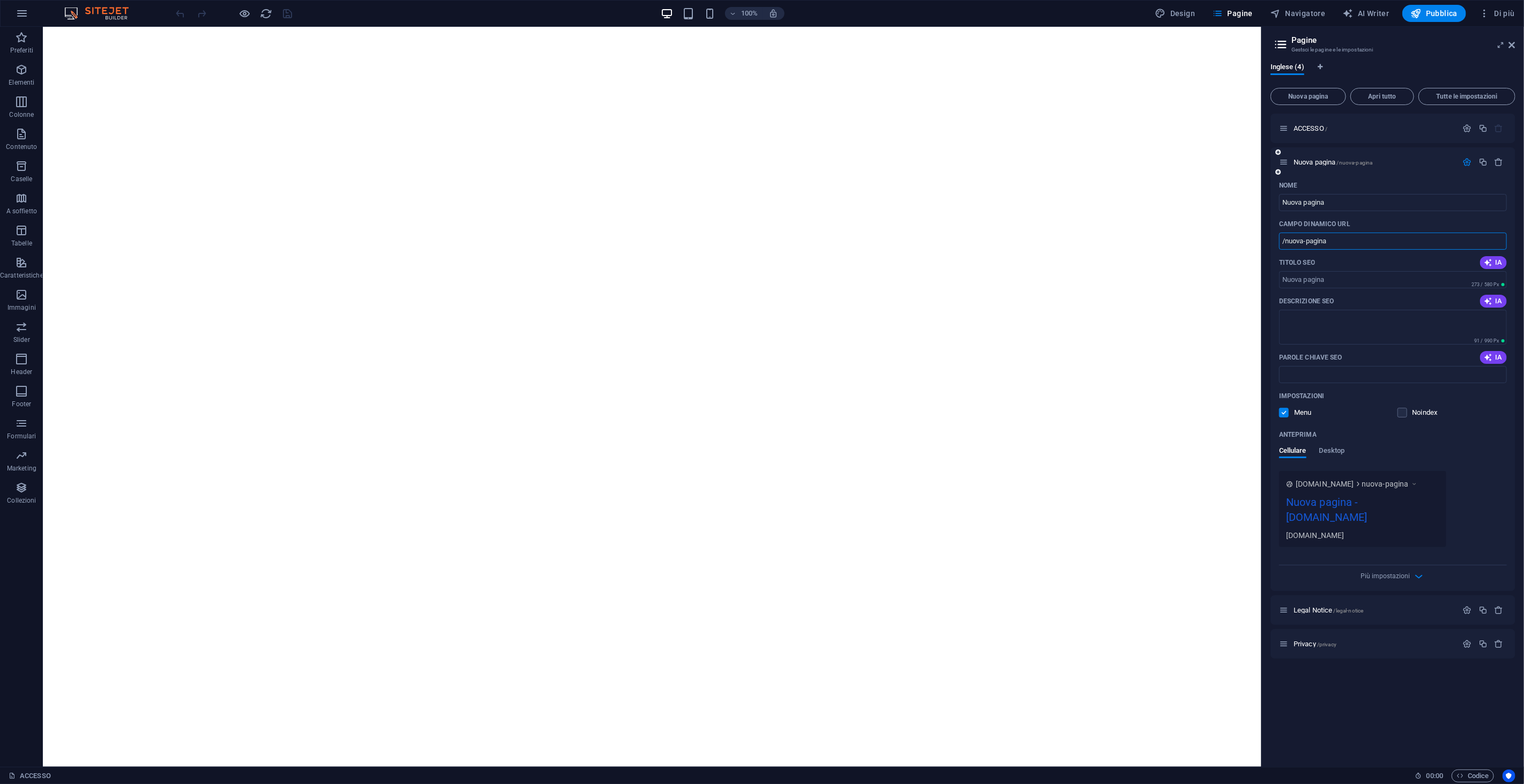
click at [1317, 237] on input "/nuova-pagina" at bounding box center [1393, 241] width 228 height 17
click at [1314, 239] on input "/nuova-pagina" at bounding box center [1393, 241] width 228 height 17
click at [1314, 240] on input "/nuova-pagina" at bounding box center [1393, 241] width 228 height 17
click at [1314, 239] on input "/nuova-pagina" at bounding box center [1393, 241] width 228 height 17
drag, startPoint x: 1348, startPoint y: 237, endPoint x: 1287, endPoint y: 253, distance: 63.1
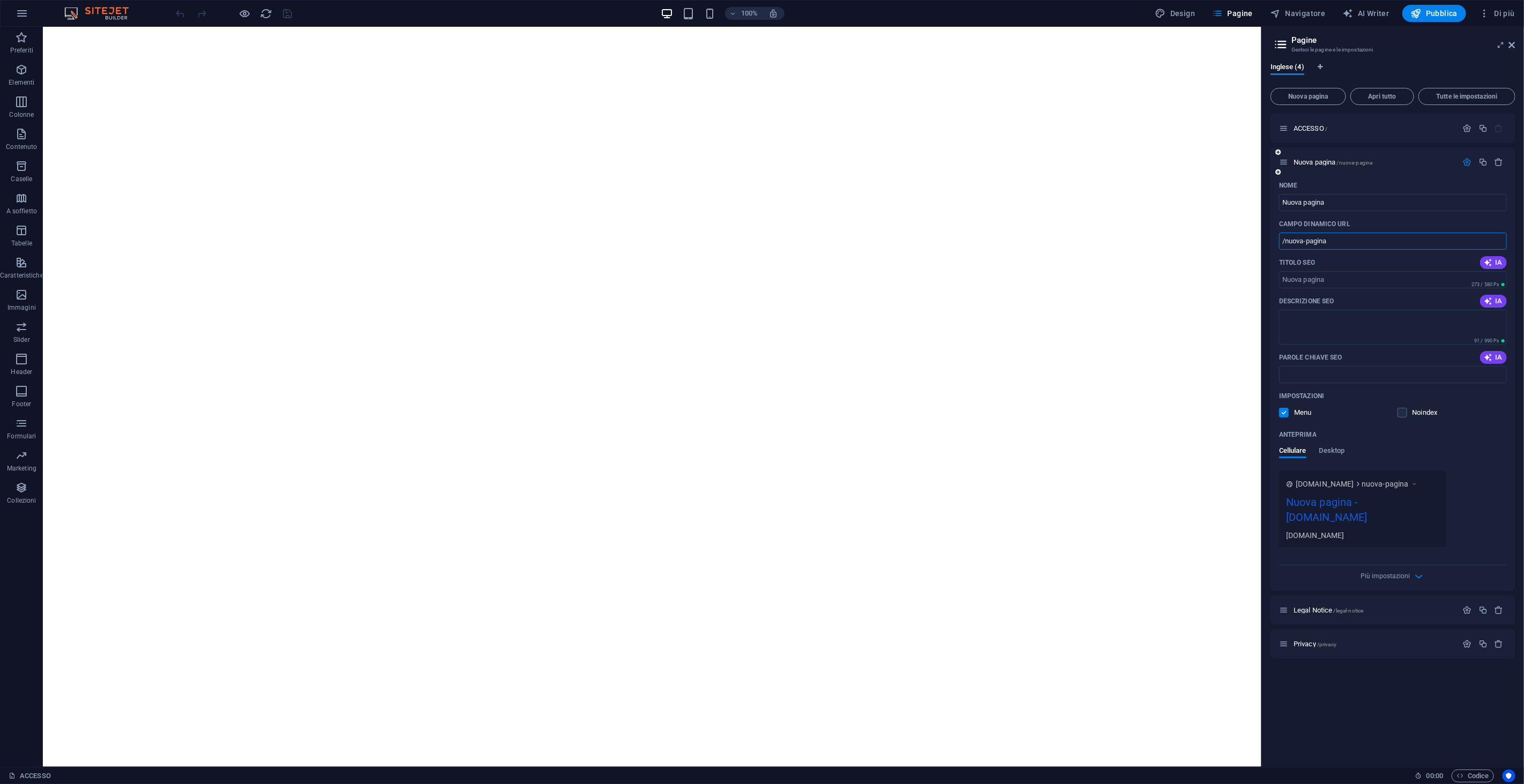
click at [1287, 253] on div "Nome Nuova pagina ​ CAMPO DINAMICO URL /nuova-pagina ​ Titolo SEO IA ​ 273 / 58…" at bounding box center [1393, 384] width 245 height 414
paste input "Italiano"
drag, startPoint x: 1315, startPoint y: 229, endPoint x: 1304, endPoint y: 234, distance: 12.1
click at [1308, 233] on div "CAMPO DINAMICO URL /Italiano ​" at bounding box center [1393, 232] width 228 height 34
click at [1305, 236] on input "/Italiano" at bounding box center [1393, 241] width 228 height 17
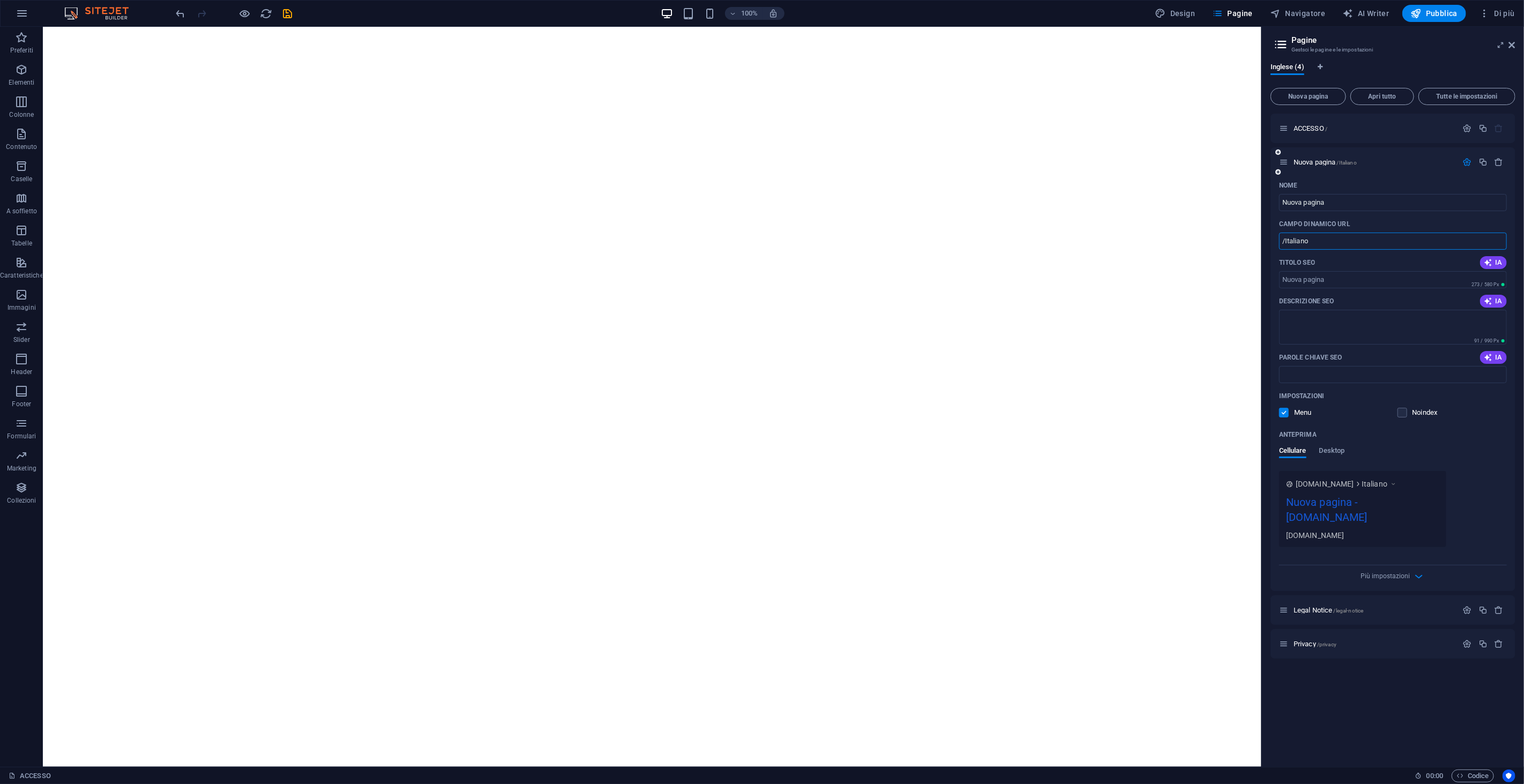
click at [1305, 236] on input "/Italiano" at bounding box center [1393, 241] width 228 height 17
paste input "i"
type input "/italiano"
click at [1315, 280] on input "Titolo SEO" at bounding box center [1393, 279] width 228 height 17
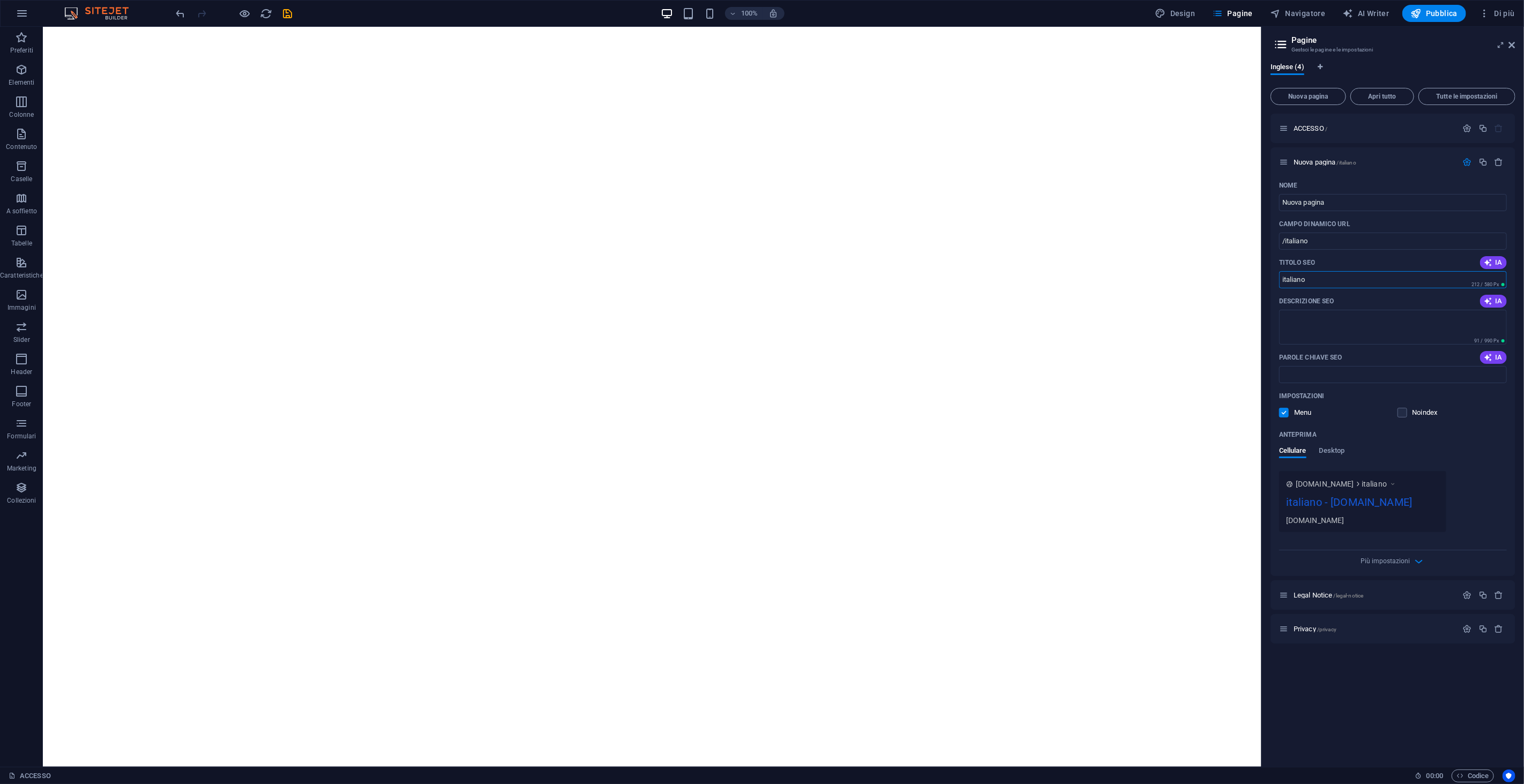
type input "italiano"
click at [1334, 442] on div "Anteprima" at bounding box center [1393, 434] width 228 height 17
click at [1334, 444] on div "Anteprima Cellulare Desktop" at bounding box center [1393, 448] width 228 height 45
click at [1330, 449] on span "Desktop" at bounding box center [1332, 452] width 26 height 15
click at [1296, 455] on span "Cellulare" at bounding box center [1293, 452] width 27 height 15
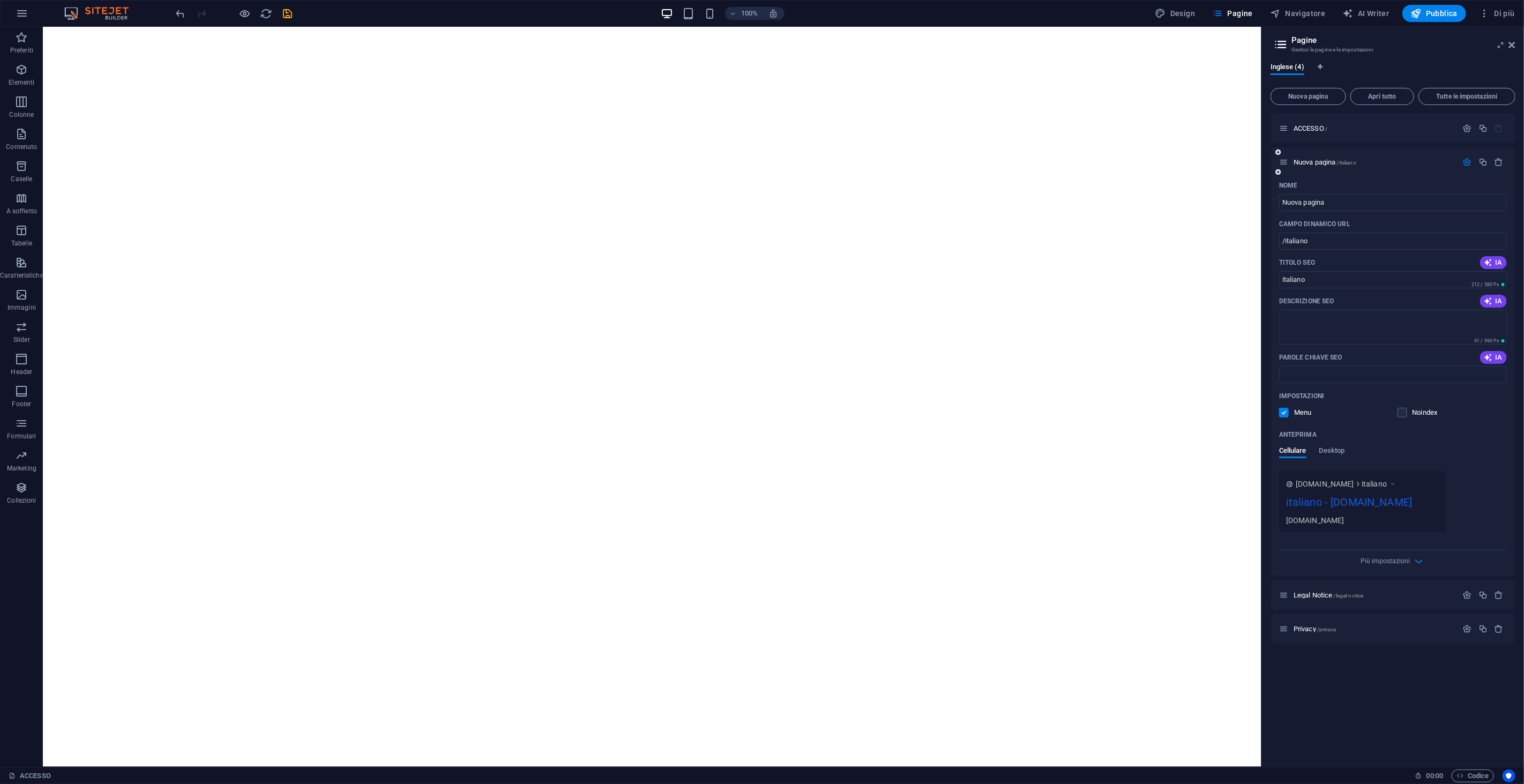
click at [1329, 502] on div "italiano - au.brama.com" at bounding box center [1362, 504] width 153 height 21
click at [1391, 565] on span "Più impostazioni" at bounding box center [1394, 561] width 13 height 12
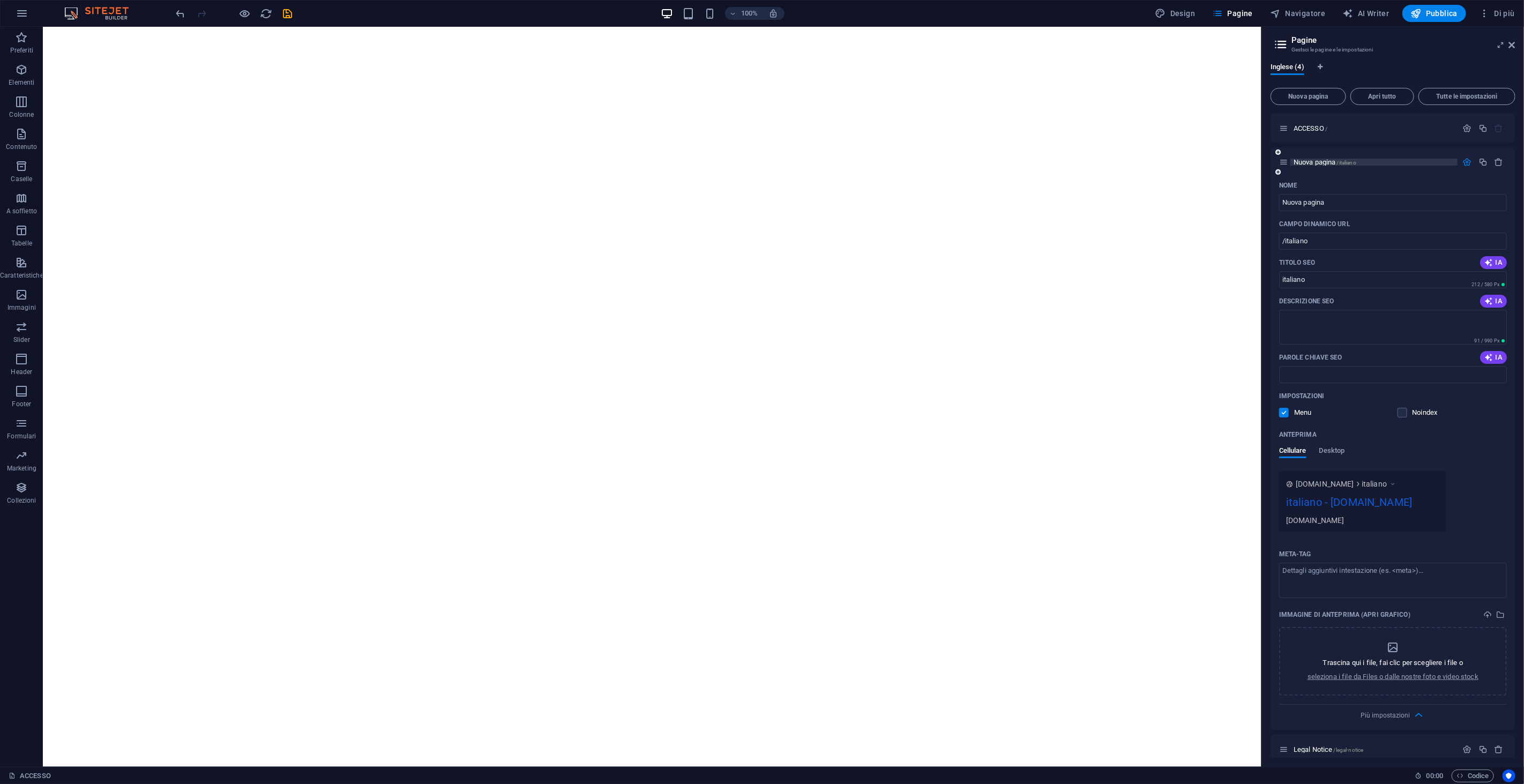
click at [1401, 165] on p "Nuova pagina /italiano" at bounding box center [1374, 163] width 161 height 7
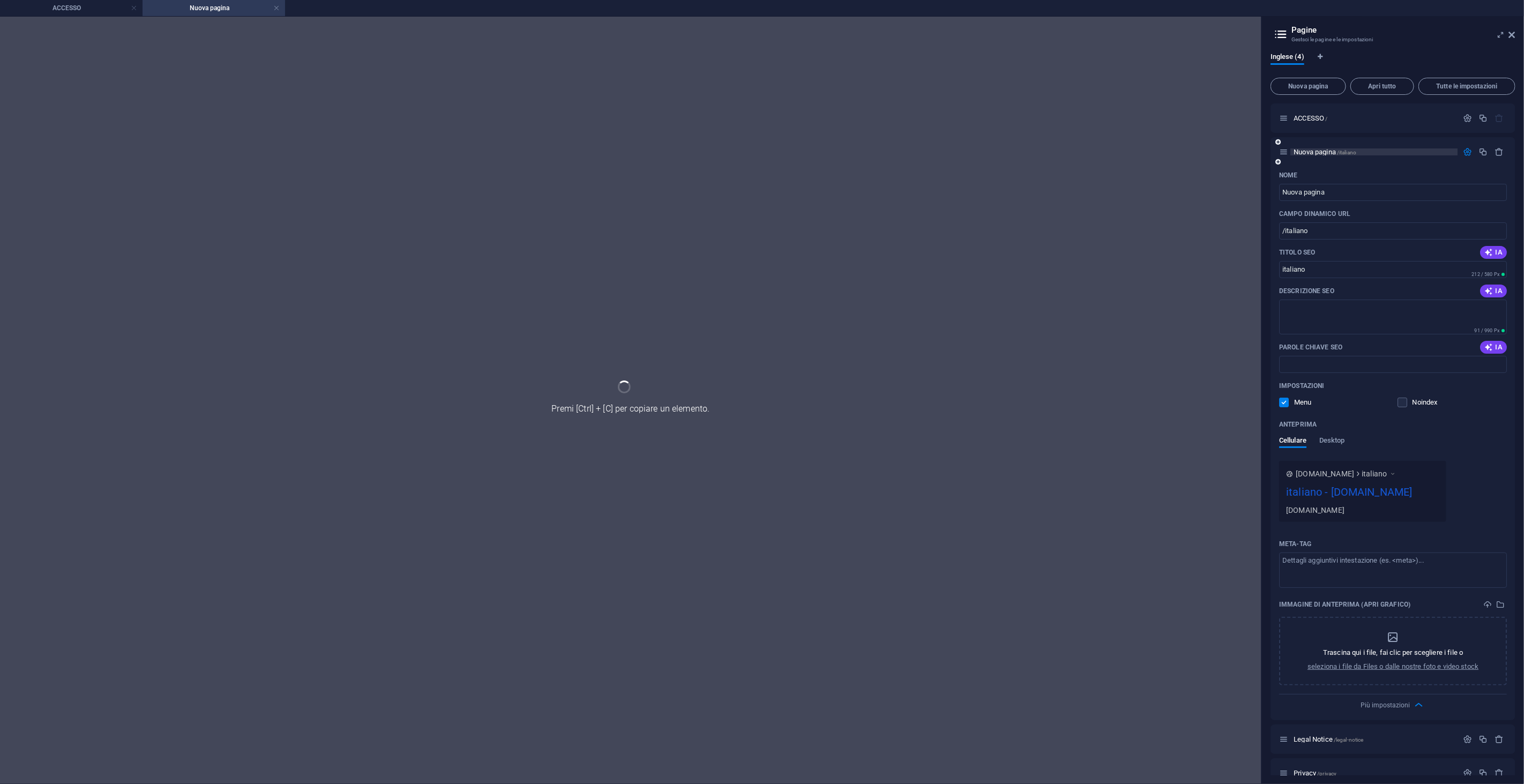
click at [1421, 153] on p "Nuova pagina /italiano" at bounding box center [1374, 152] width 161 height 7
click at [1331, 119] on p "ACCESSO /" at bounding box center [1374, 119] width 161 height 7
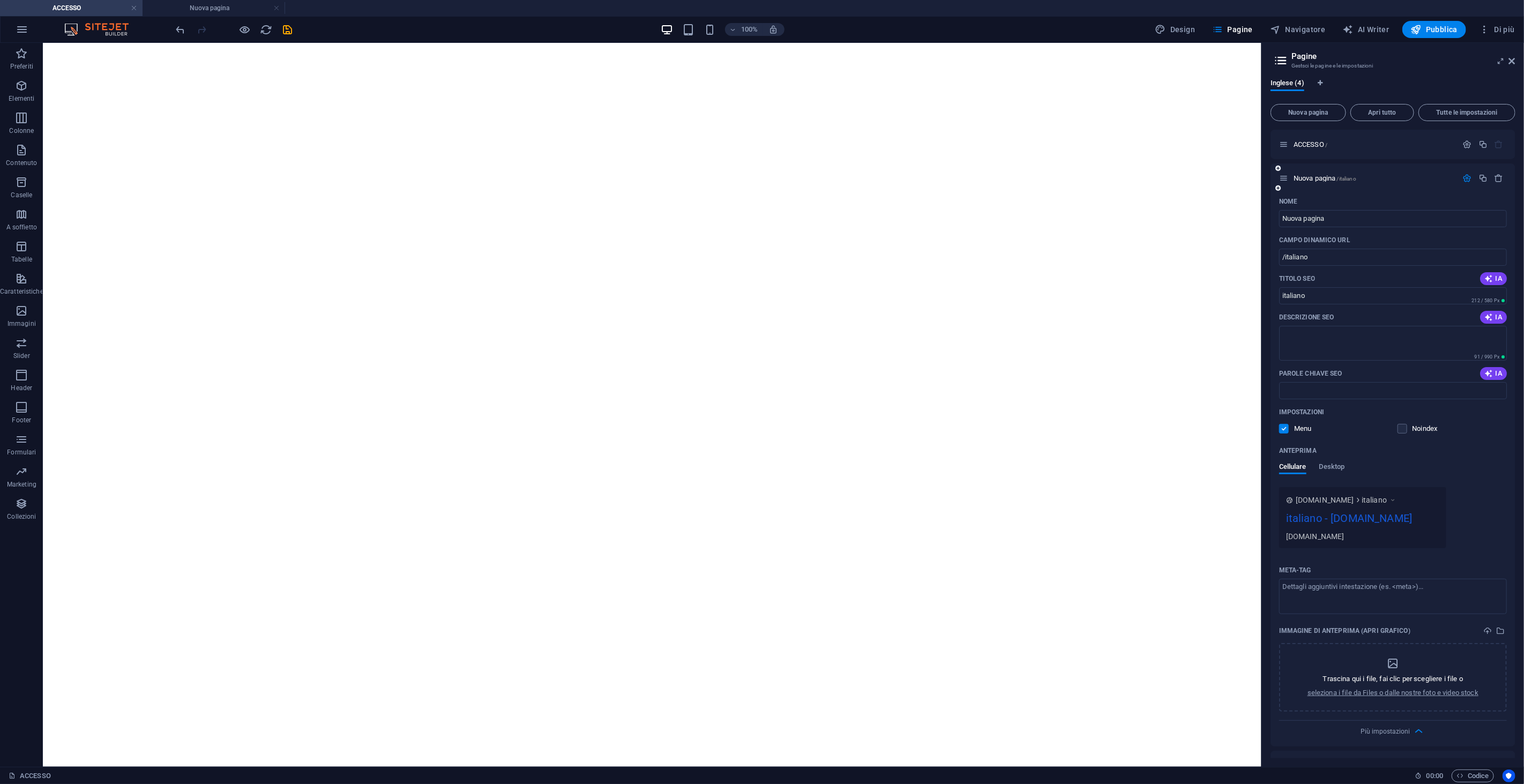
click at [1369, 179] on p "Nuova pagina /italiano" at bounding box center [1374, 179] width 161 height 7
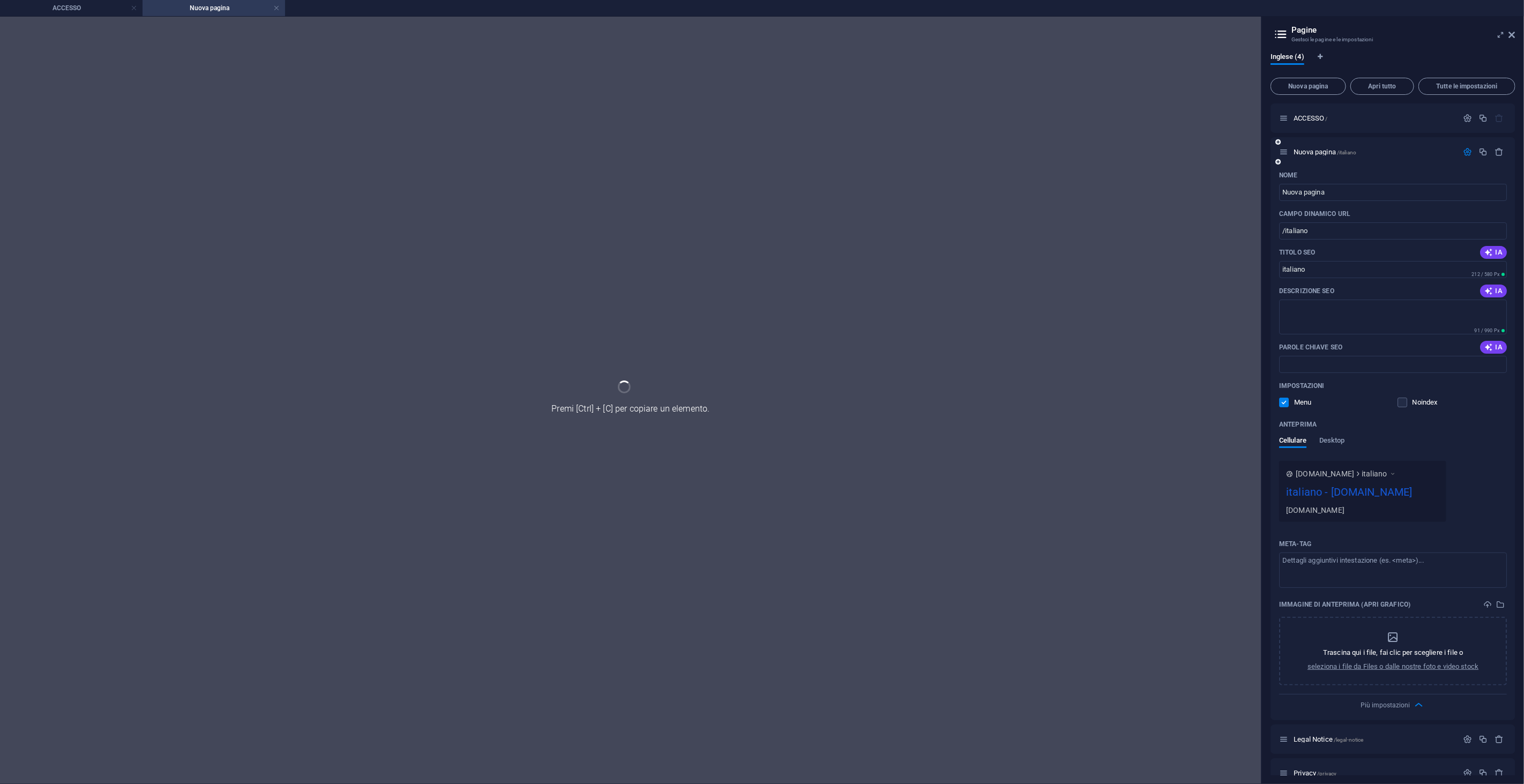
scroll to position [15, 0]
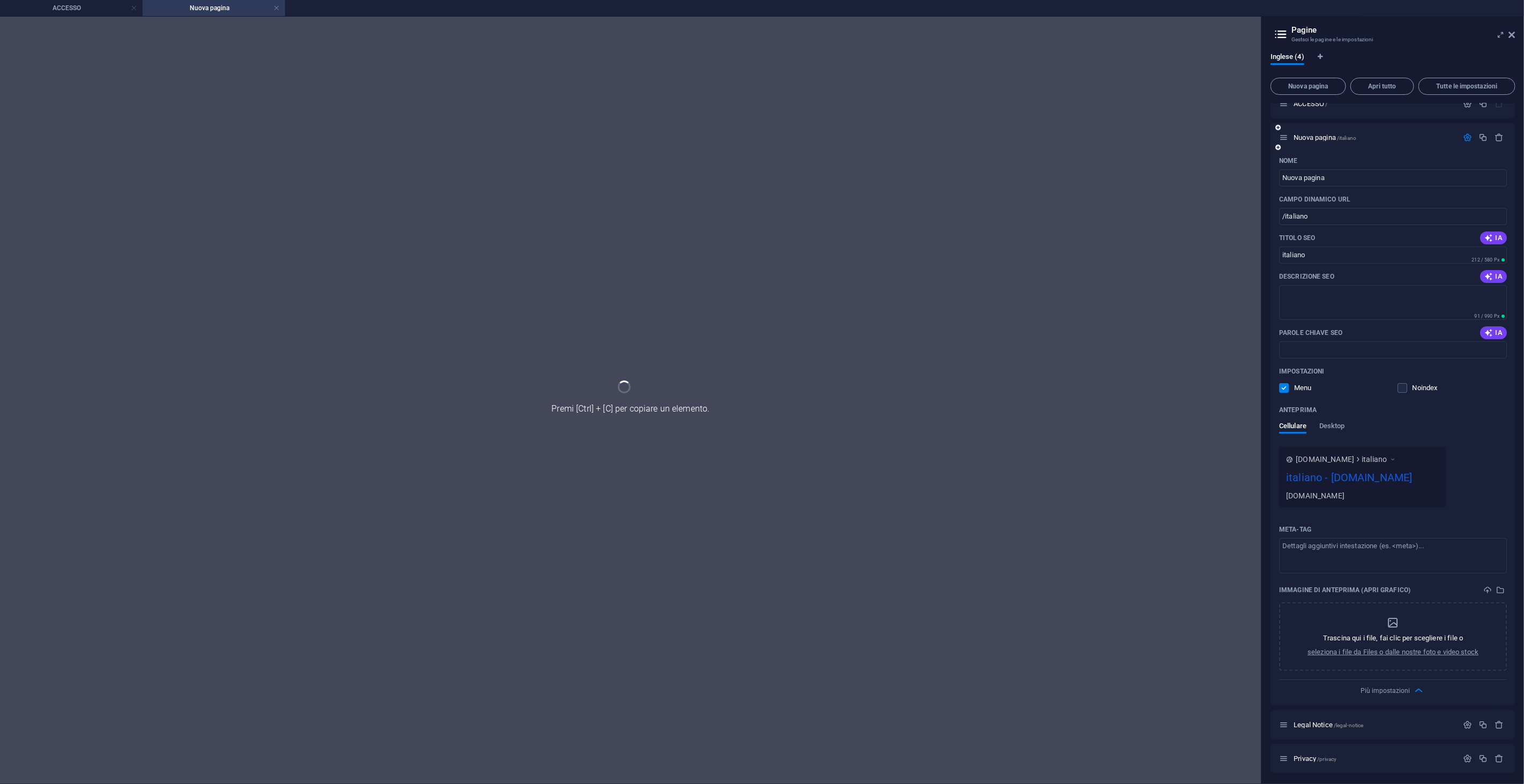
click at [1352, 132] on div "Nuova pagina /italiano" at bounding box center [1369, 137] width 179 height 12
click at [1353, 132] on div "Nuova pagina /italiano" at bounding box center [1369, 137] width 179 height 12
click at [1496, 131] on div at bounding box center [1483, 137] width 47 height 12
click at [1496, 135] on icon "button" at bounding box center [1499, 137] width 9 height 9
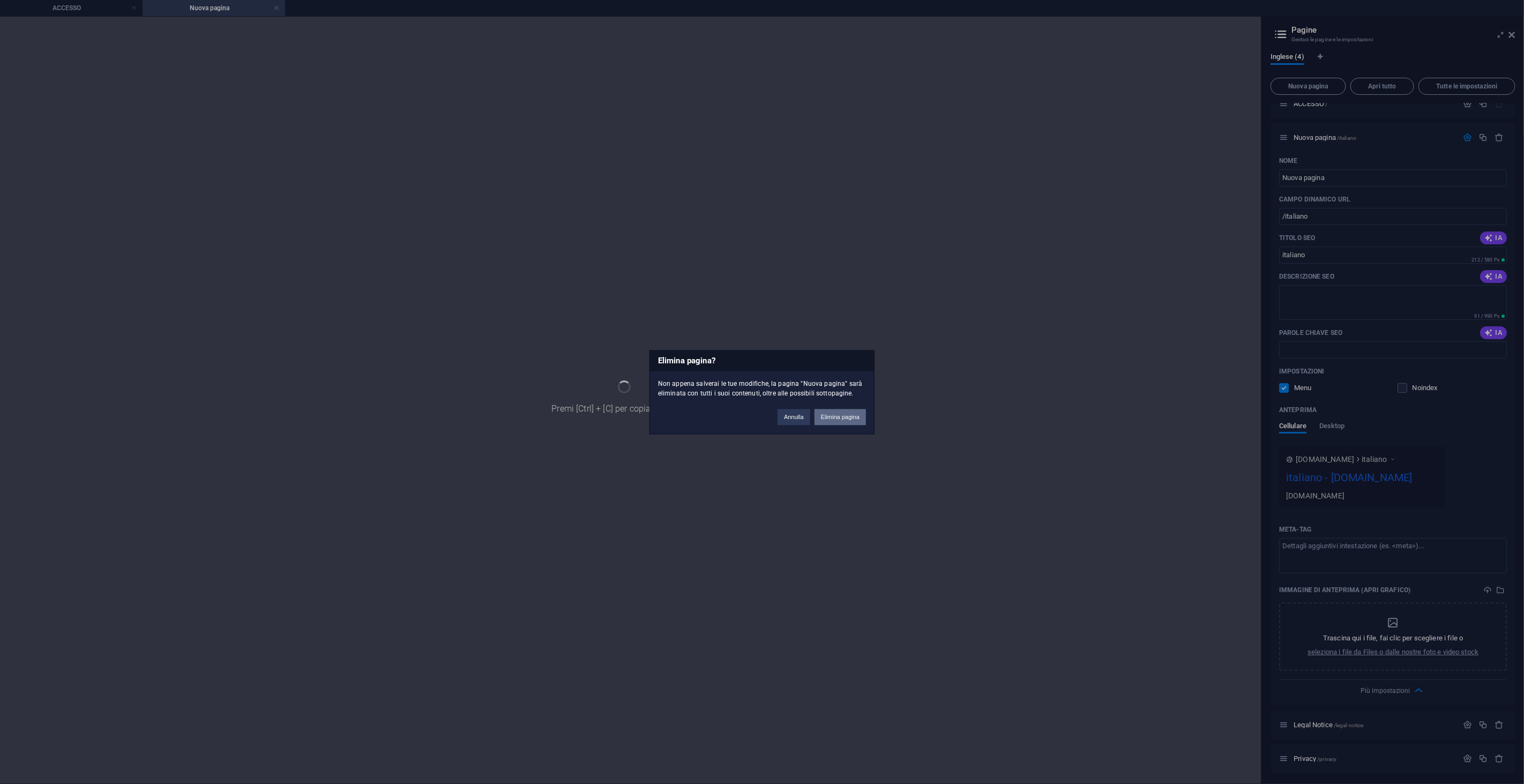
click at [854, 412] on button "Elimina pagina" at bounding box center [840, 417] width 51 height 16
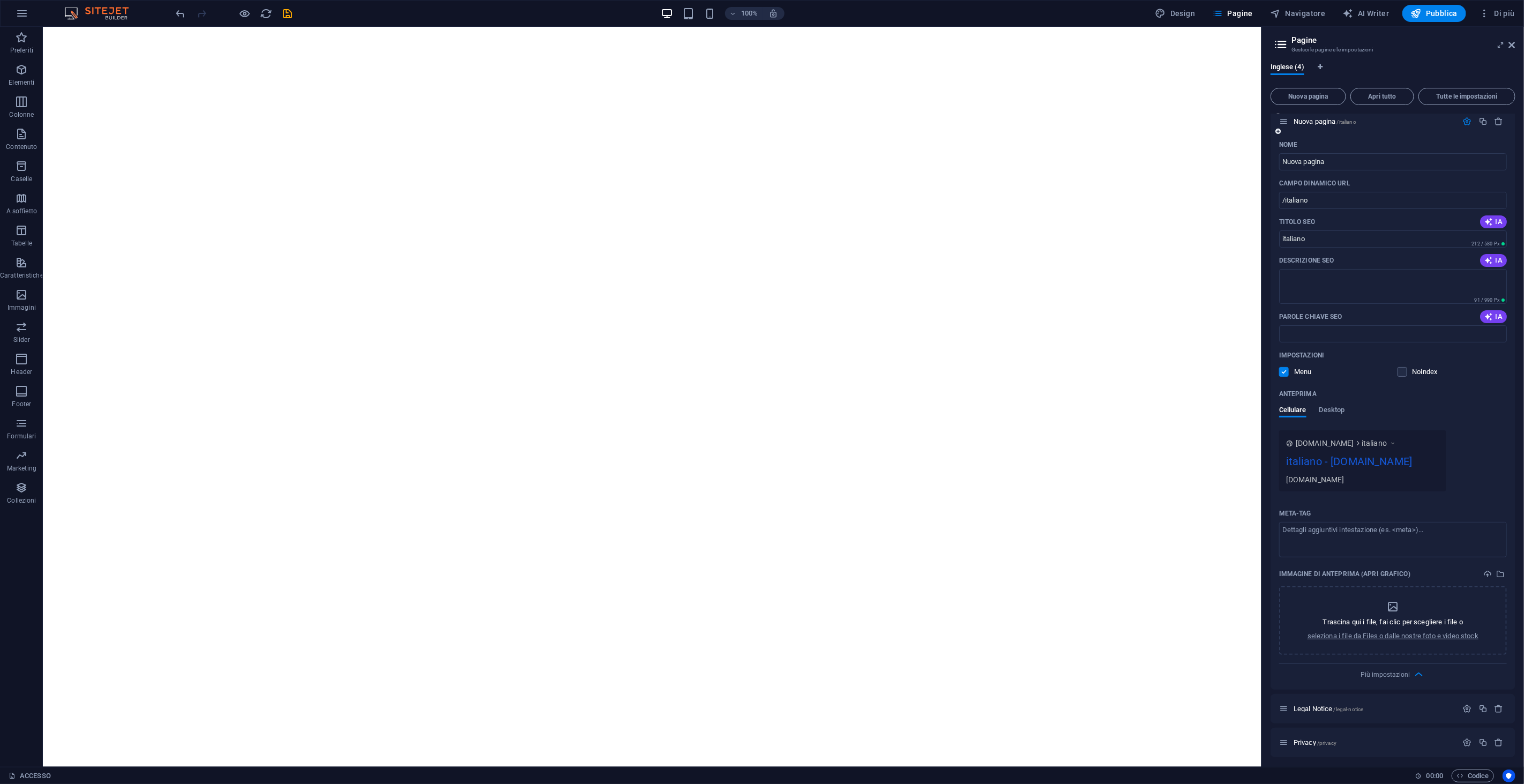
scroll to position [42, 0]
click at [1327, 703] on span "Legal Notice /legal-notice" at bounding box center [1328, 707] width 70 height 8
click at [1287, 708] on icon at bounding box center [1284, 707] width 9 height 9
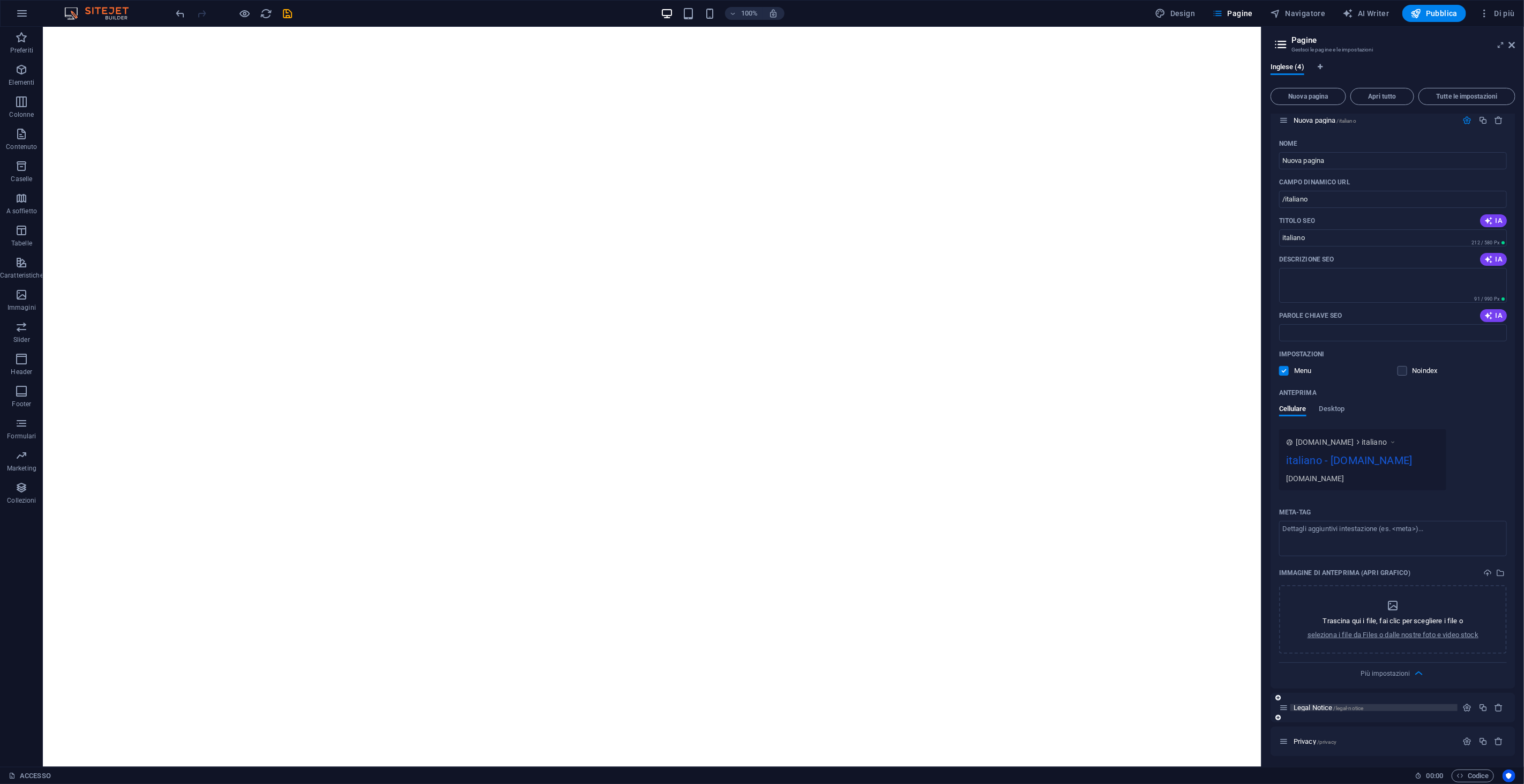
click at [1343, 706] on span "/legal-notice" at bounding box center [1348, 708] width 30 height 6
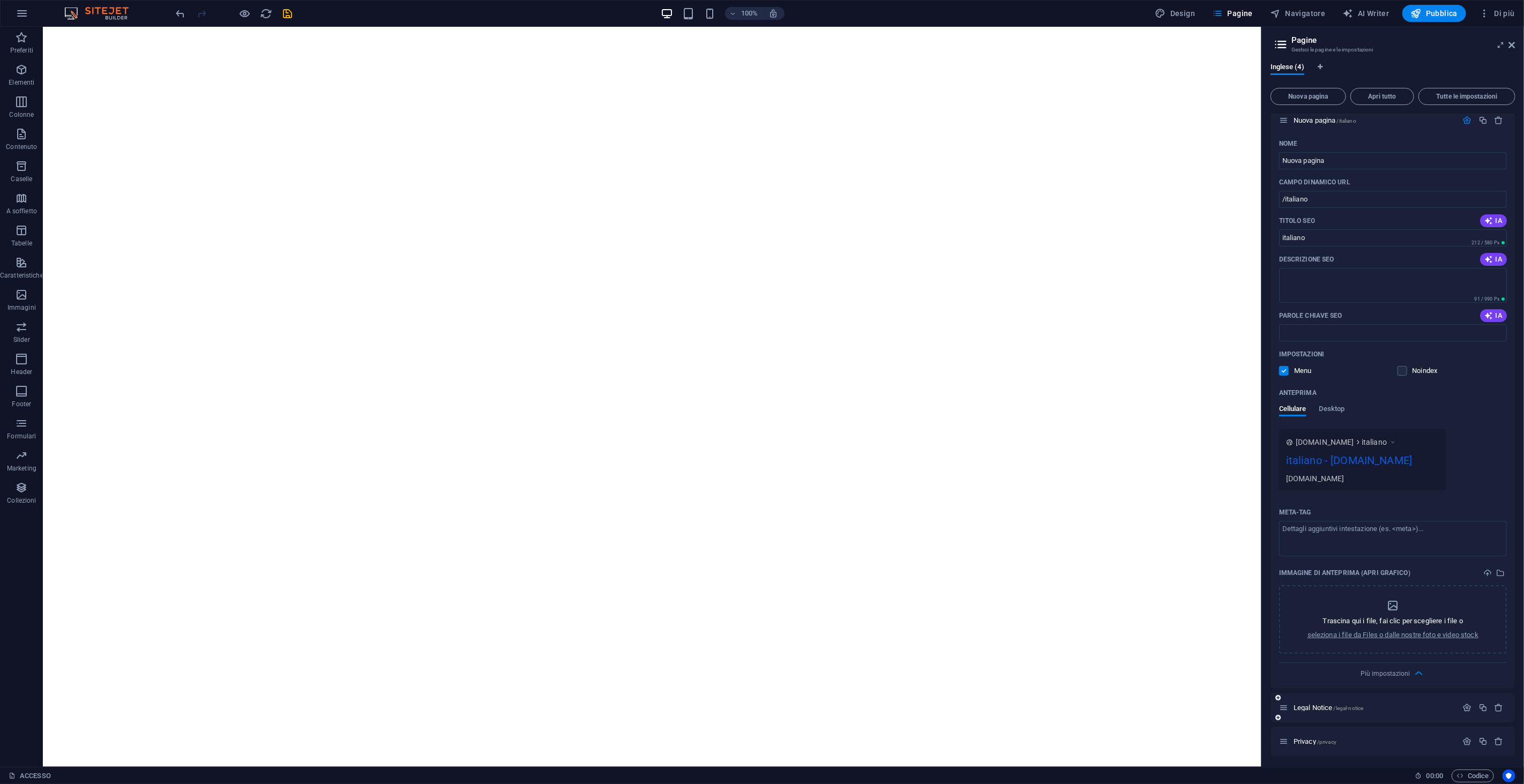
click at [1423, 698] on div "Legal Notice /legal-notice" at bounding box center [1393, 707] width 245 height 29
click at [1430, 703] on p "Legal Notice /legal-notice" at bounding box center [1374, 707] width 161 height 7
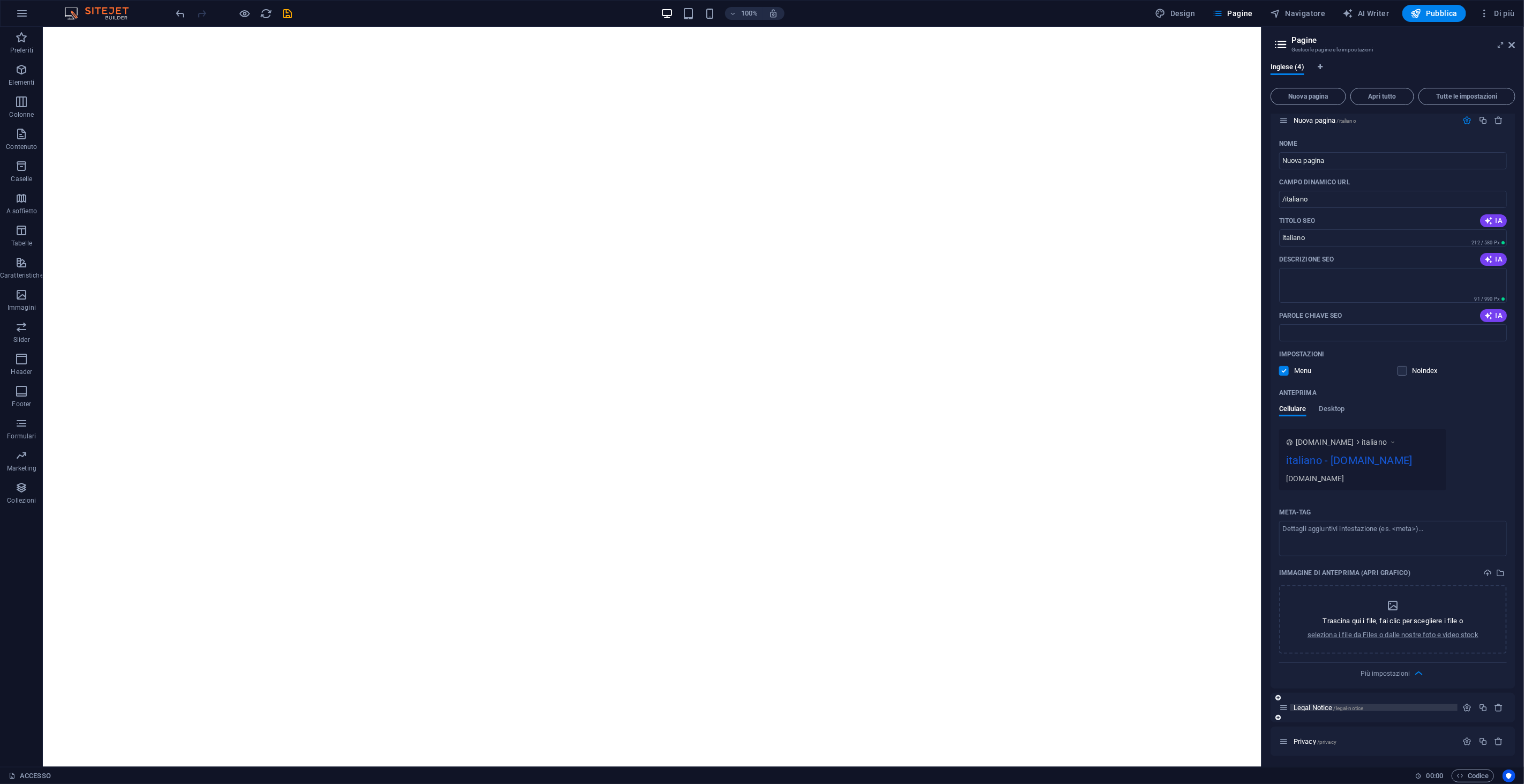
click at [1430, 703] on p "Legal Notice /legal-notice" at bounding box center [1374, 707] width 161 height 7
click at [1361, 735] on div "Privacy /privacy" at bounding box center [1369, 741] width 179 height 12
click at [1309, 737] on span "Privacy /privacy" at bounding box center [1315, 741] width 43 height 8
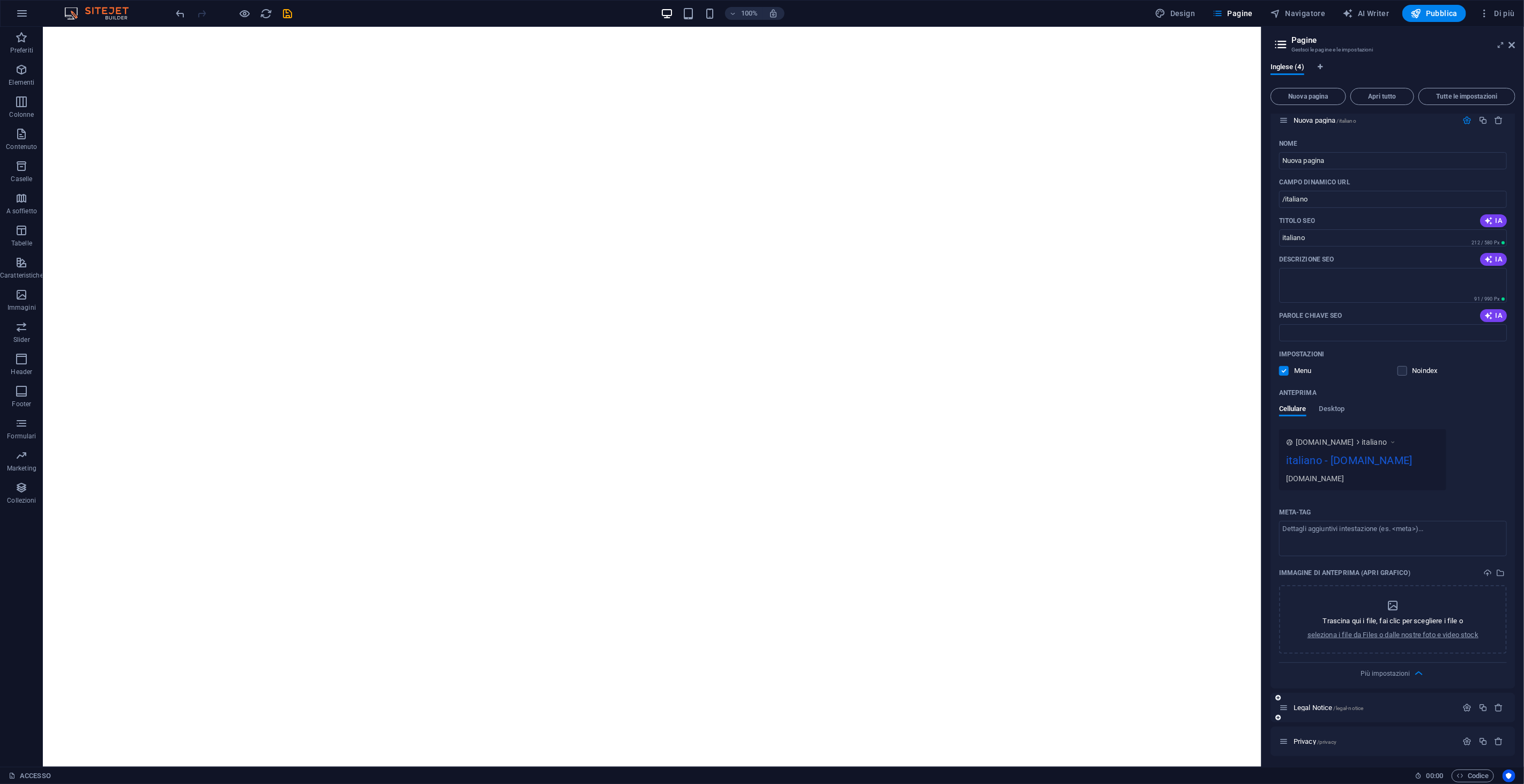
click at [1285, 708] on icon at bounding box center [1284, 707] width 9 height 9
click at [1276, 696] on icon at bounding box center [1278, 697] width 5 height 7
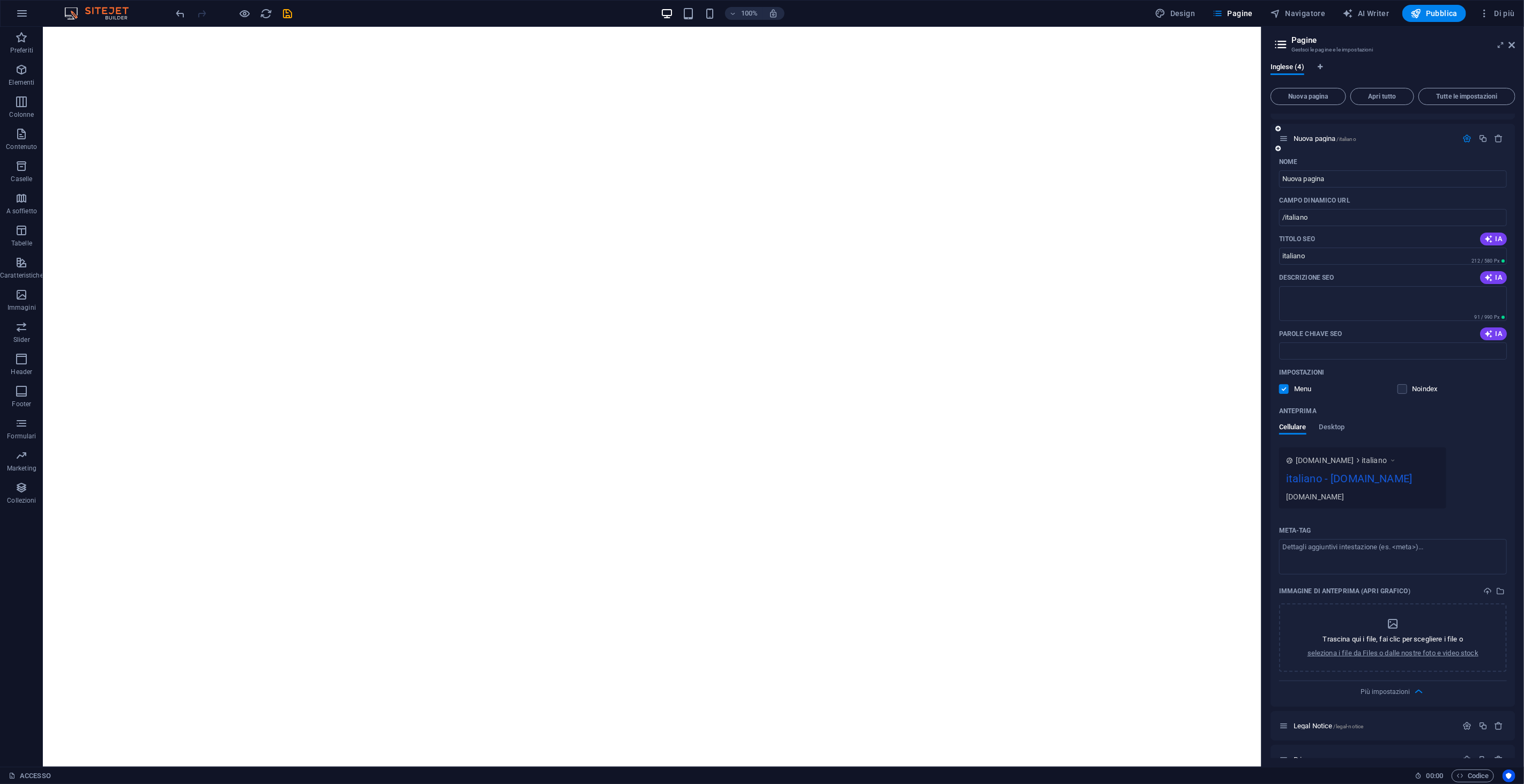
scroll to position [0, 0]
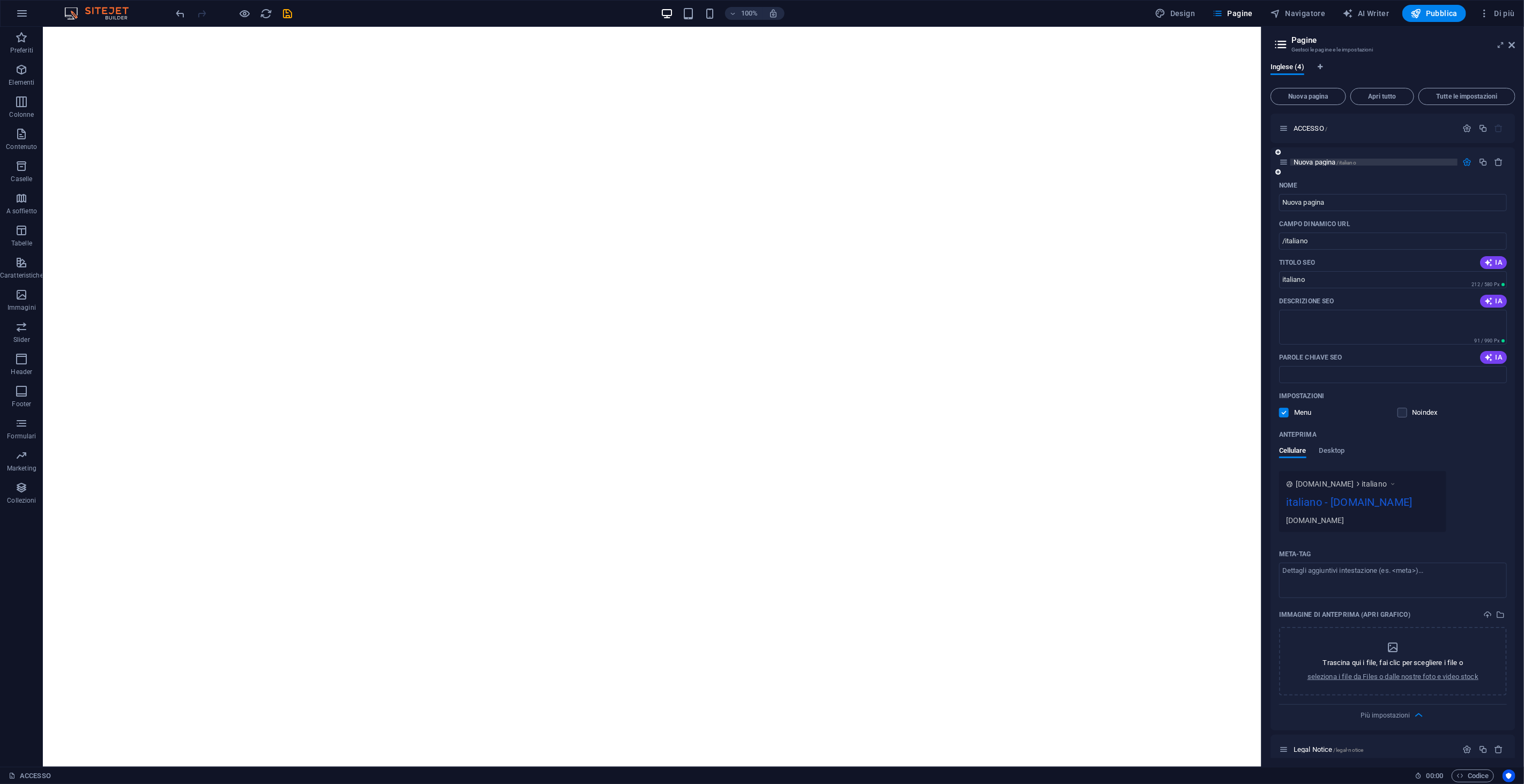
click at [1453, 165] on div "Nuova pagina /italiano" at bounding box center [1374, 163] width 167 height 7
click at [1276, 171] on icon at bounding box center [1278, 171] width 5 height 7
click at [1281, 173] on icon at bounding box center [1278, 171] width 5 height 7
click at [1493, 95] on span "Tutte le impostazioni" at bounding box center [1466, 96] width 87 height 7
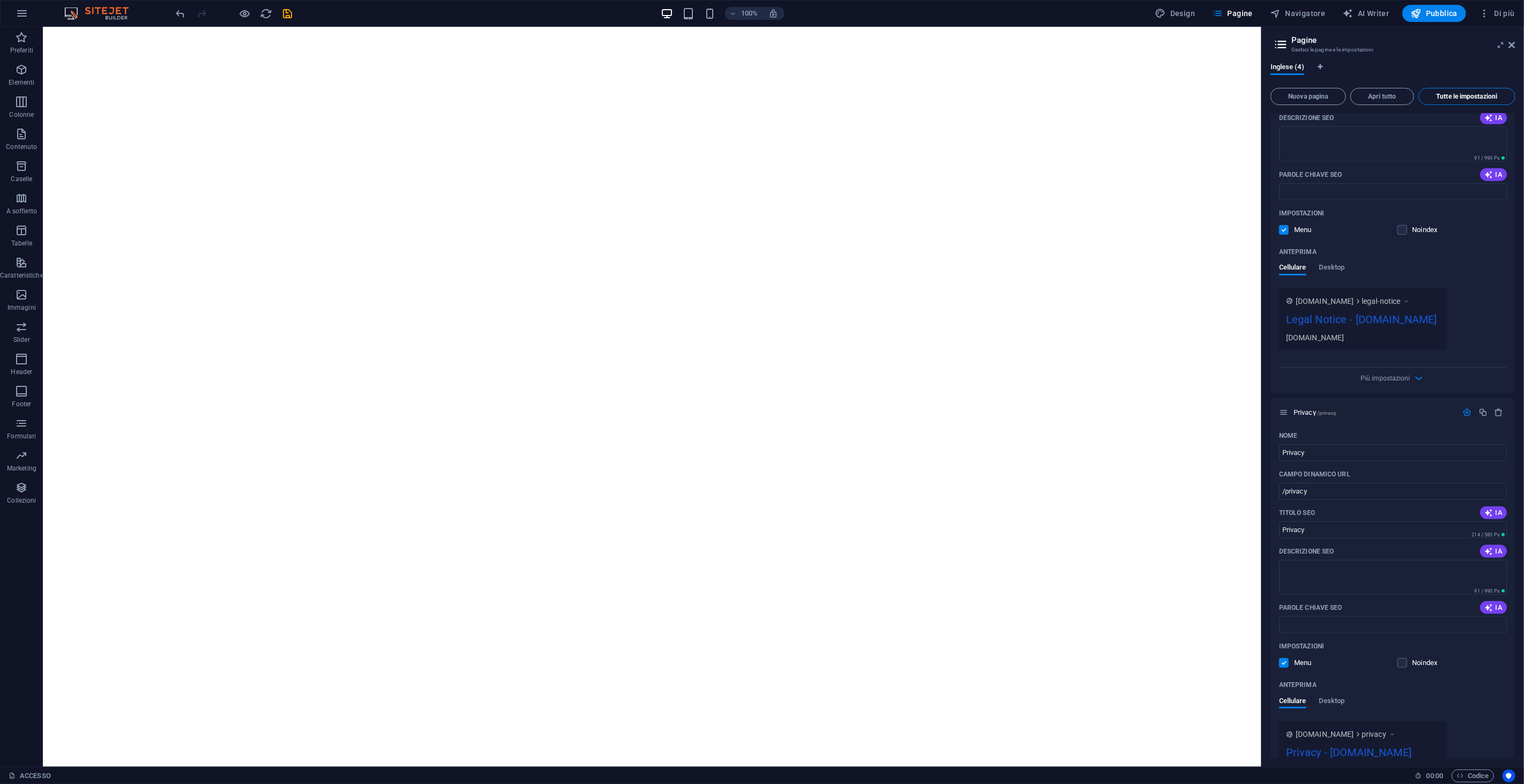
click at [1493, 95] on span "Tutte le impostazioni" at bounding box center [1466, 96] width 87 height 7
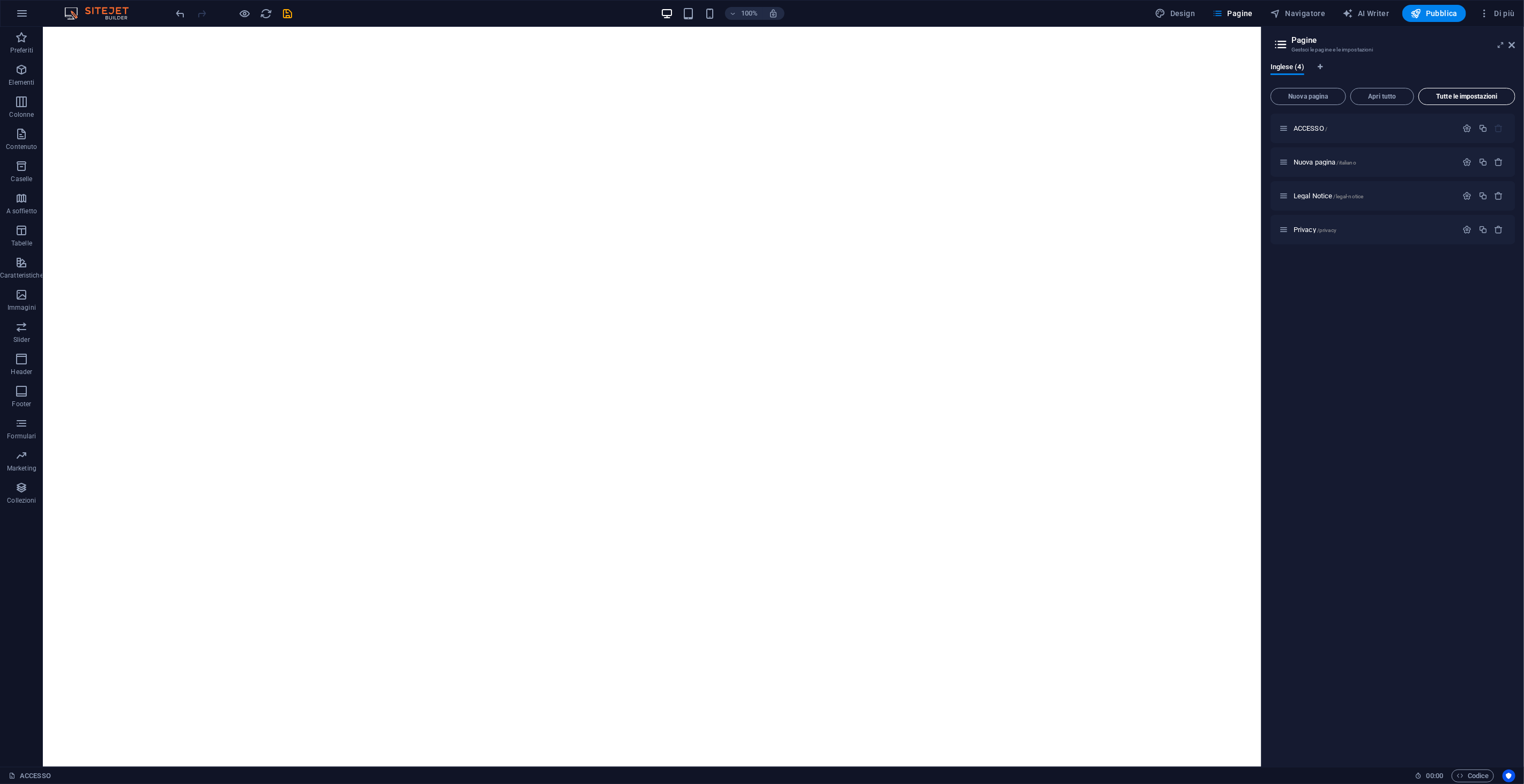
click at [1493, 95] on span "Tutte le impostazioni" at bounding box center [1466, 96] width 87 height 7
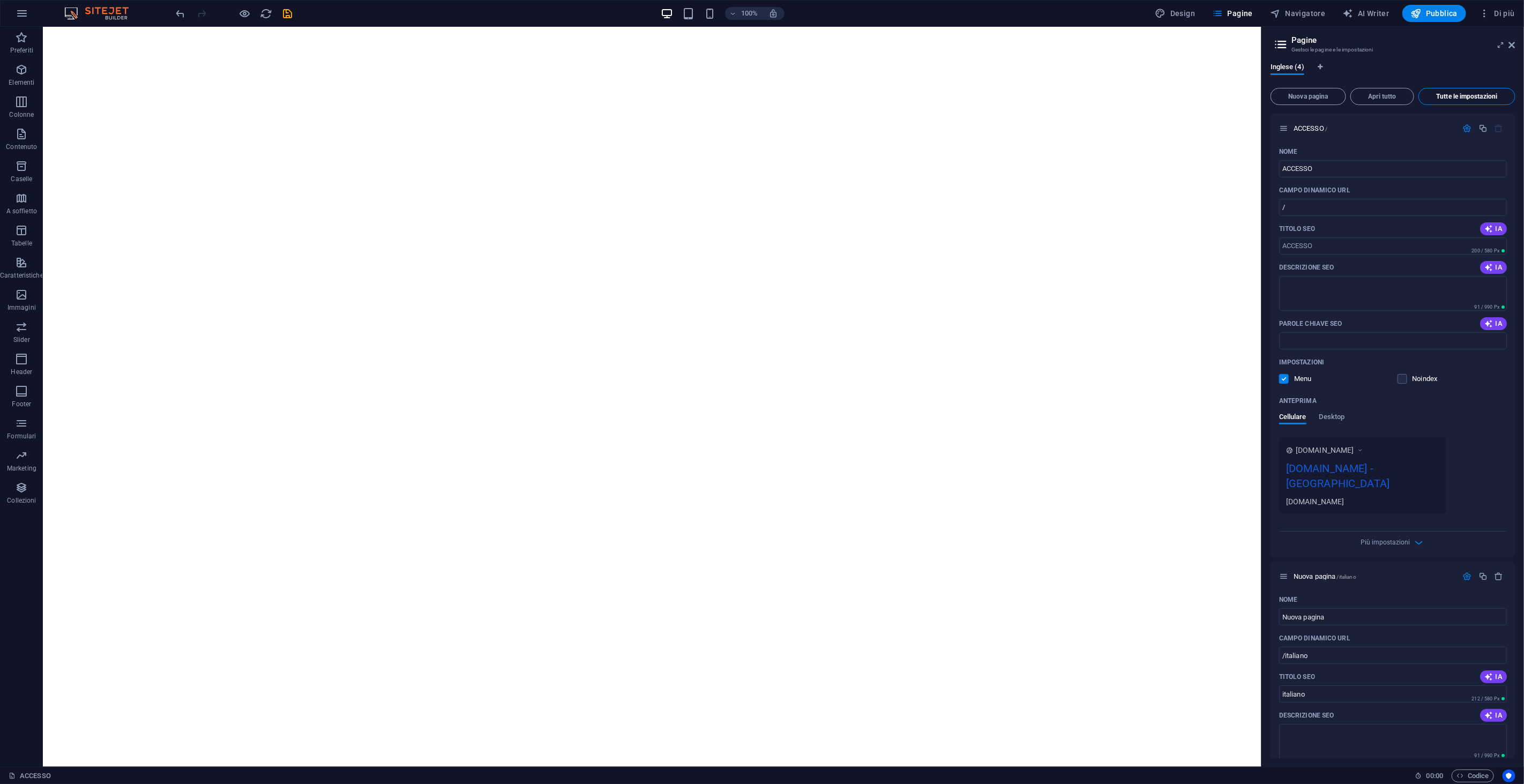
scroll to position [1031, 0]
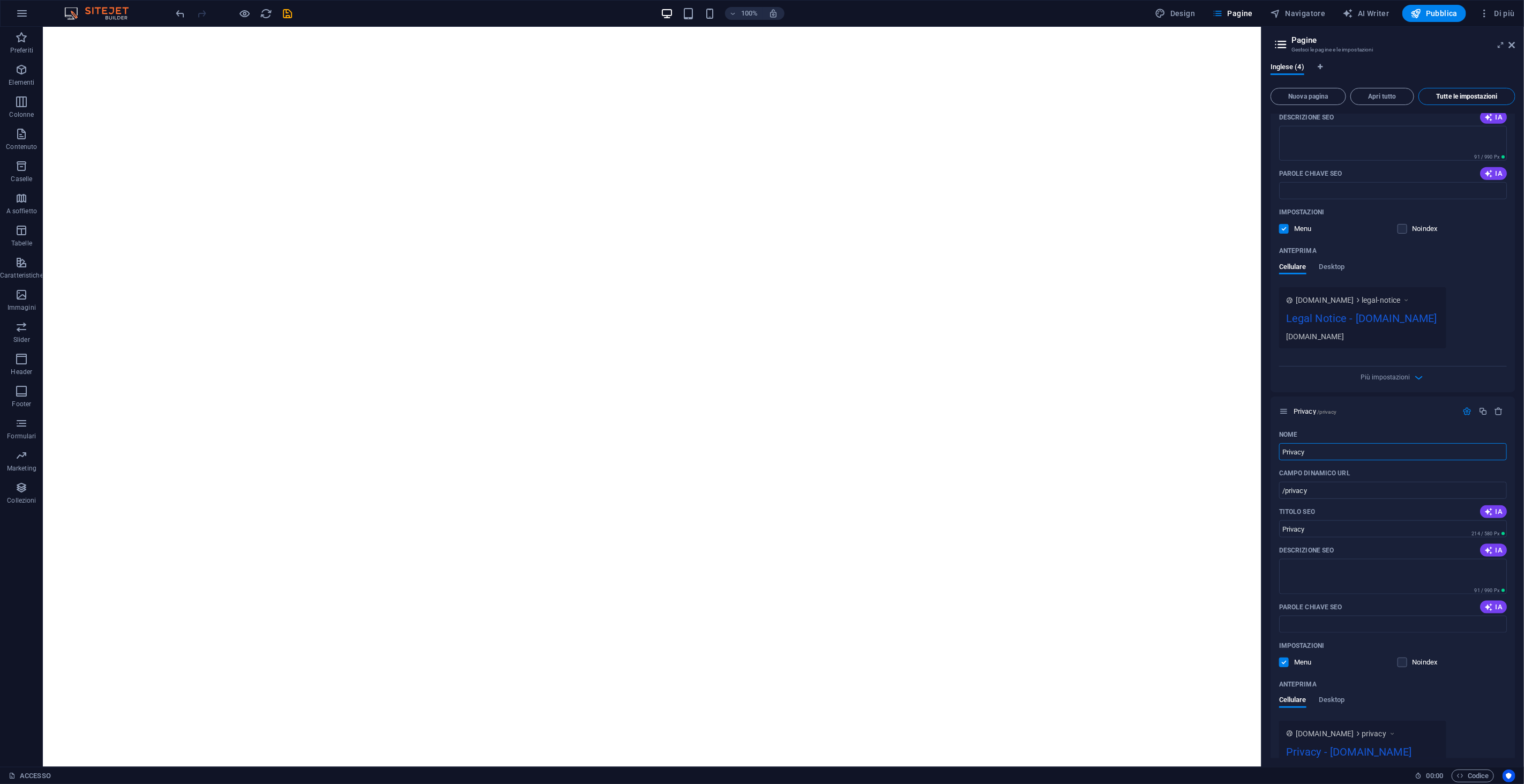
click at [1493, 95] on span "Tutte le impostazioni" at bounding box center [1466, 96] width 87 height 7
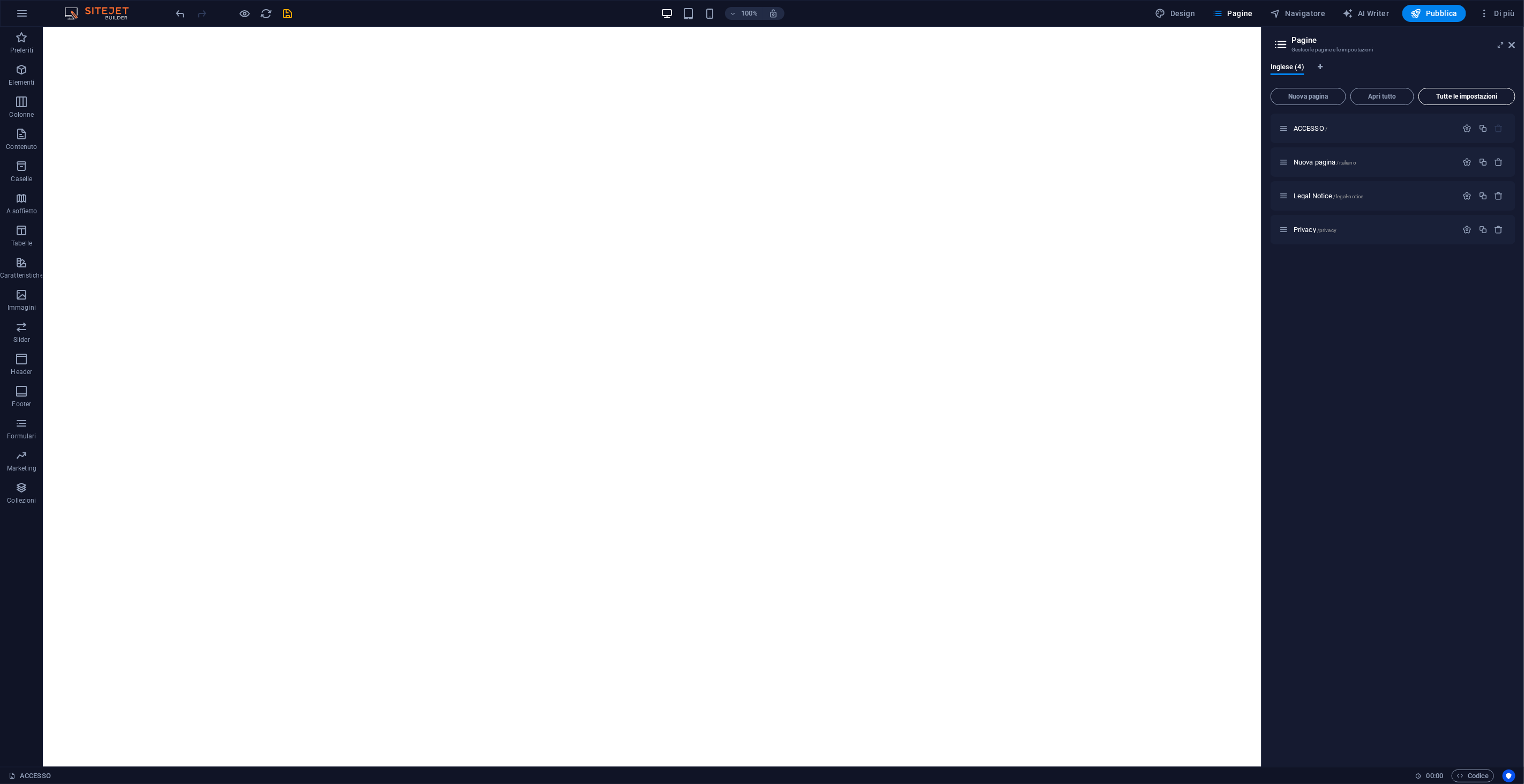
scroll to position [0, 0]
click at [1381, 100] on button "Apri tutto" at bounding box center [1382, 96] width 64 height 17
click at [1298, 100] on button "Nuova pagina" at bounding box center [1308, 96] width 75 height 17
click at [1298, 99] on button "Nuova pagina" at bounding box center [1308, 96] width 75 height 17
click at [1298, 99] on span "Nuova pagina" at bounding box center [1309, 96] width 66 height 7
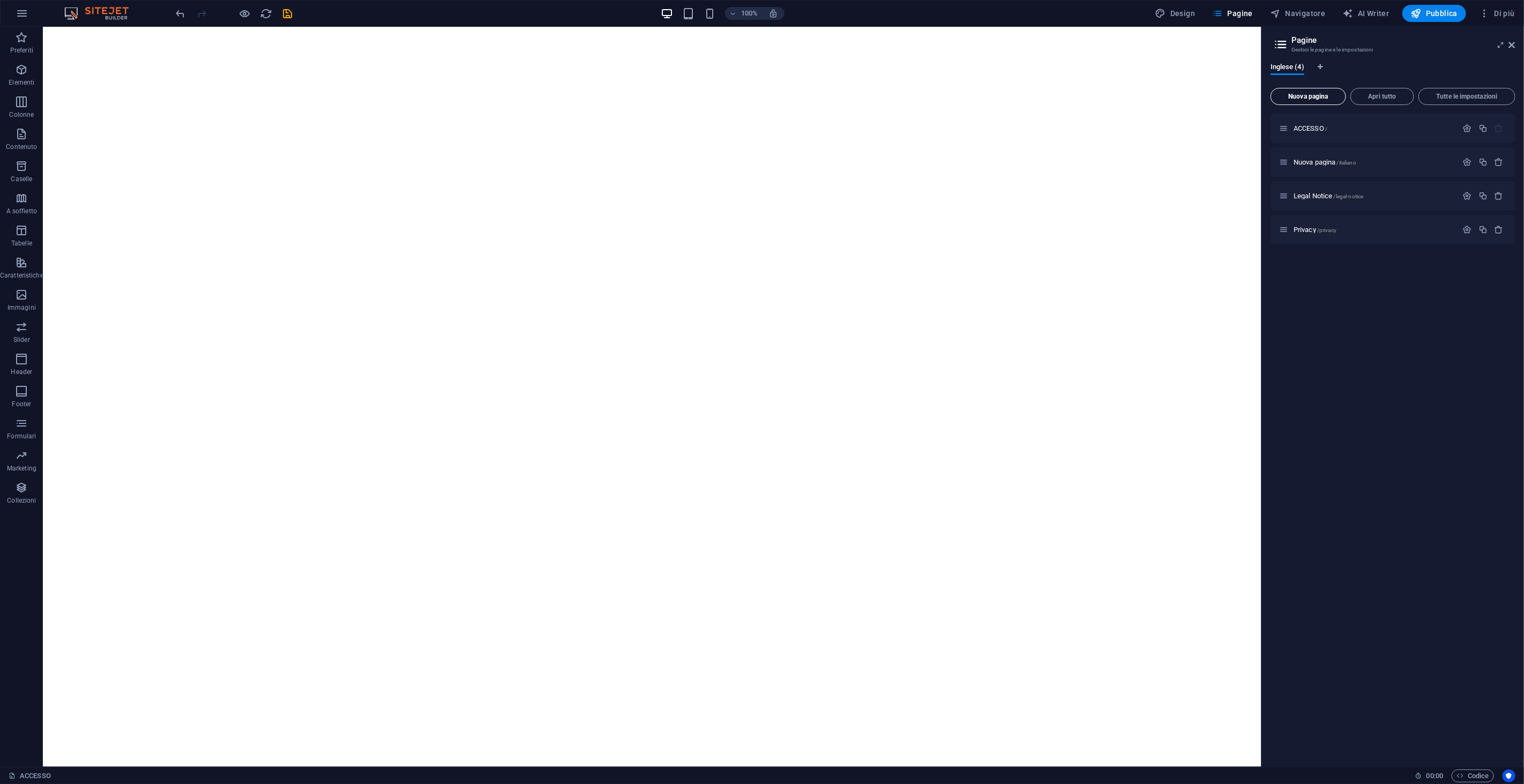
click at [1298, 99] on span "Nuova pagina" at bounding box center [1309, 96] width 66 height 7
click at [1327, 61] on div "Inglese (4) Nuova pagina Apri tutto Tutte le impostazioni ACCESSO / Nuova pagin…" at bounding box center [1393, 411] width 262 height 712
click at [1322, 68] on icon "Schede lingua" at bounding box center [1320, 67] width 5 height 7
click at [1363, 127] on p "ACCESSO /" at bounding box center [1374, 128] width 161 height 7
click at [181, 9] on icon "undo" at bounding box center [181, 13] width 12 height 12
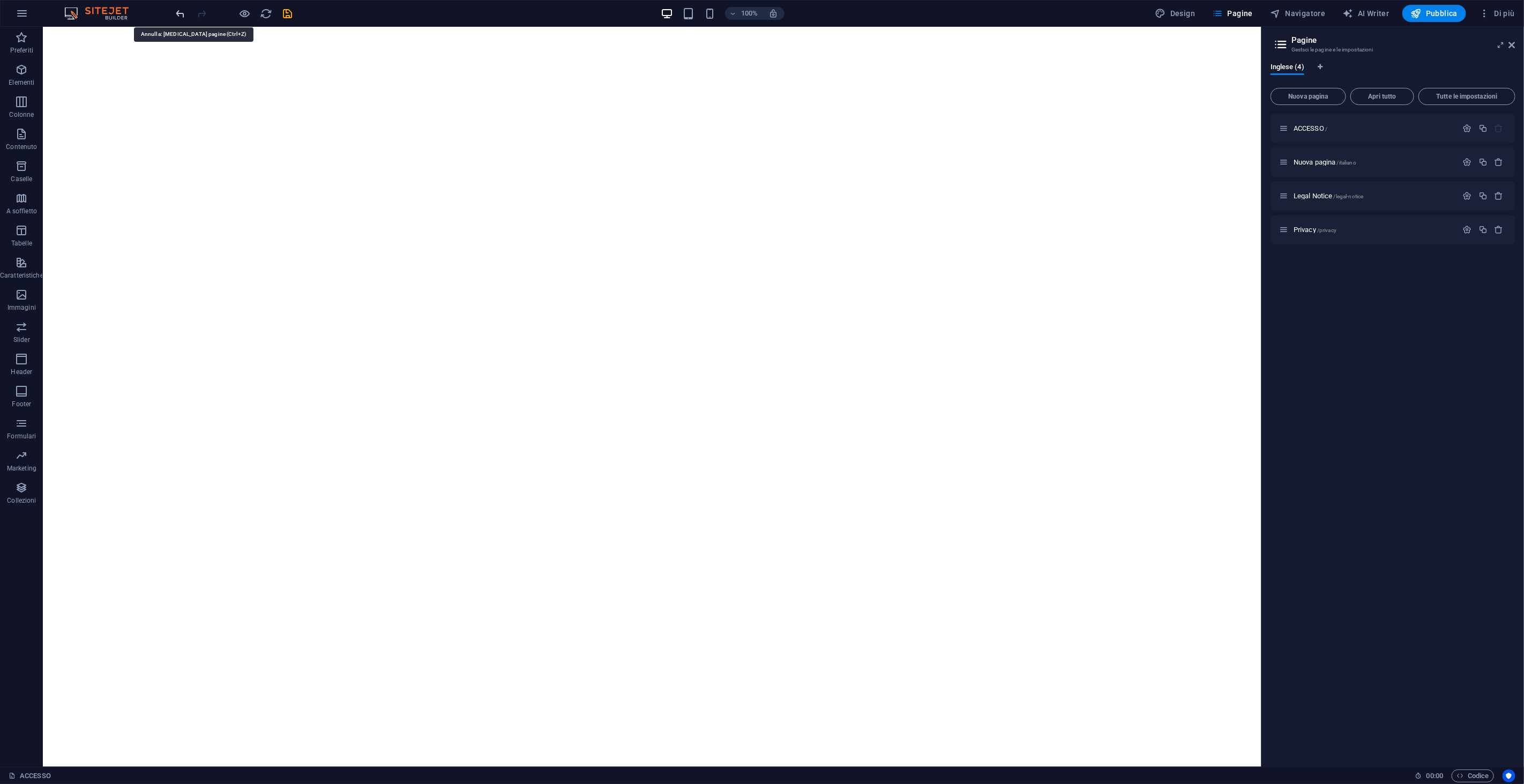
click at [181, 9] on icon "undo" at bounding box center [181, 13] width 12 height 12
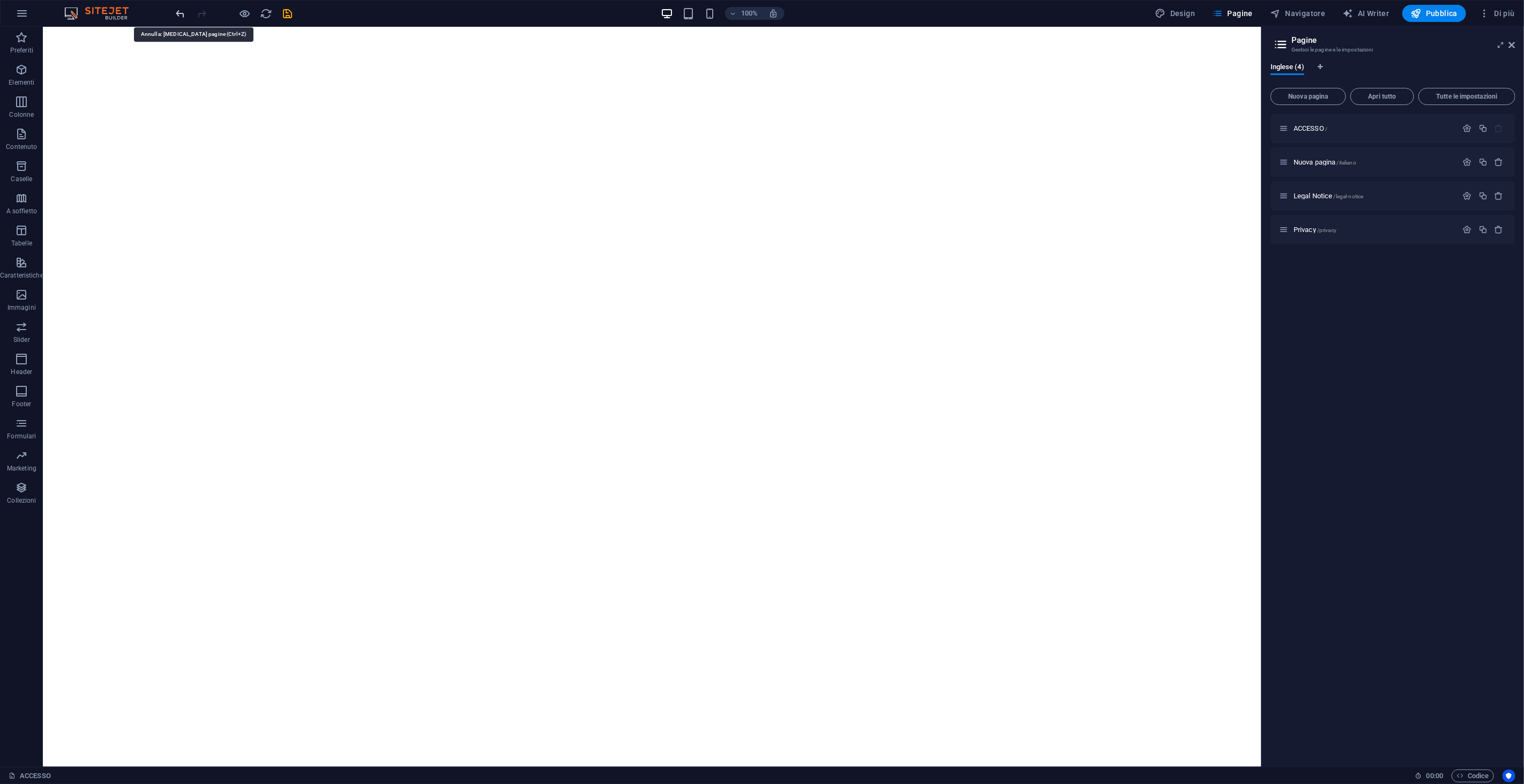
click at [181, 9] on icon "undo" at bounding box center [181, 13] width 12 height 12
click at [268, 13] on icon "reload" at bounding box center [267, 13] width 12 height 12
click at [286, 10] on icon "save" at bounding box center [288, 13] width 12 height 12
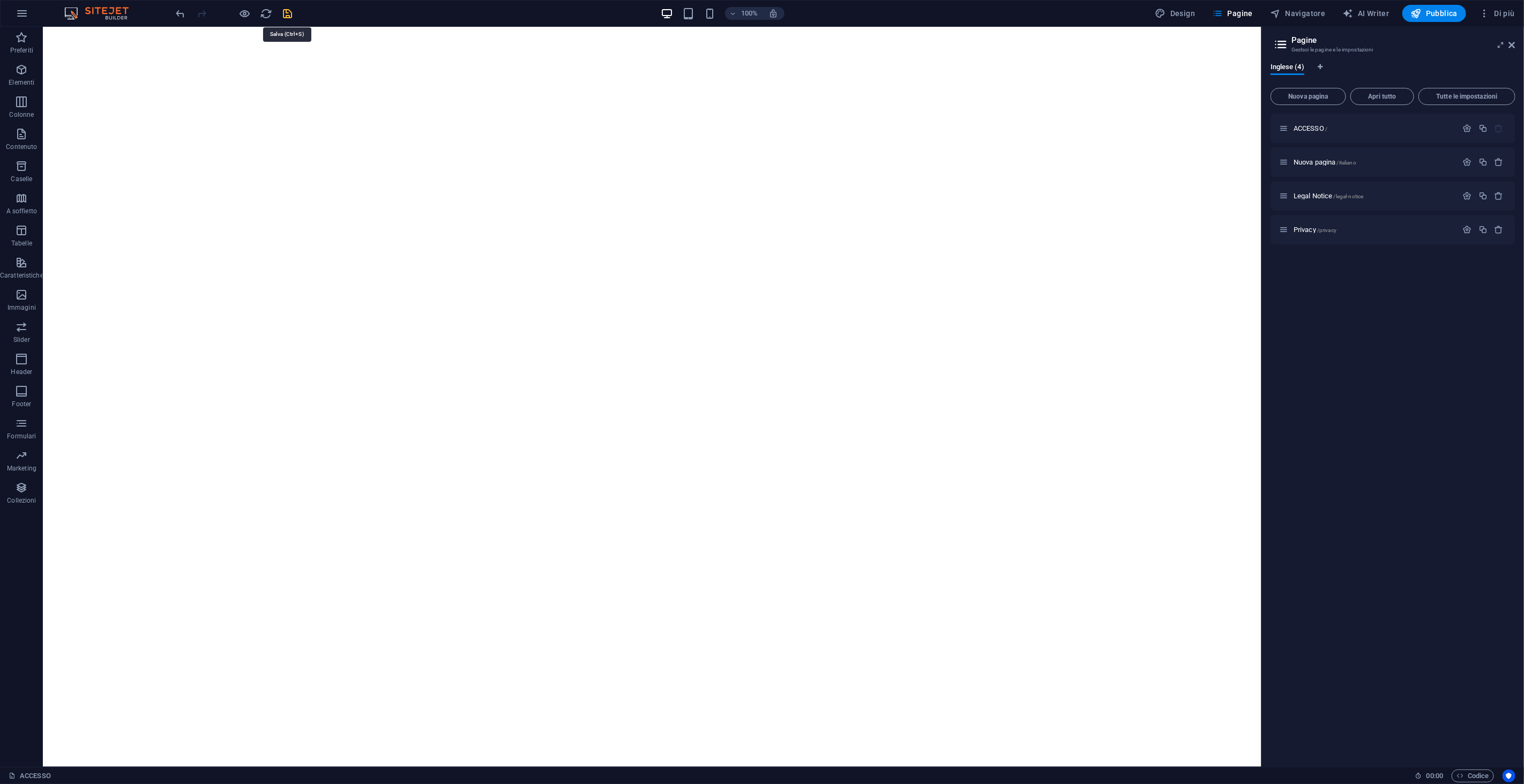
click at [286, 10] on icon "save" at bounding box center [288, 13] width 12 height 12
click at [244, 17] on icon "button" at bounding box center [245, 13] width 12 height 12
click at [249, 37] on h6 "Anteprima Ctrl+P" at bounding box center [253, 42] width 87 height 13
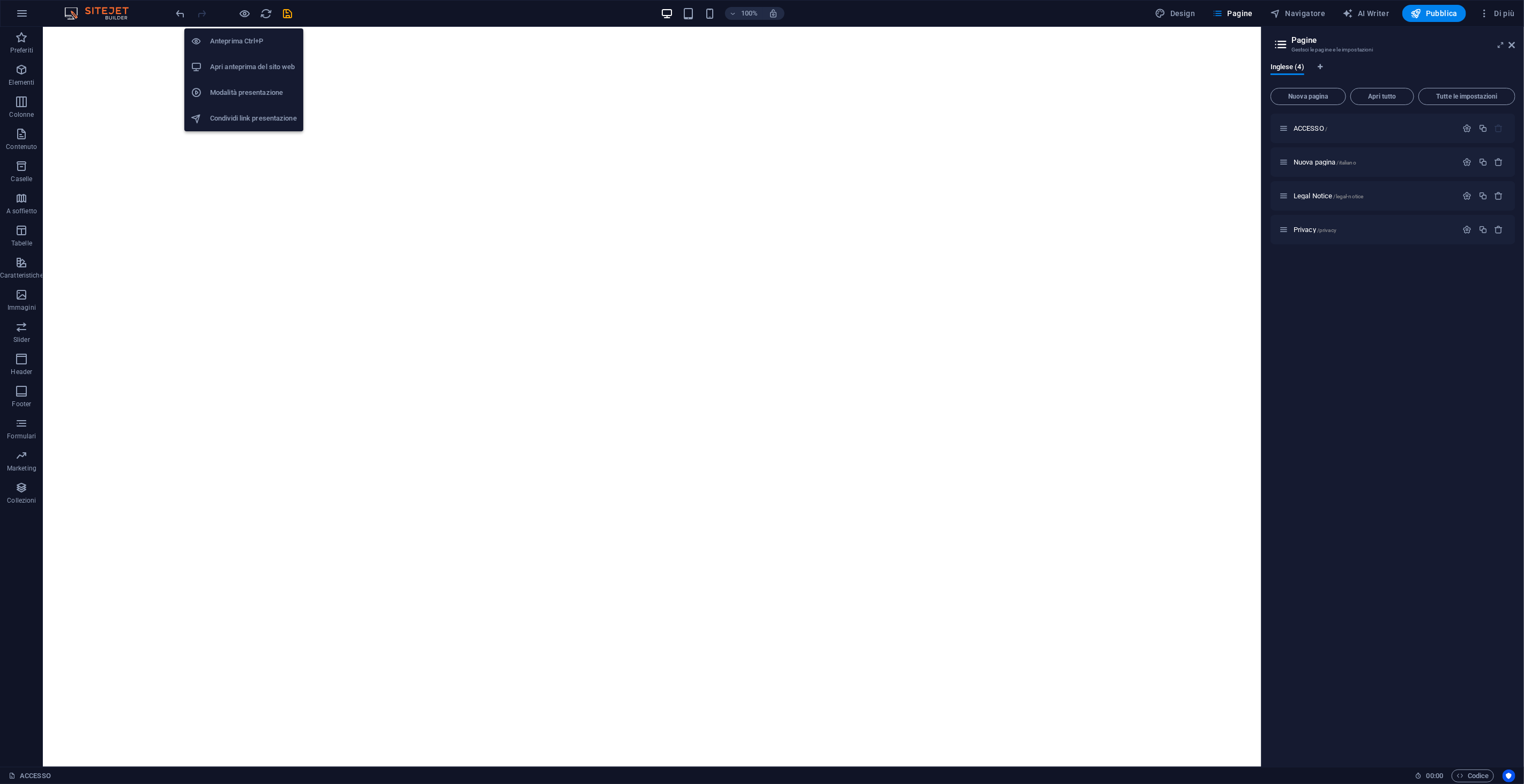
click at [252, 59] on li "Apri anteprima del sito web" at bounding box center [244, 67] width 119 height 26
